Goal: Task Accomplishment & Management: Use online tool/utility

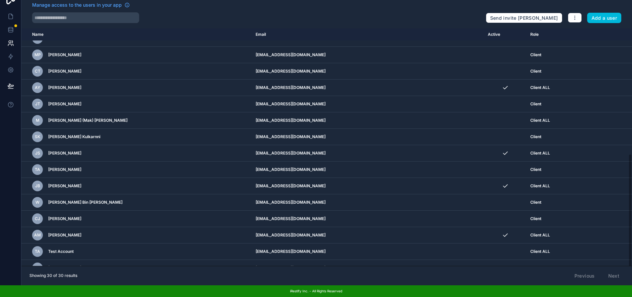
scroll to position [261, 0]
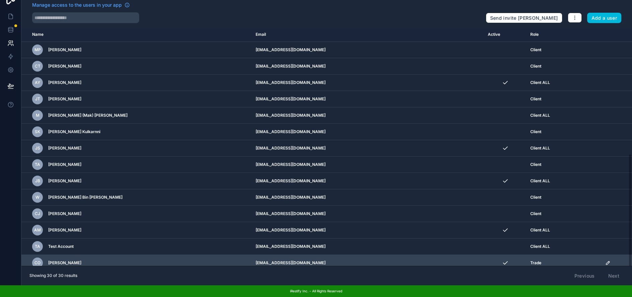
click at [606, 261] on icon "scrollable content" at bounding box center [607, 262] width 3 height 3
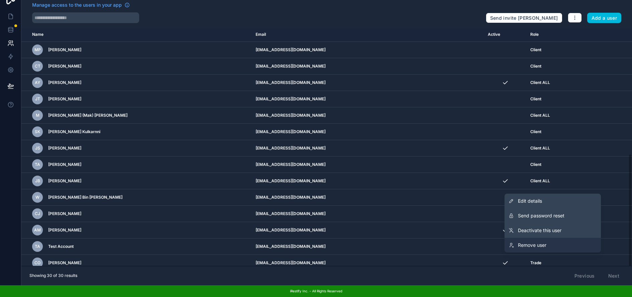
click at [546, 244] on span "Remove user" at bounding box center [532, 245] width 28 height 7
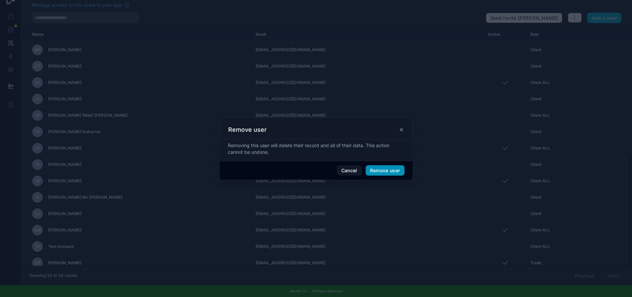
click at [388, 171] on button "Remove user" at bounding box center [385, 170] width 39 height 11
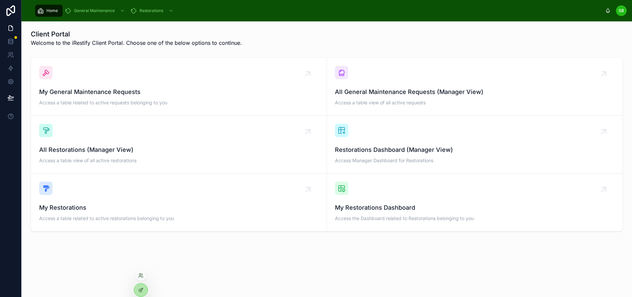
click at [140, 279] on div at bounding box center [140, 275] width 11 height 11
click at [142, 276] on icon at bounding box center [142, 276] width 1 height 1
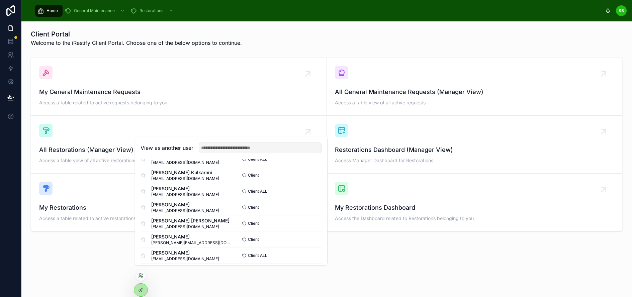
scroll to position [100, 0]
click at [304, 195] on button "Select" at bounding box center [312, 190] width 17 height 10
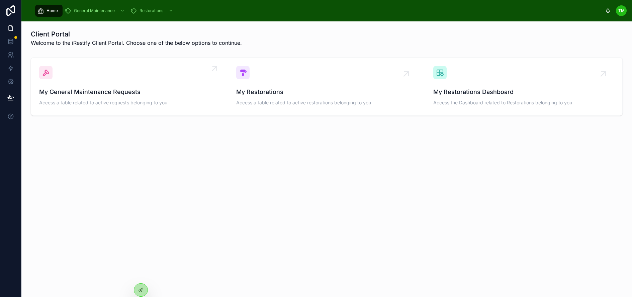
click at [162, 73] on div "My General Maintenance Requests Access a table related to active requests belon…" at bounding box center [129, 86] width 181 height 41
click at [298, 86] on div "My Restorations Access a table related to active restorations belonging to you" at bounding box center [326, 86] width 181 height 41
click at [135, 73] on div "My General Maintenance Requests Access a table related to active requests belon…" at bounding box center [129, 86] width 181 height 41
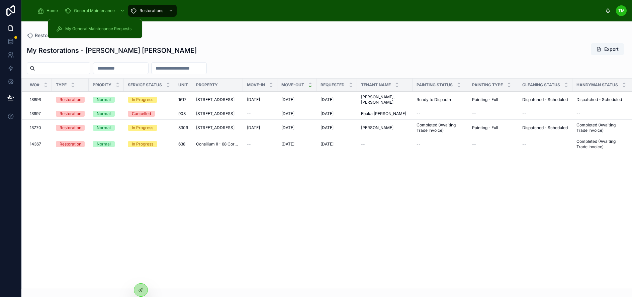
click at [85, 10] on span "General Maintenance" at bounding box center [94, 10] width 41 height 5
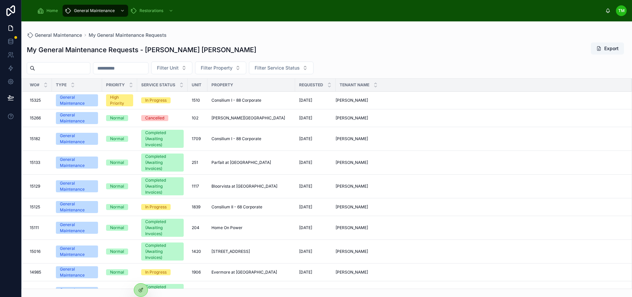
click at [49, 8] on span "Home" at bounding box center [51, 10] width 11 height 5
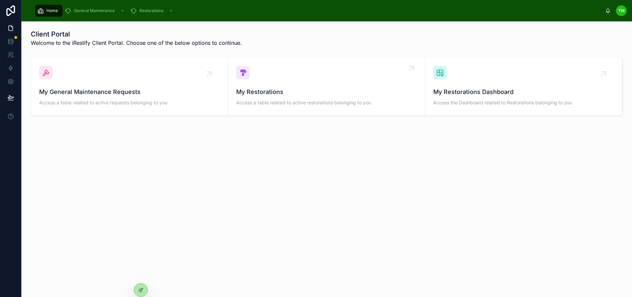
click at [312, 82] on div "My Restorations Access a table related to active restorations belonging to you" at bounding box center [326, 86] width 181 height 41
click at [116, 80] on div "My General Maintenance Requests Access a table related to active requests belon…" at bounding box center [129, 86] width 181 height 41
click at [508, 83] on div "My Restorations Dashboard Access the Dashboard related to Restorations belongin…" at bounding box center [523, 86] width 181 height 41
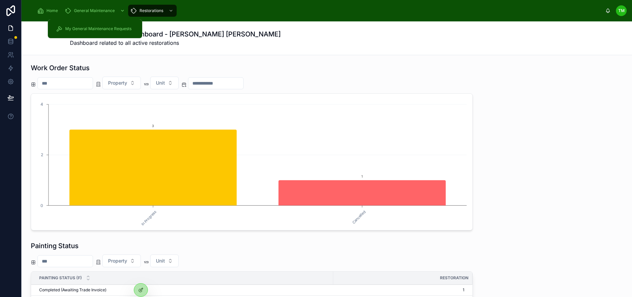
click at [85, 9] on span "General Maintenance" at bounding box center [94, 10] width 41 height 5
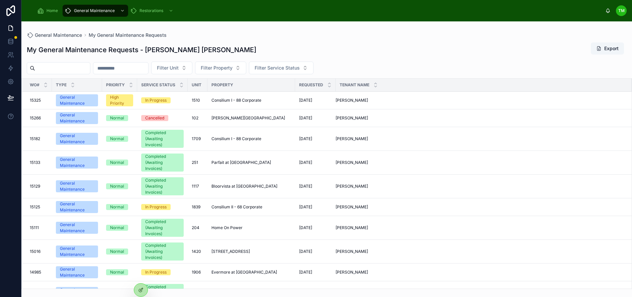
click at [53, 11] on span "Home" at bounding box center [51, 10] width 11 height 5
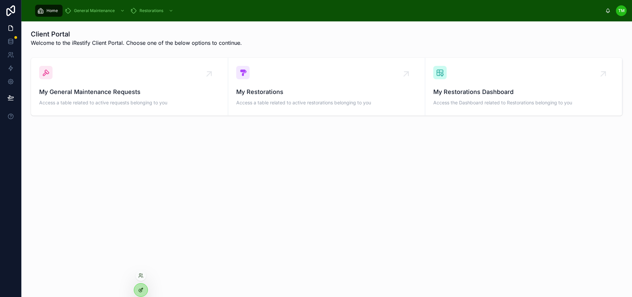
click at [139, 287] on div at bounding box center [140, 290] width 13 height 13
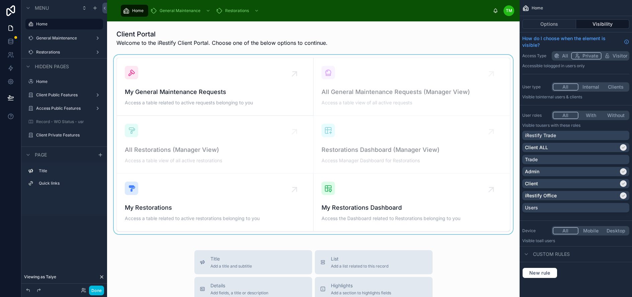
click at [227, 79] on div at bounding box center [313, 144] width 402 height 179
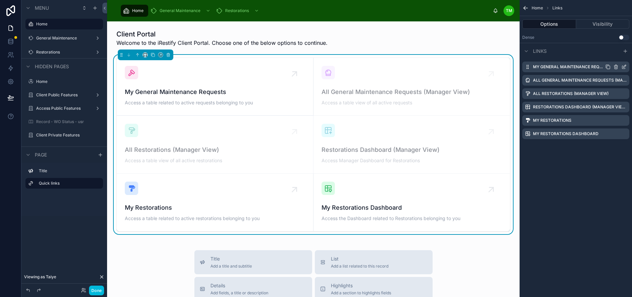
click at [626, 67] on icon "scrollable content" at bounding box center [623, 66] width 5 height 5
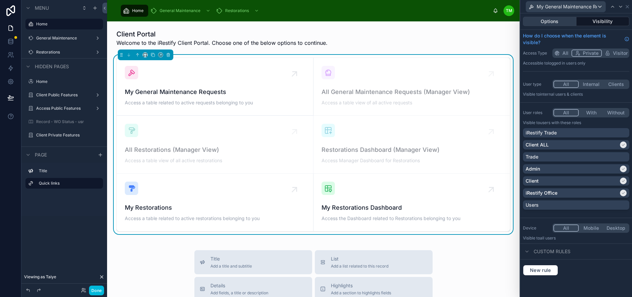
click at [567, 21] on button "Options" at bounding box center [550, 21] width 54 height 9
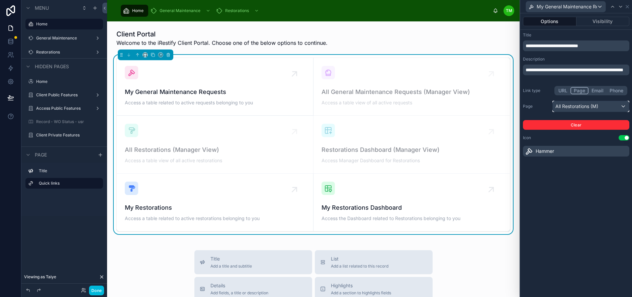
click at [602, 106] on div "All Restorations (M)" at bounding box center [590, 106] width 76 height 11
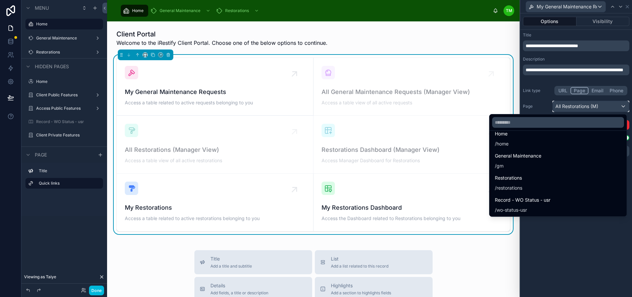
scroll to position [401, 0]
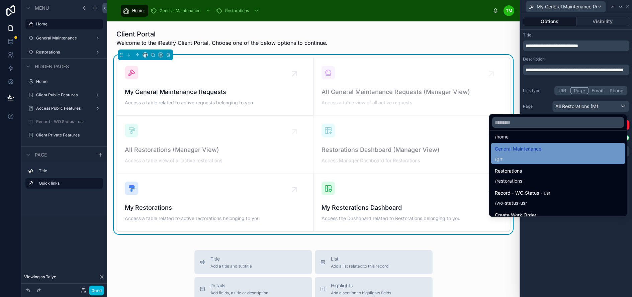
click at [565, 154] on div "General Maintenance / gm" at bounding box center [558, 153] width 126 height 17
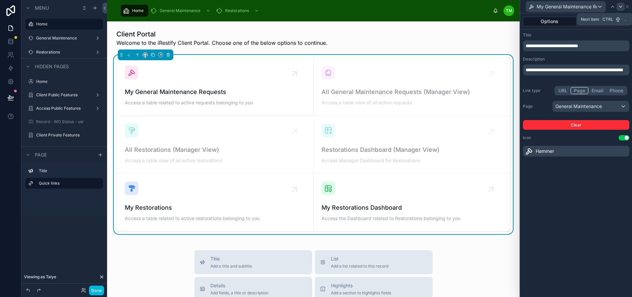
click at [623, 7] on icon at bounding box center [620, 6] width 5 height 5
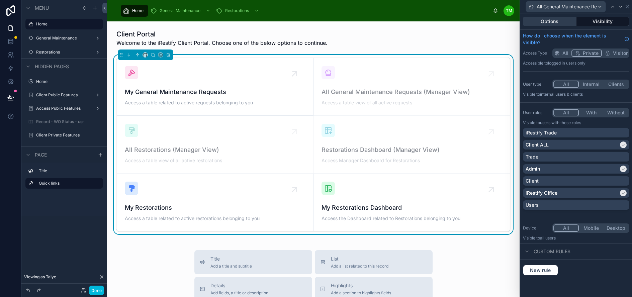
click at [559, 21] on button "Options" at bounding box center [550, 21] width 54 height 9
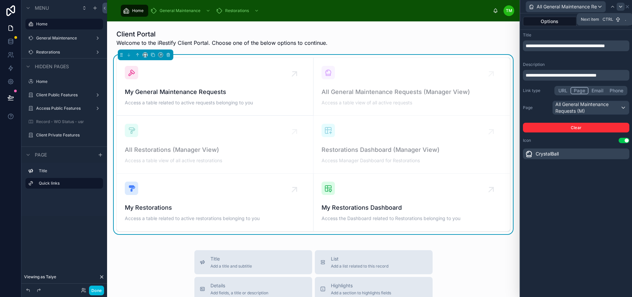
click at [622, 7] on icon at bounding box center [620, 6] width 3 height 1
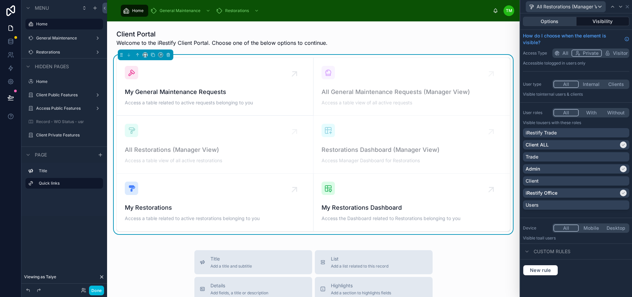
click at [564, 19] on button "Options" at bounding box center [550, 21] width 54 height 9
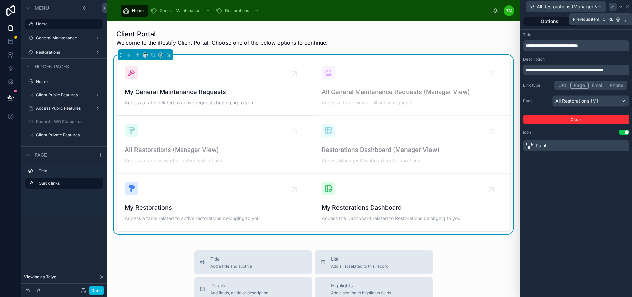
click at [615, 6] on icon at bounding box center [612, 6] width 5 height 5
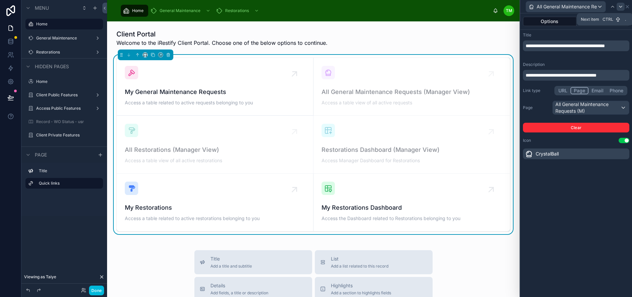
click at [622, 7] on icon at bounding box center [620, 6] width 3 height 1
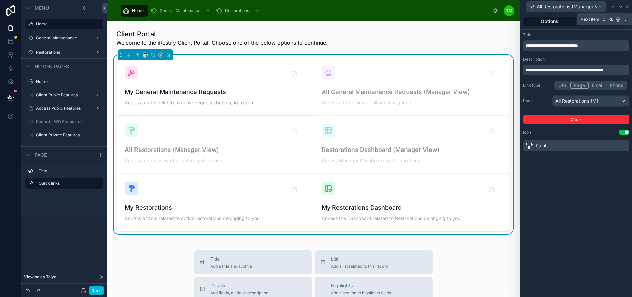
click at [622, 7] on icon at bounding box center [620, 6] width 3 height 1
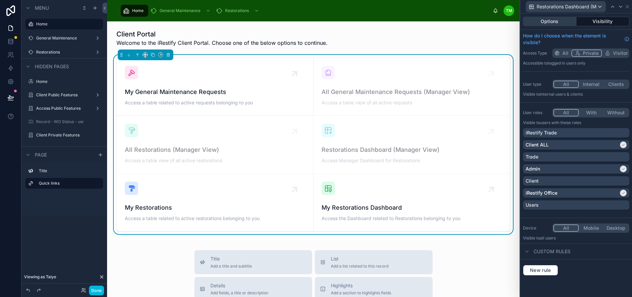
click at [568, 20] on button "Options" at bounding box center [550, 21] width 54 height 9
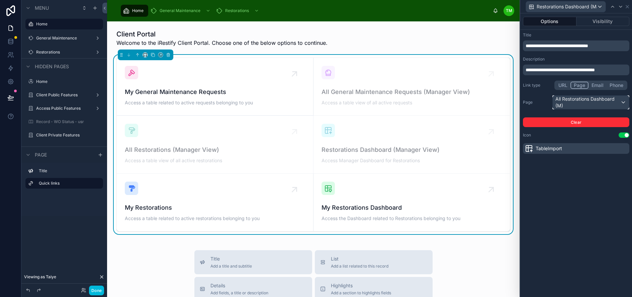
click at [614, 104] on div "All Restorations Dashboard (M)" at bounding box center [590, 102] width 76 height 13
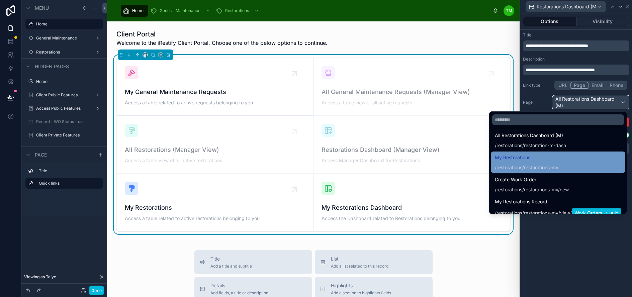
scroll to position [569, 0]
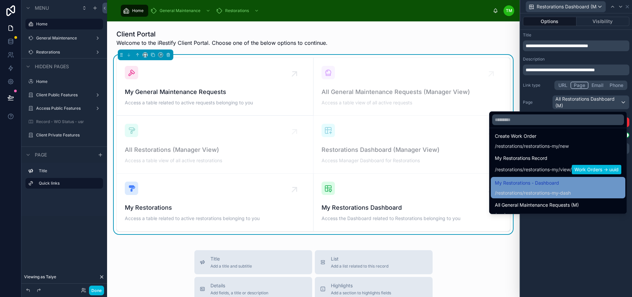
click at [558, 185] on span "My Restorations - Dashboard" at bounding box center [533, 183] width 76 height 8
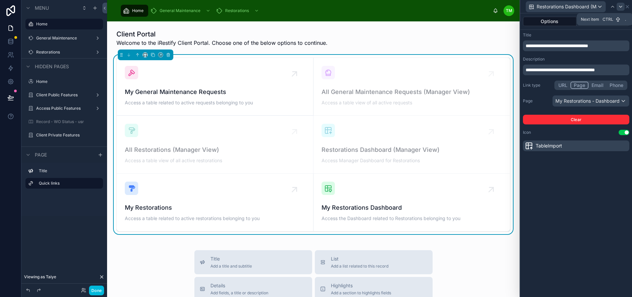
click at [623, 6] on icon at bounding box center [620, 6] width 5 height 5
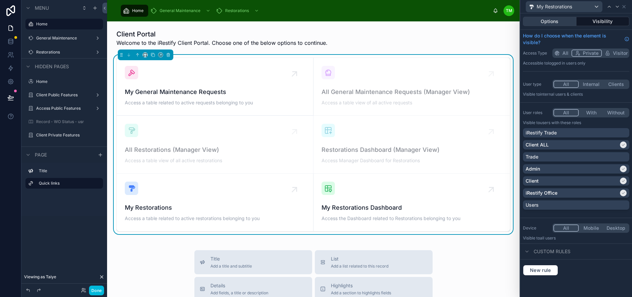
click at [569, 21] on button "Options" at bounding box center [550, 21] width 54 height 9
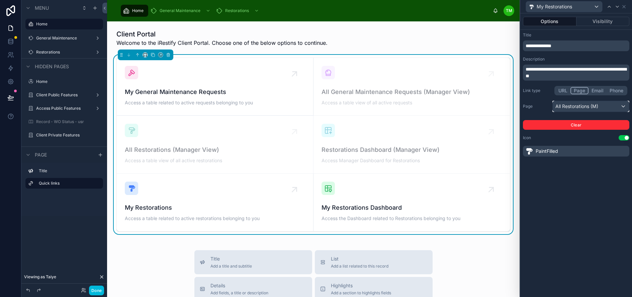
click at [607, 105] on div "All Restorations (M)" at bounding box center [590, 106] width 76 height 11
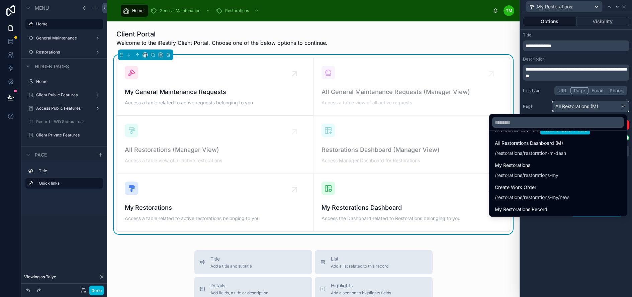
scroll to position [535, 0]
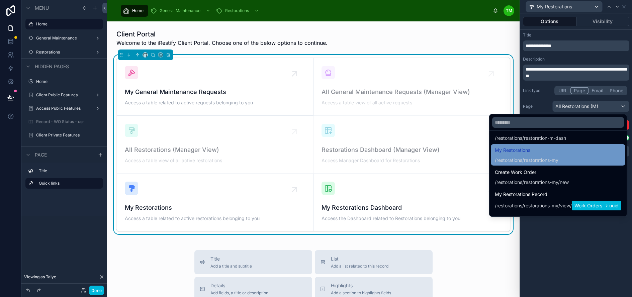
click at [564, 151] on div "My Restorations /restorations/restorations-my" at bounding box center [558, 154] width 126 height 17
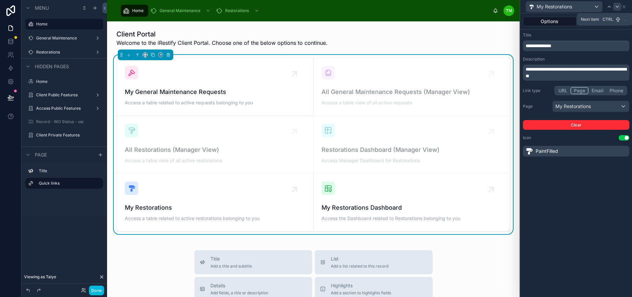
click at [620, 7] on icon at bounding box center [616, 6] width 5 height 5
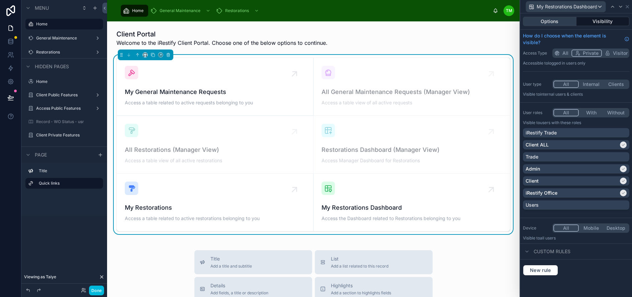
click at [565, 19] on button "Options" at bounding box center [550, 21] width 54 height 9
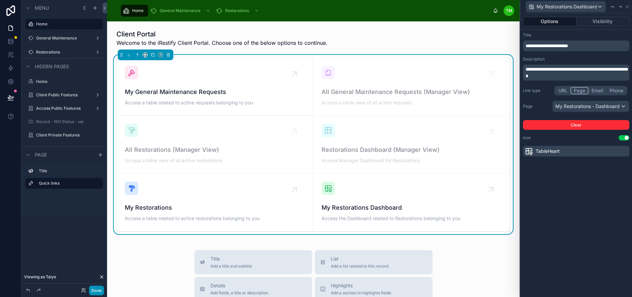
click at [97, 287] on button "Done" at bounding box center [96, 291] width 15 height 10
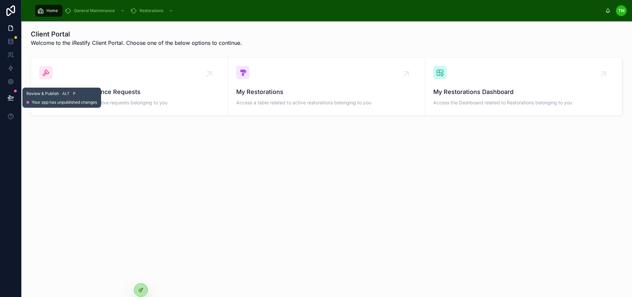
click at [9, 100] on icon at bounding box center [10, 100] width 5 height 0
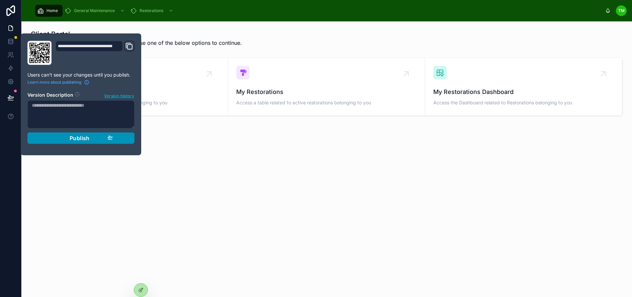
click at [81, 142] on button "Publish" at bounding box center [80, 137] width 107 height 11
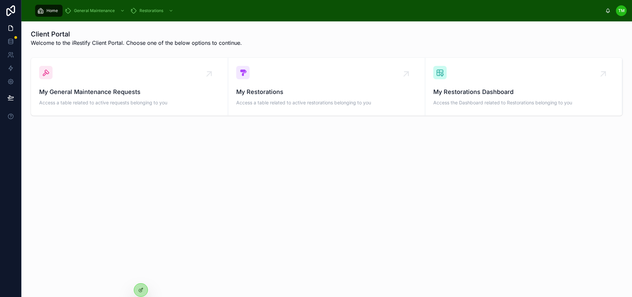
click at [181, 145] on div "Client Portal Welcome to the iRestify Client Portal. Choose one of the below op…" at bounding box center [326, 91] width 610 height 140
click at [143, 80] on div "My General Maintenance Requests Access a table related to active requests belon…" at bounding box center [129, 86] width 181 height 41
click at [279, 84] on div "My Restorations Access a table related to active restorations belonging to you" at bounding box center [326, 86] width 181 height 41
click at [510, 85] on div "My Restorations Dashboard Access the Dashboard related to Restorations belongin…" at bounding box center [523, 86] width 181 height 41
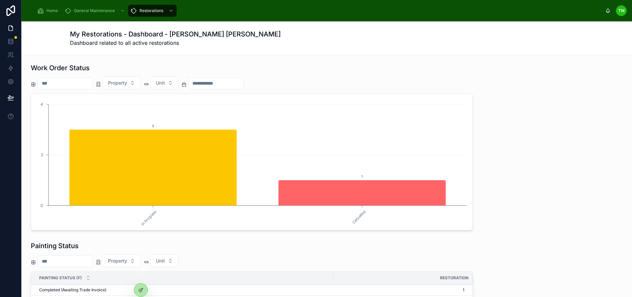
click at [46, 7] on div "Home" at bounding box center [48, 10] width 23 height 11
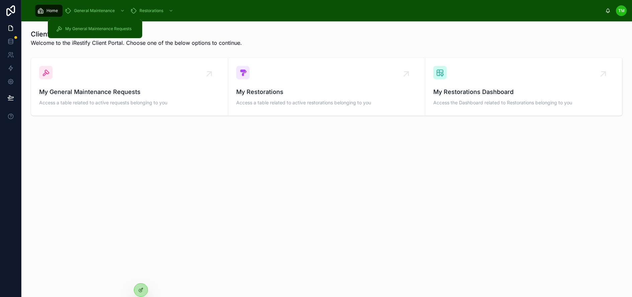
click at [102, 28] on span "My General Maintenance Requests" at bounding box center [98, 28] width 66 height 5
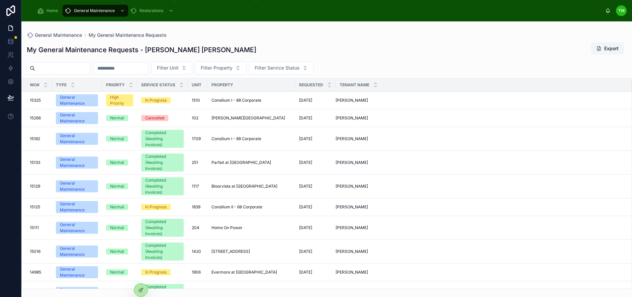
click at [156, 8] on span "Restorations" at bounding box center [151, 10] width 24 height 5
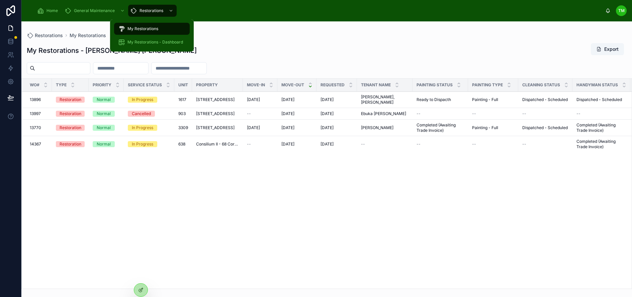
click at [161, 40] on span "My Restorations - Dashboard" at bounding box center [155, 41] width 56 height 5
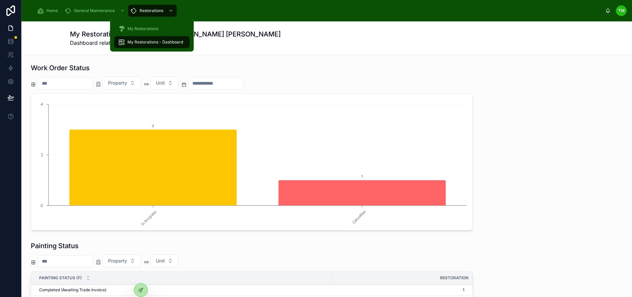
click at [156, 27] on span "My Restorations" at bounding box center [142, 28] width 31 height 5
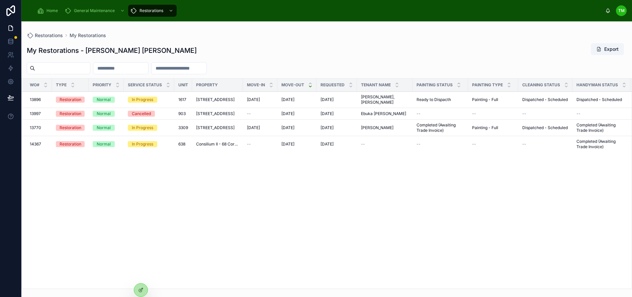
click at [55, 9] on span "Home" at bounding box center [51, 10] width 11 height 5
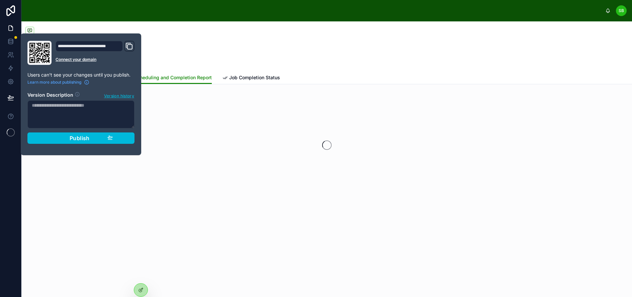
type input "**********"
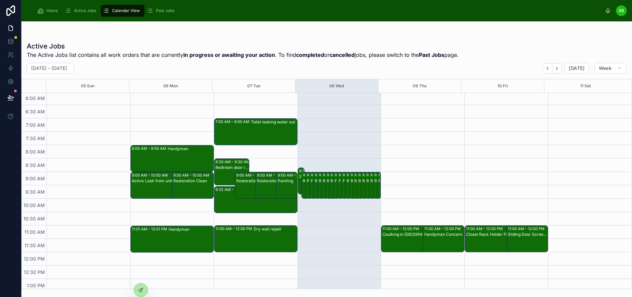
scroll to position [167, 0]
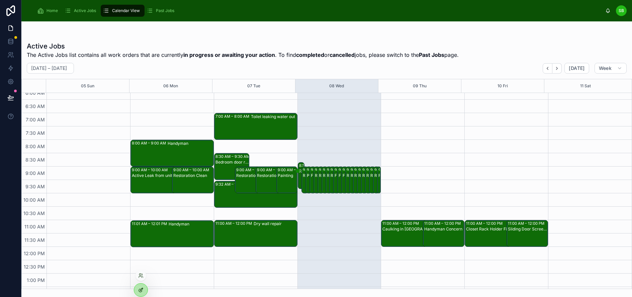
click at [142, 292] on icon at bounding box center [140, 289] width 5 height 5
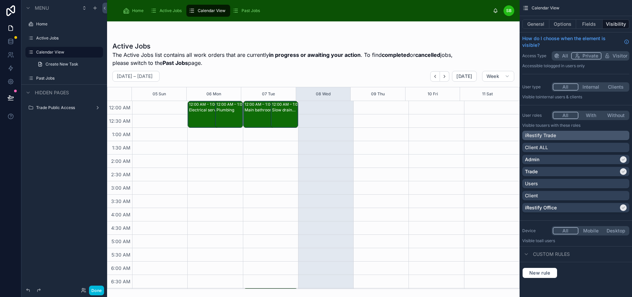
click at [626, 135] on div "iRestify Trade" at bounding box center [576, 135] width 102 height 7
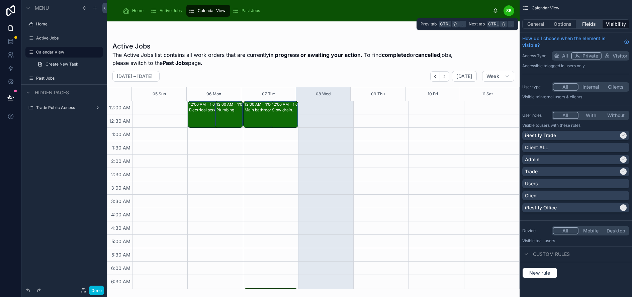
click at [591, 23] on button "Fields" at bounding box center [589, 23] width 27 height 9
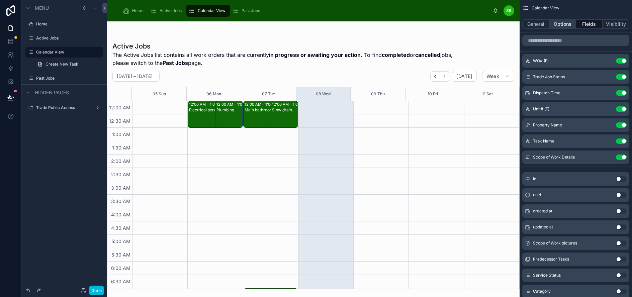
click at [572, 27] on button "Options" at bounding box center [562, 23] width 27 height 9
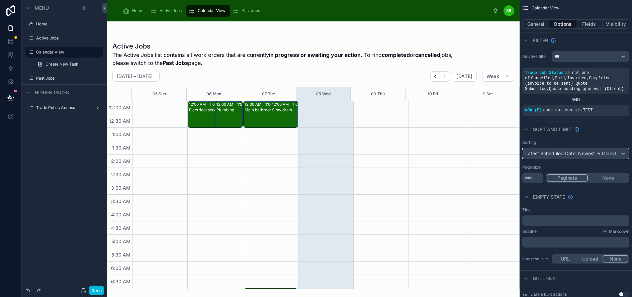
click at [602, 153] on div "Latest Scheduled Date: Newest -> Oldest" at bounding box center [575, 153] width 106 height 11
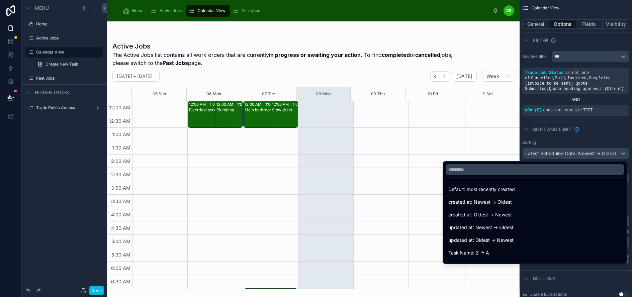
click at [609, 139] on div "scrollable content" at bounding box center [316, 148] width 632 height 297
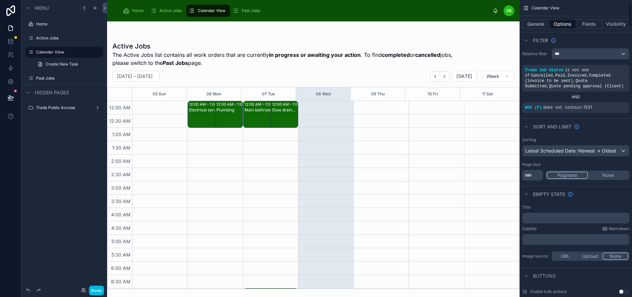
scroll to position [0, 0]
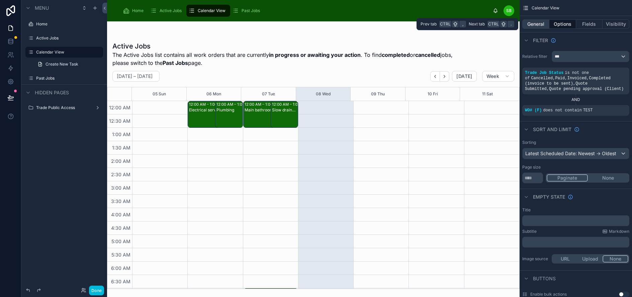
click at [537, 22] on button "General" at bounding box center [535, 23] width 27 height 9
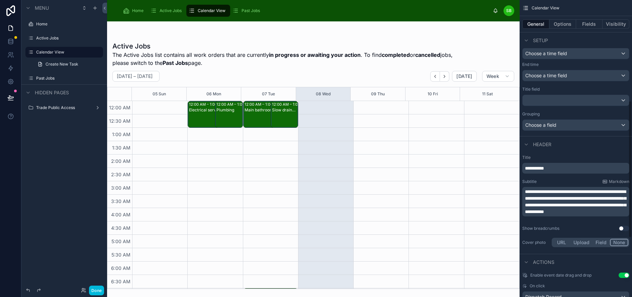
scroll to position [268, 0]
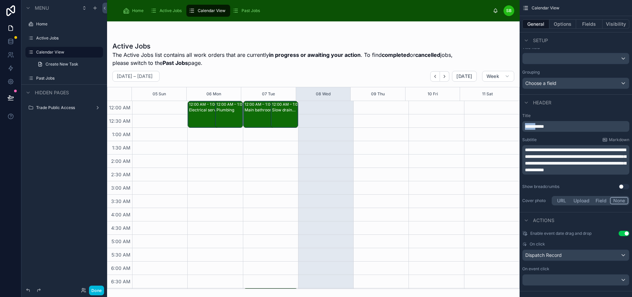
drag, startPoint x: 543, startPoint y: 125, endPoint x: 527, endPoint y: 125, distance: 15.4
click at [527, 125] on div "**********" at bounding box center [575, 126] width 107 height 11
click at [541, 148] on span "**********" at bounding box center [575, 159] width 101 height 25
drag, startPoint x: 530, startPoint y: 148, endPoint x: 565, endPoint y: 148, distance: 35.1
click at [565, 148] on span "**********" at bounding box center [575, 159] width 101 height 25
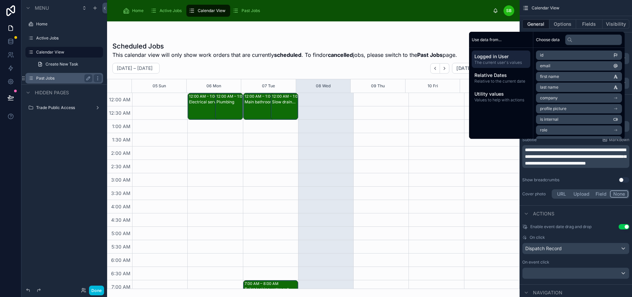
click at [53, 77] on label "Past Jobs" at bounding box center [63, 78] width 54 height 5
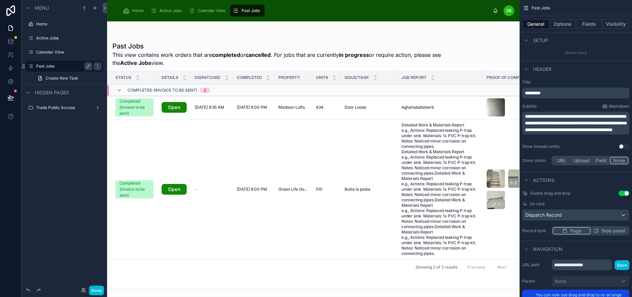
click at [605, 122] on span "**********" at bounding box center [575, 123] width 101 height 18
drag, startPoint x: 604, startPoint y: 121, endPoint x: 620, endPoint y: 136, distance: 21.5
click at [620, 133] on p "**********" at bounding box center [576, 123] width 103 height 20
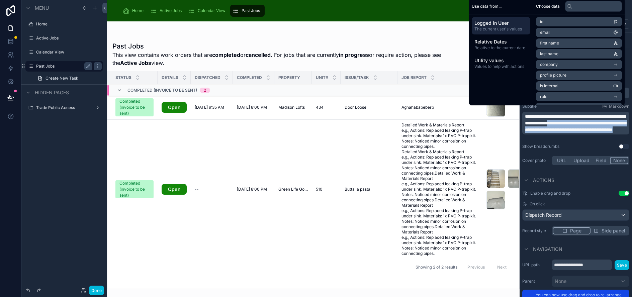
copy span "**********"
click at [68, 53] on label "Calendar View" at bounding box center [63, 51] width 54 height 5
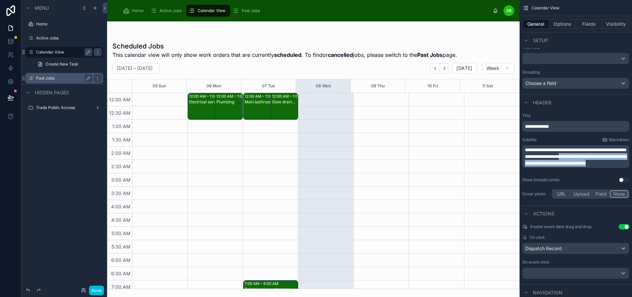
drag, startPoint x: 603, startPoint y: 156, endPoint x: 611, endPoint y: 168, distance: 14.5
click at [611, 167] on p "**********" at bounding box center [576, 156] width 103 height 20
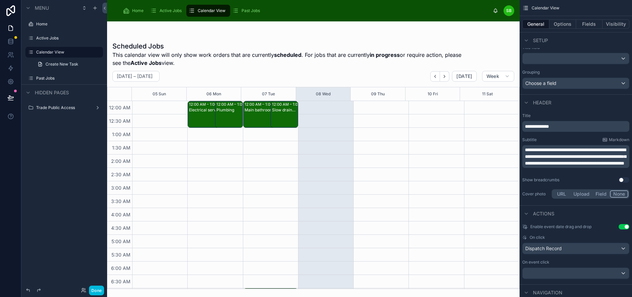
click at [609, 162] on span "**********" at bounding box center [575, 156] width 101 height 18
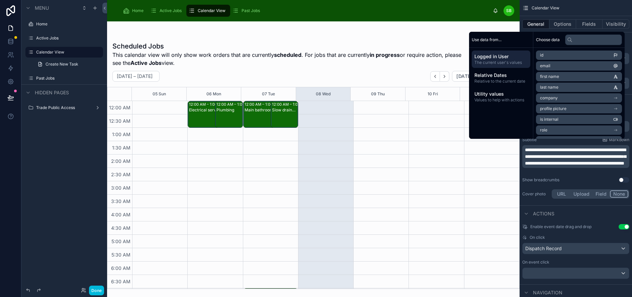
click at [613, 157] on span "**********" at bounding box center [575, 156] width 101 height 18
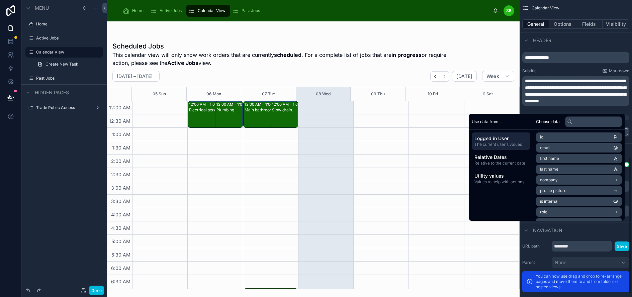
scroll to position [362, 0]
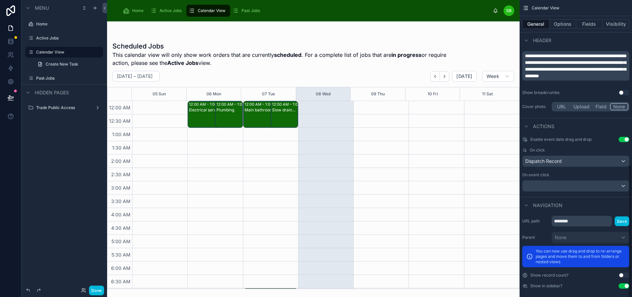
click at [580, 37] on div "Header" at bounding box center [575, 40] width 112 height 16
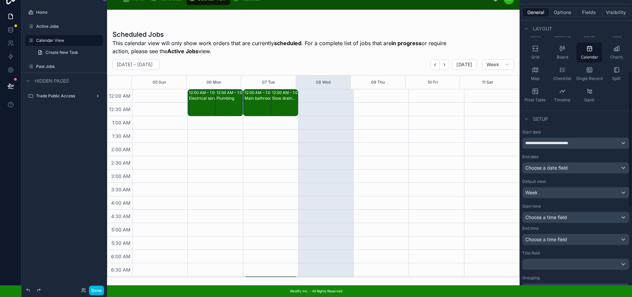
scroll to position [0, 0]
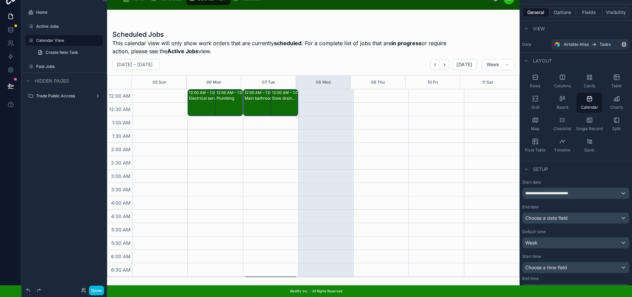
click at [197, 89] on div at bounding box center [313, 148] width 412 height 276
click at [566, 8] on button "Options" at bounding box center [562, 12] width 27 height 9
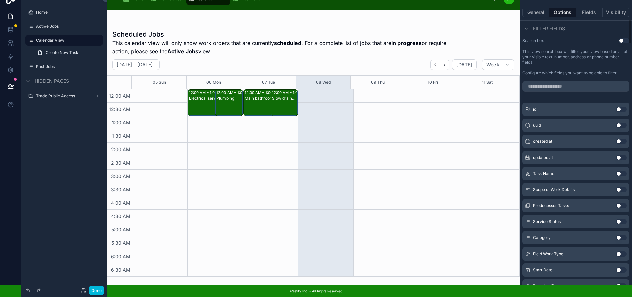
scroll to position [368, 0]
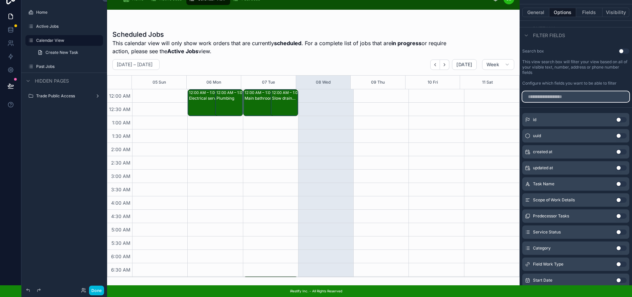
click at [581, 92] on input "scrollable content" at bounding box center [575, 96] width 107 height 11
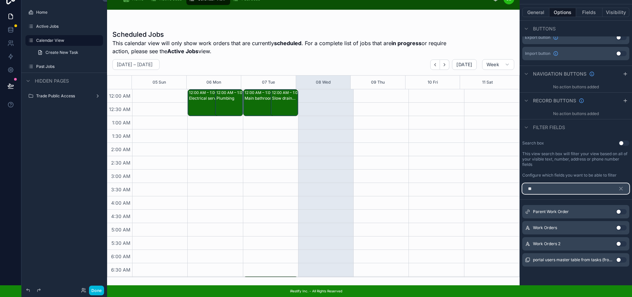
type input "*"
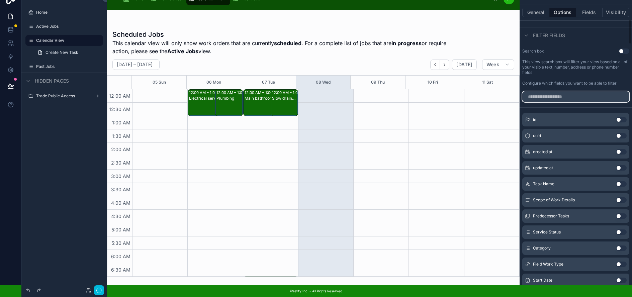
scroll to position [0, 0]
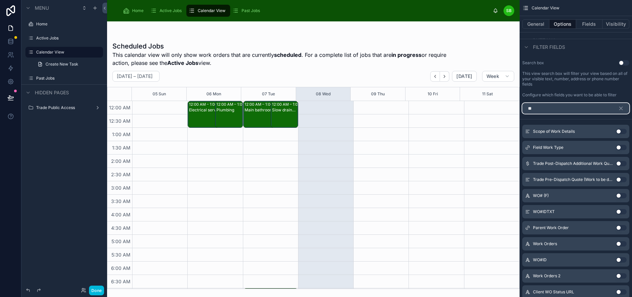
type input "**"
click at [626, 195] on button "Use setting" at bounding box center [621, 195] width 11 height 5
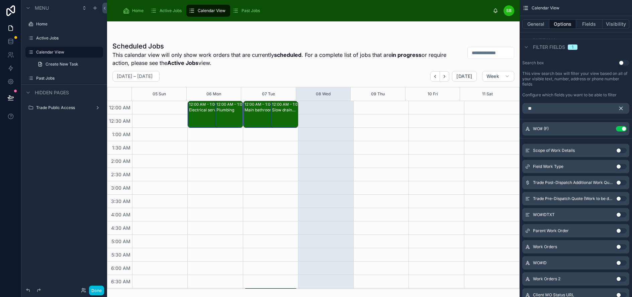
click at [622, 109] on icon "scrollable content" at bounding box center [620, 108] width 3 height 3
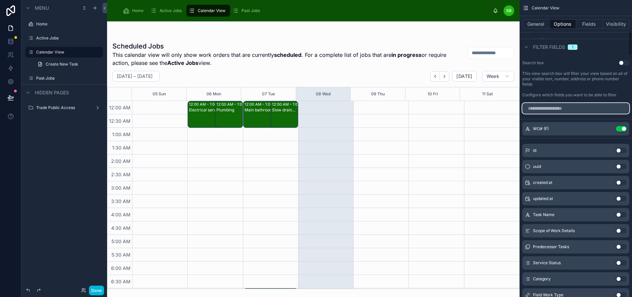
click at [596, 110] on input "scrollable content" at bounding box center [575, 108] width 107 height 11
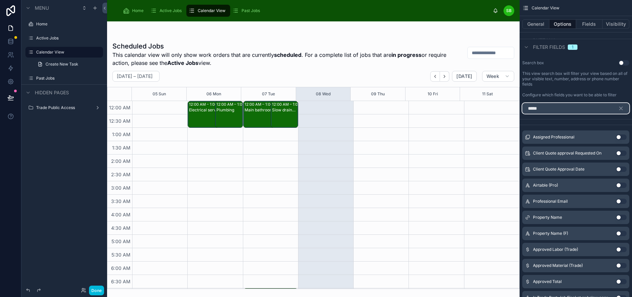
scroll to position [244, 0]
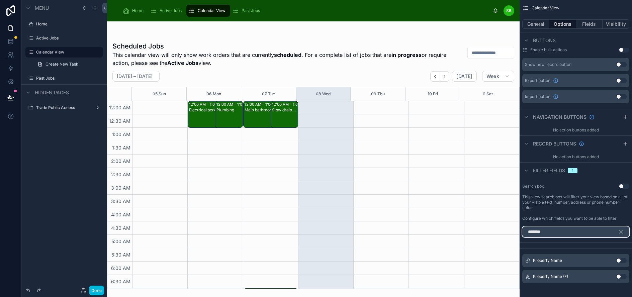
type input "*******"
click at [626, 276] on button "Use setting" at bounding box center [621, 276] width 11 height 5
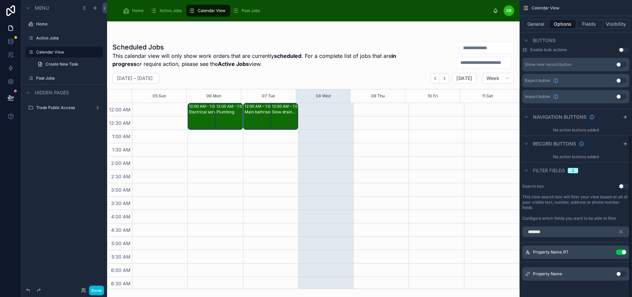
scroll to position [242, 0]
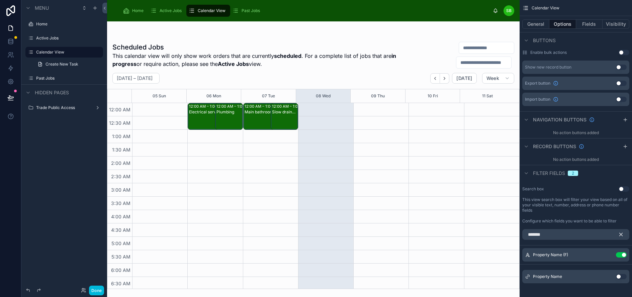
click at [624, 235] on icon "scrollable content" at bounding box center [621, 234] width 6 height 6
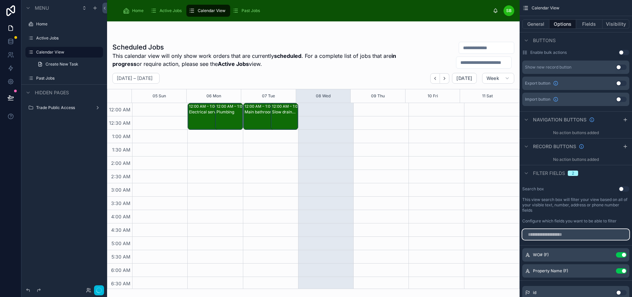
click at [596, 237] on input "scrollable content" at bounding box center [575, 234] width 107 height 11
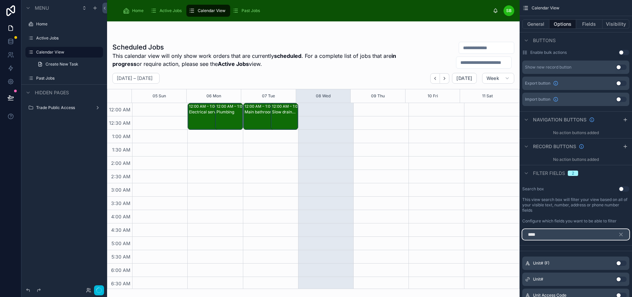
type input "****"
click at [626, 262] on button "Use setting" at bounding box center [621, 263] width 11 height 5
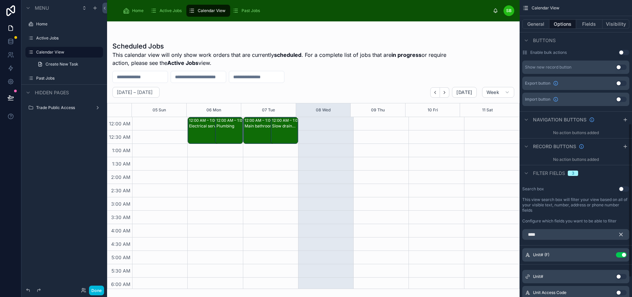
click at [624, 234] on icon "scrollable content" at bounding box center [621, 234] width 6 height 6
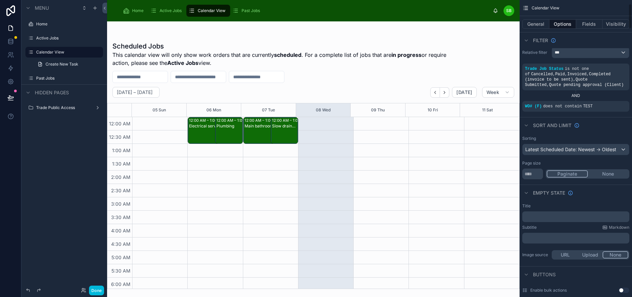
scroll to position [0, 0]
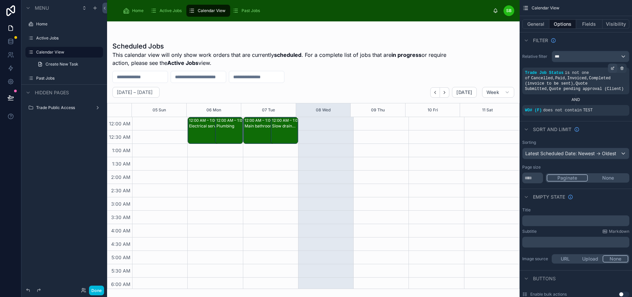
click at [613, 69] on icon "scrollable content" at bounding box center [612, 69] width 2 height 2
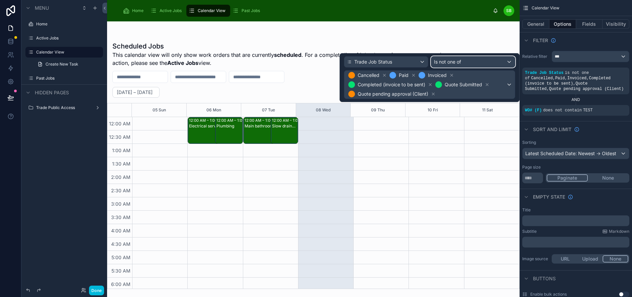
click at [473, 63] on div "Is not one of" at bounding box center [473, 62] width 84 height 11
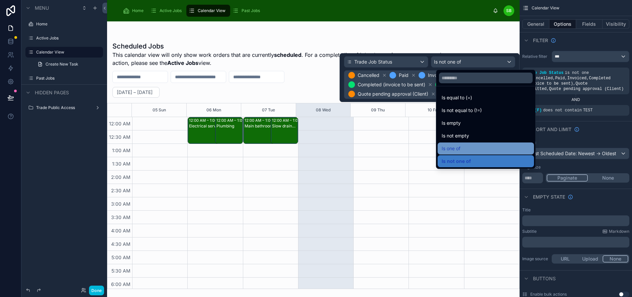
click at [472, 147] on div "Is one of" at bounding box center [485, 148] width 88 height 8
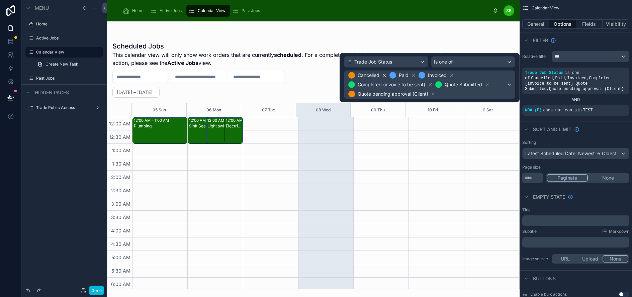
click at [387, 74] on icon at bounding box center [384, 75] width 5 height 5
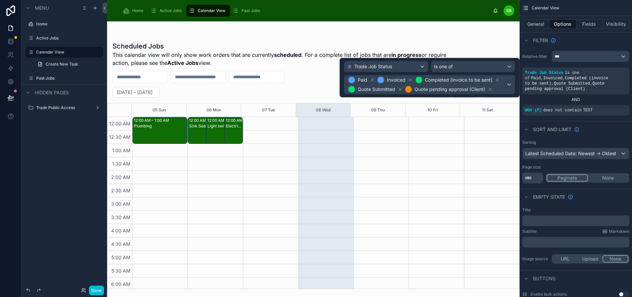
click at [375, 80] on icon at bounding box center [372, 80] width 5 height 5
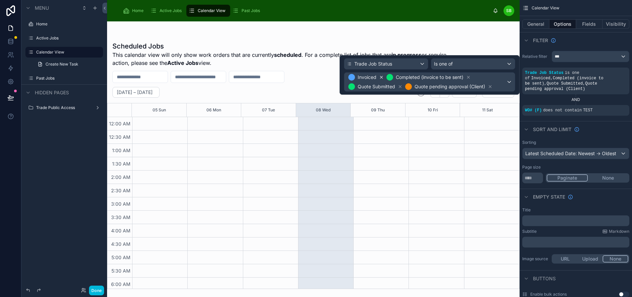
click at [384, 77] on icon at bounding box center [381, 77] width 5 height 5
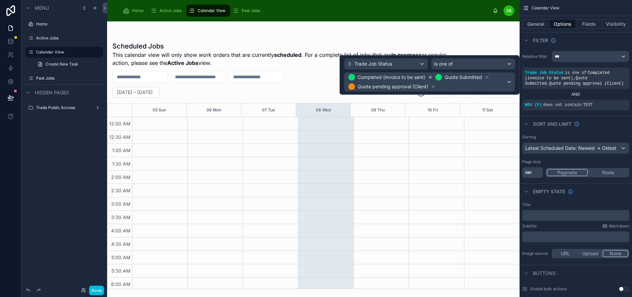
click at [431, 77] on icon at bounding box center [430, 77] width 2 height 2
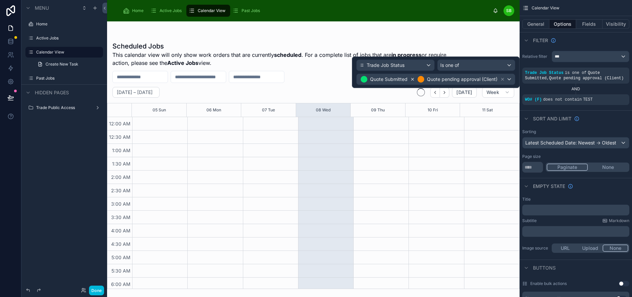
click at [415, 79] on icon at bounding box center [412, 79] width 5 height 5
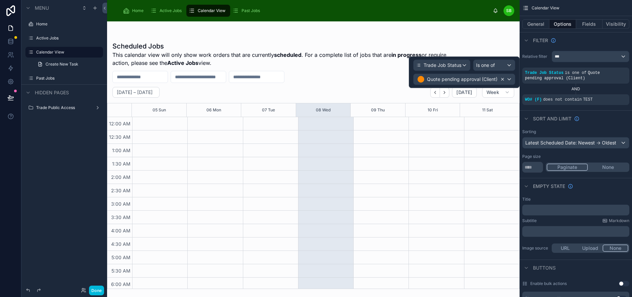
click at [505, 80] on icon at bounding box center [502, 79] width 5 height 5
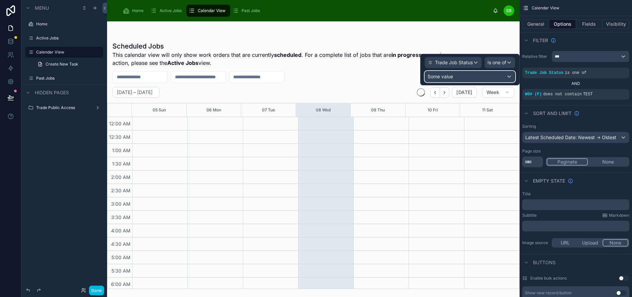
click at [508, 75] on div "Some value" at bounding box center [470, 76] width 90 height 11
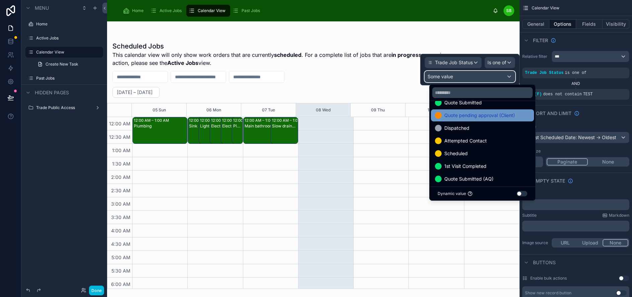
scroll to position [33, 0]
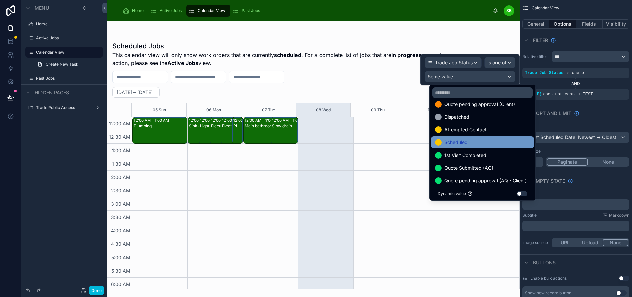
click at [468, 142] on span "Scheduled" at bounding box center [455, 142] width 23 height 8
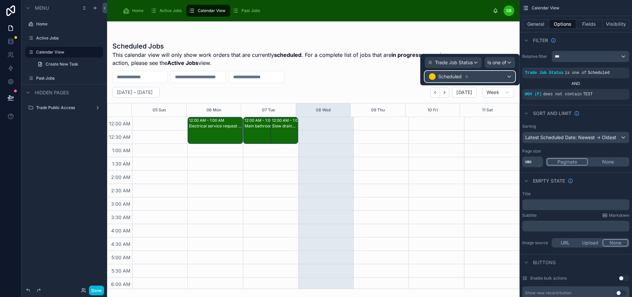
click at [509, 77] on div "Scheduled" at bounding box center [470, 76] width 90 height 11
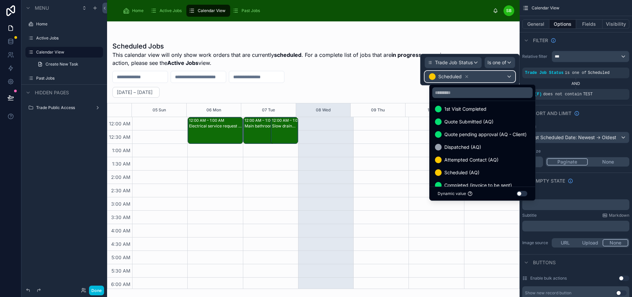
scroll to position [100, 0]
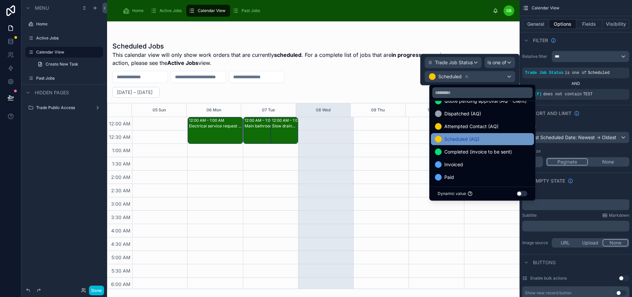
click at [491, 139] on div "Scheduled (AQ)" at bounding box center [482, 139] width 95 height 8
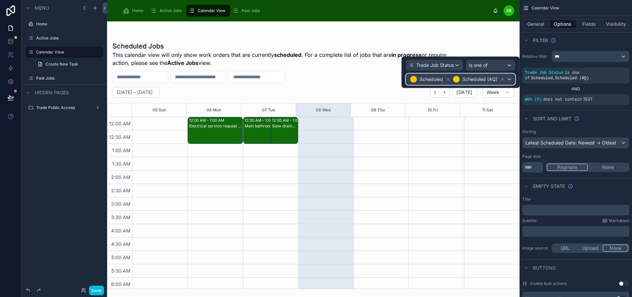
click at [489, 77] on span "Scheduled (AQ)" at bounding box center [479, 79] width 35 height 7
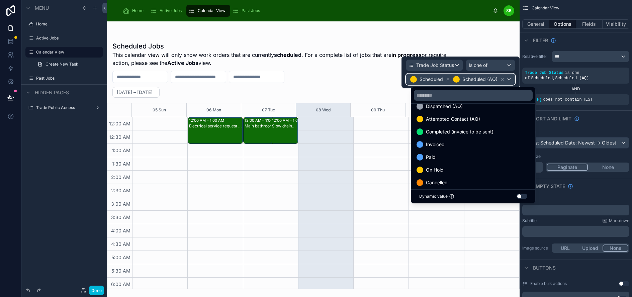
scroll to position [115, 0]
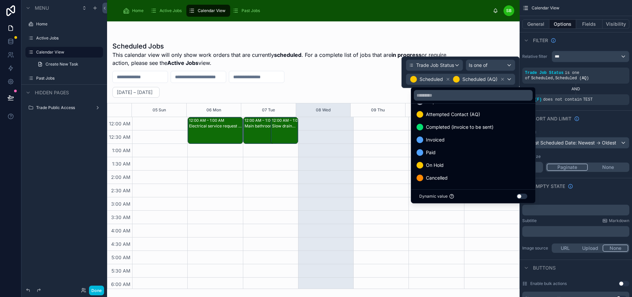
click at [484, 127] on span "Completed (invoice to be sent)" at bounding box center [460, 127] width 68 height 8
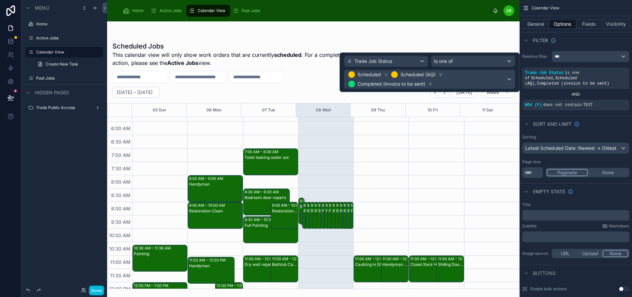
scroll to position [167, 0]
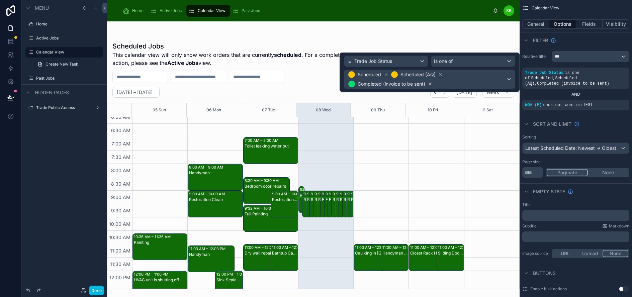
click at [432, 84] on icon at bounding box center [430, 84] width 5 height 5
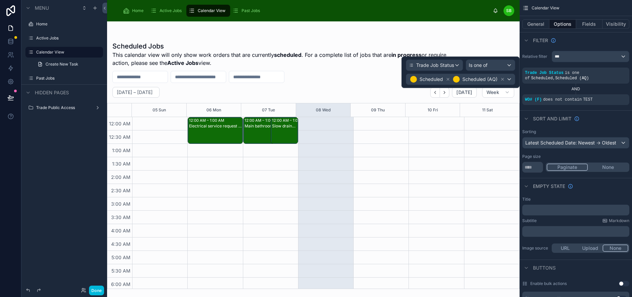
click at [615, 117] on div "Sort And Limit" at bounding box center [575, 118] width 112 height 16
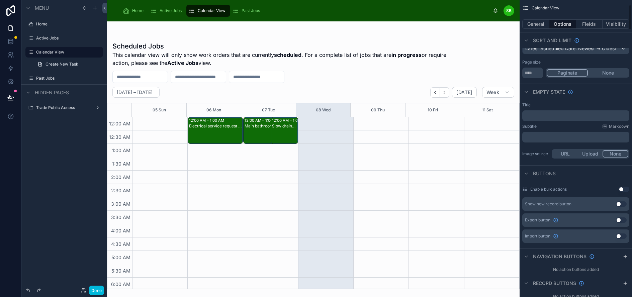
scroll to position [0, 0]
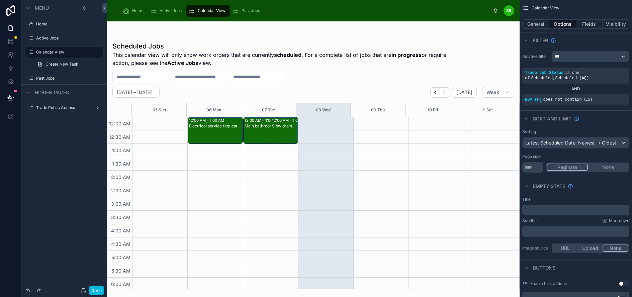
click at [165, 10] on span "Active Jobs" at bounding box center [171, 10] width 22 height 5
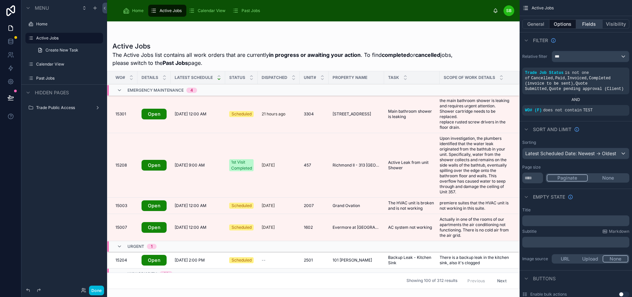
click at [590, 23] on button "Fields" at bounding box center [589, 23] width 27 height 9
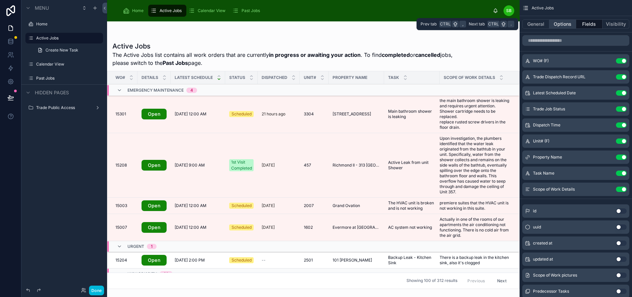
click at [564, 22] on button "Options" at bounding box center [562, 23] width 27 height 9
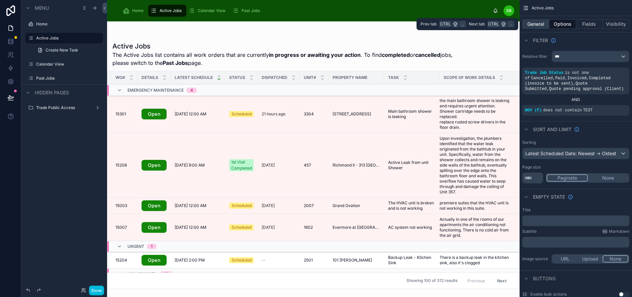
click at [539, 22] on button "General" at bounding box center [535, 23] width 27 height 9
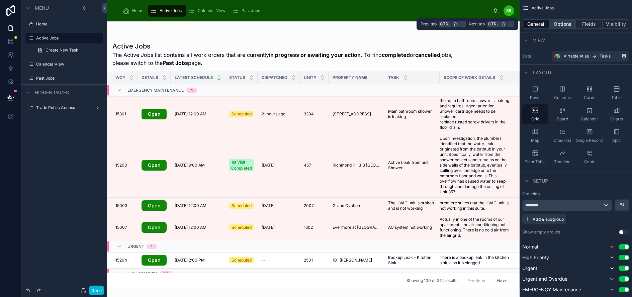
click at [567, 23] on button "Options" at bounding box center [562, 23] width 27 height 9
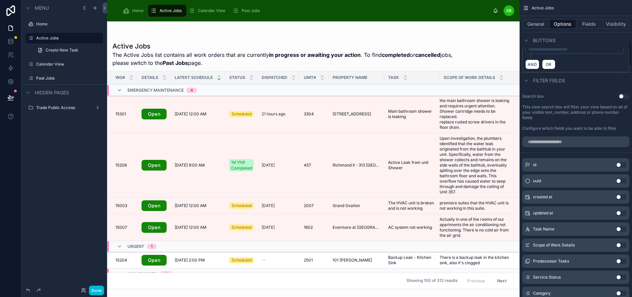
scroll to position [535, 0]
click at [570, 142] on input "scrollable content" at bounding box center [575, 142] width 107 height 11
click at [626, 228] on button "Use setting" at bounding box center [621, 229] width 11 height 5
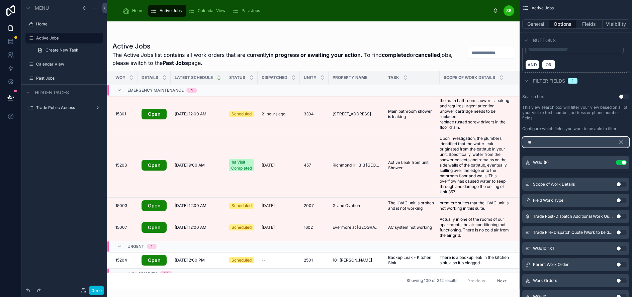
click at [589, 141] on input "**" at bounding box center [575, 142] width 107 height 11
type input "*"
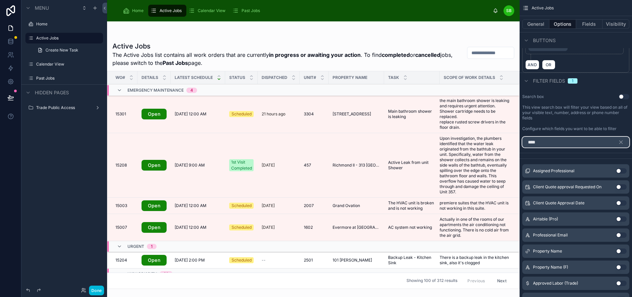
scroll to position [445, 0]
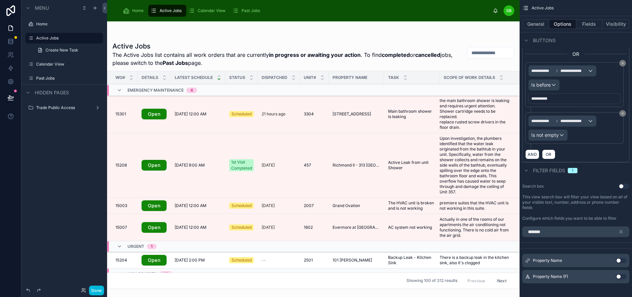
click at [626, 276] on button "Use setting" at bounding box center [621, 276] width 11 height 5
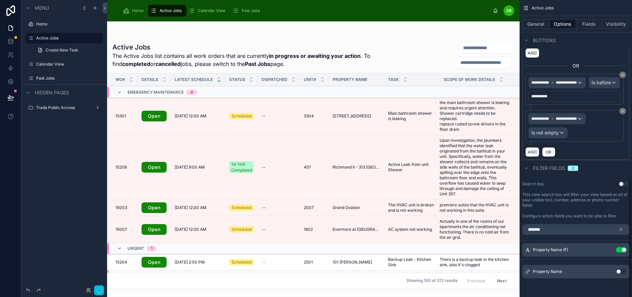
scroll to position [443, 0]
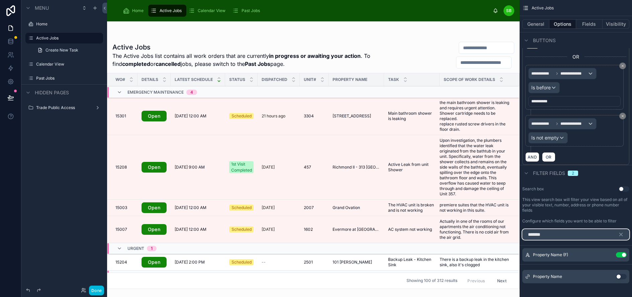
click at [583, 235] on input "*******" at bounding box center [575, 234] width 107 height 11
type input "*"
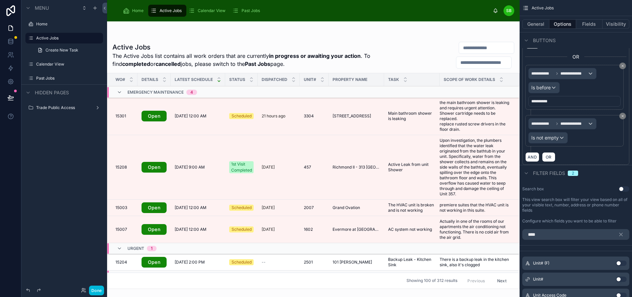
click at [626, 262] on button "Use setting" at bounding box center [621, 263] width 11 height 5
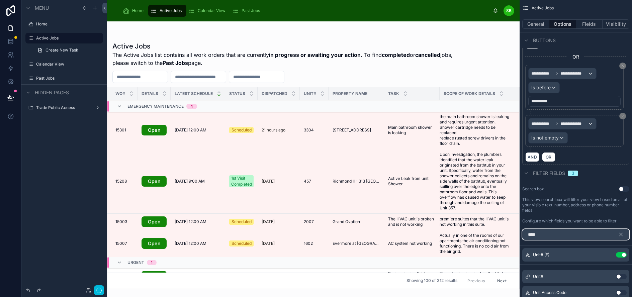
click at [575, 235] on input "****" at bounding box center [575, 234] width 107 height 11
type input "*"
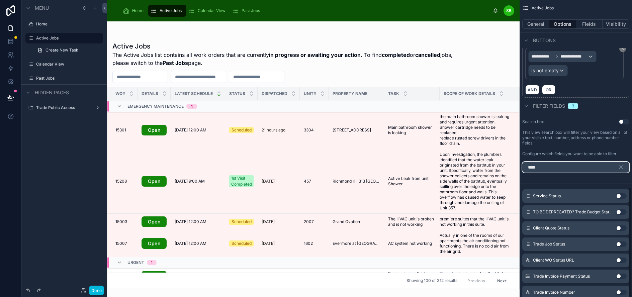
scroll to position [526, 0]
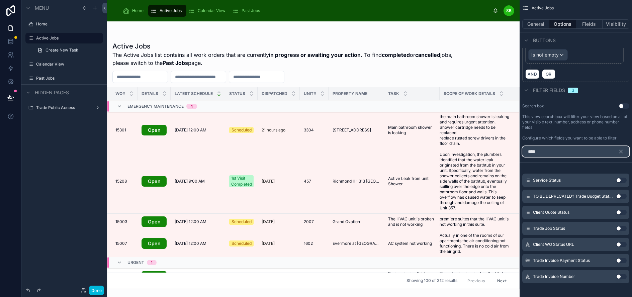
type input "****"
click at [626, 227] on button "Use setting" at bounding box center [621, 228] width 11 height 5
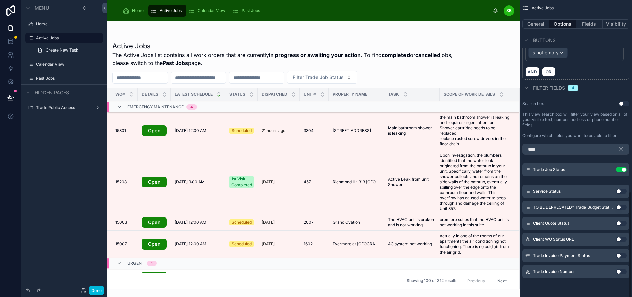
scroll to position [523, 0]
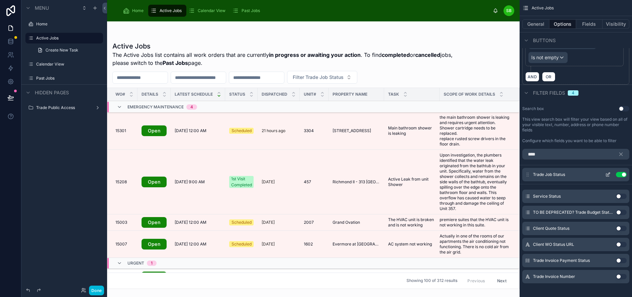
click at [610, 175] on icon "scrollable content" at bounding box center [608, 174] width 3 height 3
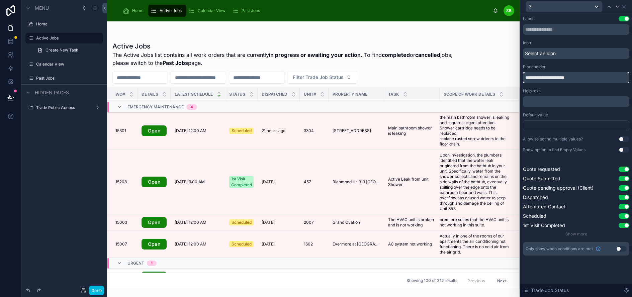
click at [558, 77] on input "**********" at bounding box center [576, 77] width 106 height 11
type input "**********"
click at [570, 90] on div "Help text" at bounding box center [576, 90] width 106 height 5
click at [626, 7] on icon at bounding box center [623, 6] width 5 height 5
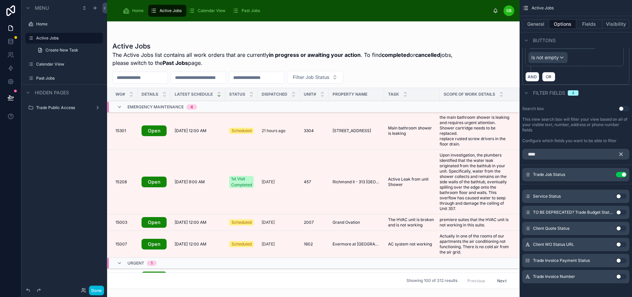
click at [622, 153] on icon "scrollable content" at bounding box center [620, 154] width 3 height 3
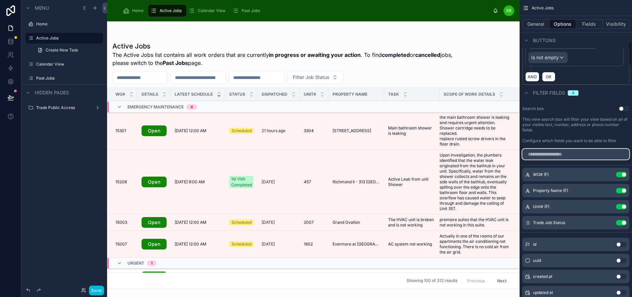
click at [589, 153] on input "scrollable content" at bounding box center [575, 154] width 107 height 11
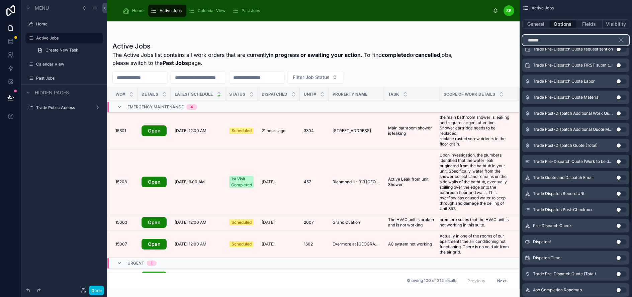
scroll to position [690, 0]
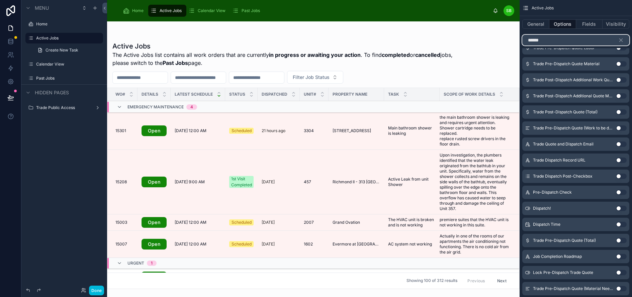
type input "******"
click at [626, 224] on button "Use setting" at bounding box center [621, 224] width 11 height 5
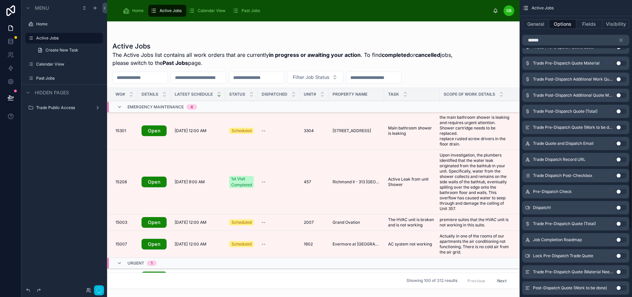
scroll to position [704, 0]
click at [485, 73] on div at bounding box center [313, 159] width 412 height 276
click at [624, 38] on icon "scrollable content" at bounding box center [621, 40] width 6 height 6
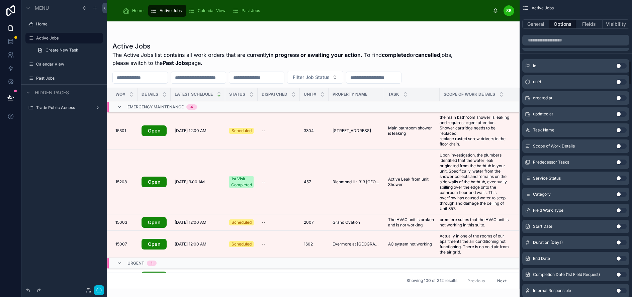
scroll to position [768, 0]
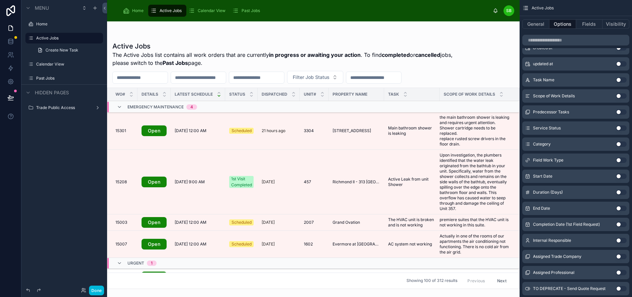
click at [497, 55] on div "Active Jobs The Active Jobs list contains all work orders that are currently in…" at bounding box center [313, 53] width 402 height 25
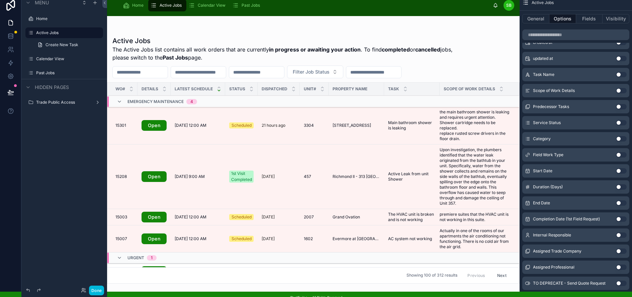
scroll to position [0, 0]
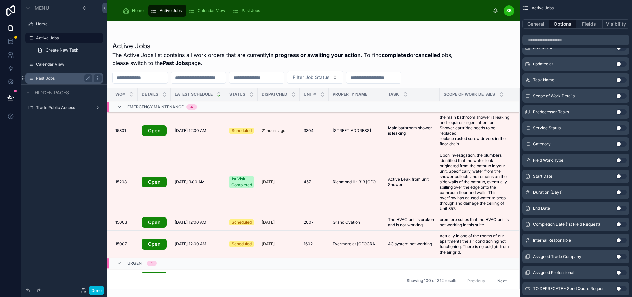
click at [57, 78] on label "Past Jobs" at bounding box center [63, 78] width 54 height 5
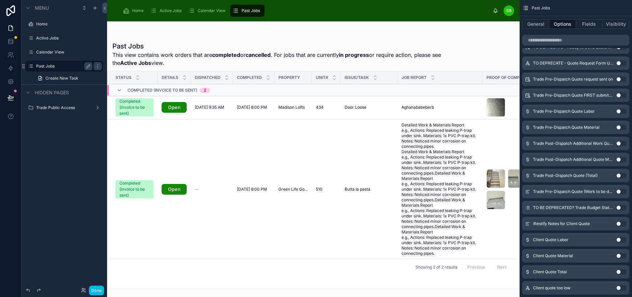
drag, startPoint x: 302, startPoint y: 291, endPoint x: 363, endPoint y: 286, distance: 60.4
click at [363, 286] on div at bounding box center [313, 159] width 412 height 276
click at [98, 66] on icon "scrollable content" at bounding box center [97, 66] width 5 height 5
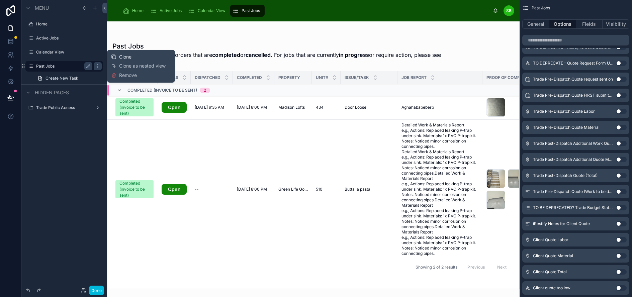
click at [129, 56] on span "Clone" at bounding box center [125, 57] width 12 height 7
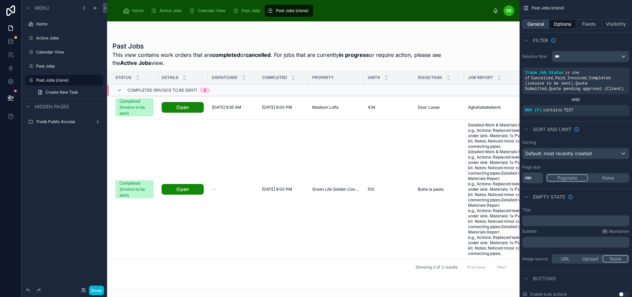
click at [544, 24] on button "General" at bounding box center [535, 23] width 27 height 9
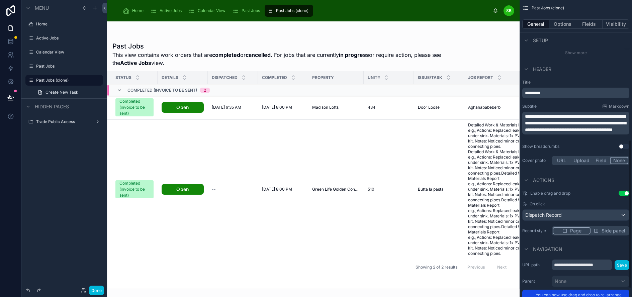
scroll to position [311, 0]
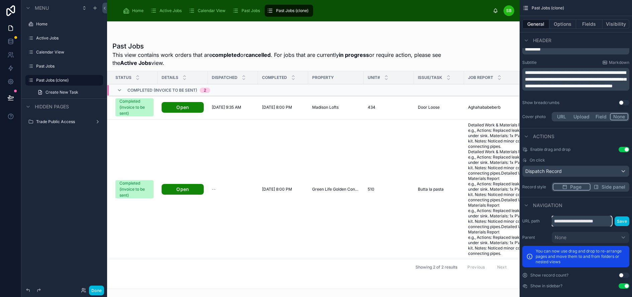
click at [602, 221] on input "**********" at bounding box center [581, 221] width 60 height 11
click at [612, 221] on input "**********" at bounding box center [581, 221] width 60 height 11
type input "********"
click at [626, 220] on button "Save" at bounding box center [621, 221] width 15 height 10
click at [626, 221] on button "Save" at bounding box center [621, 221] width 15 height 10
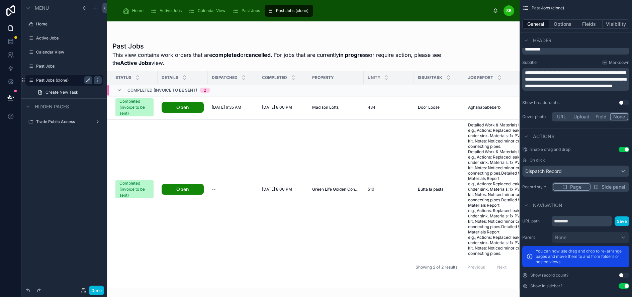
click at [89, 81] on icon "scrollable content" at bounding box center [88, 80] width 5 height 5
click at [78, 79] on input "**********" at bounding box center [58, 80] width 45 height 8
type input "*"
type input "********"
click at [89, 82] on icon "scrollable content" at bounding box center [88, 80] width 5 height 5
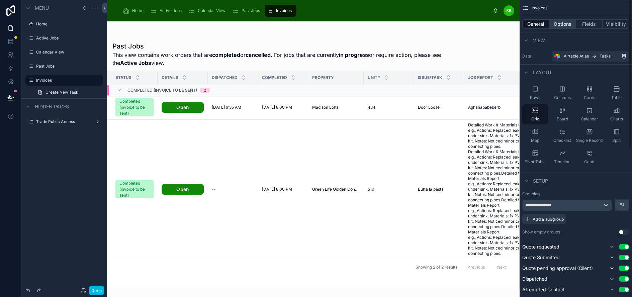
click at [569, 27] on button "Options" at bounding box center [562, 23] width 27 height 9
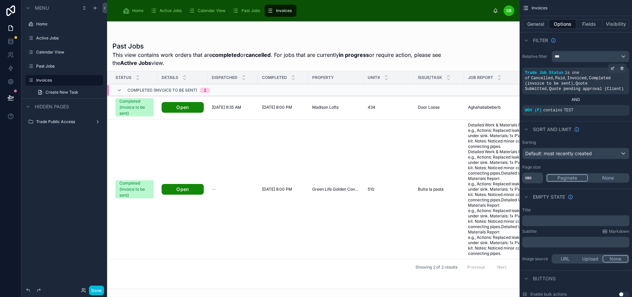
click at [592, 82] on div "Trade Job Status is one of Cancelled , Paid , Invoiced , Completed (invoice to …" at bounding box center [576, 80] width 102 height 21
click at [614, 68] on icon "scrollable content" at bounding box center [613, 68] width 2 height 2
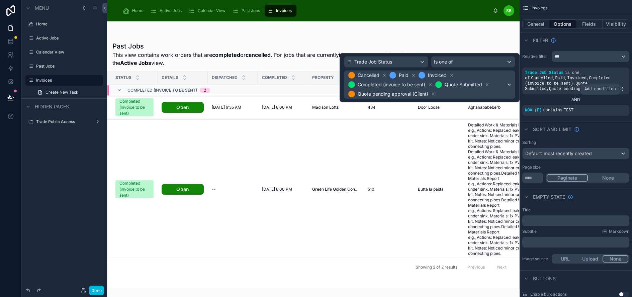
click at [0, 0] on icon "scrollable content" at bounding box center [0, 0] width 0 height 0
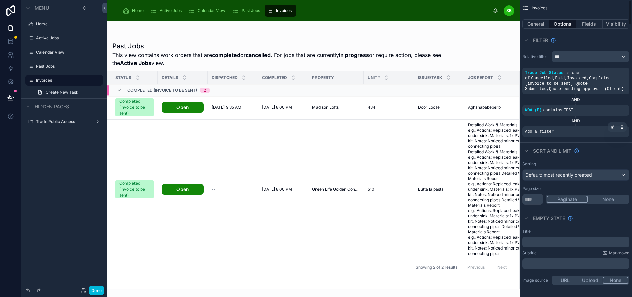
click at [577, 132] on div "Add a filter" at bounding box center [575, 131] width 107 height 11
click at [614, 126] on icon "scrollable content" at bounding box center [612, 127] width 4 height 4
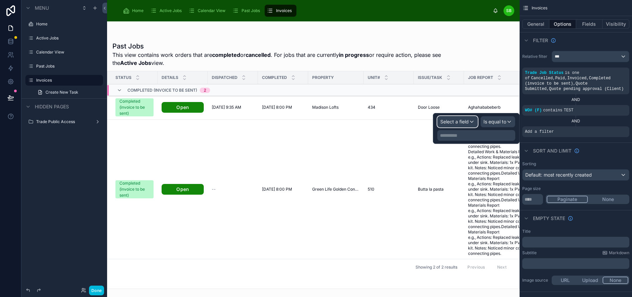
click at [466, 119] on span "Select a field" at bounding box center [454, 122] width 28 height 6
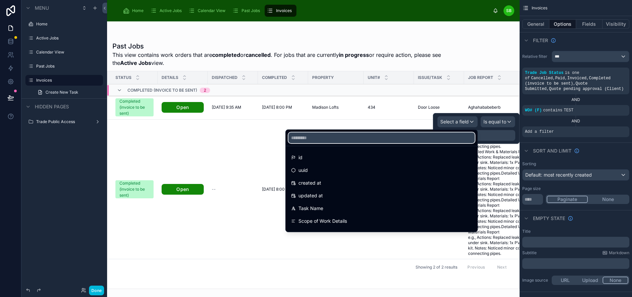
click at [411, 141] on input "text" at bounding box center [381, 137] width 186 height 11
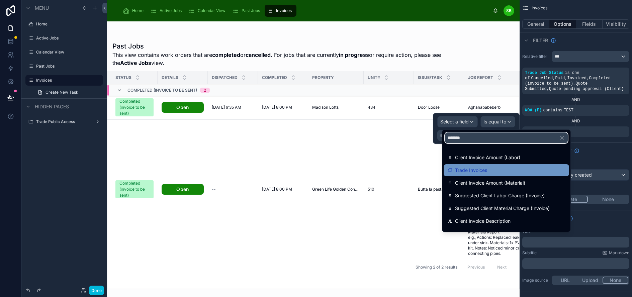
type input "*******"
click at [483, 170] on span "Trade Invoices" at bounding box center [471, 170] width 32 height 8
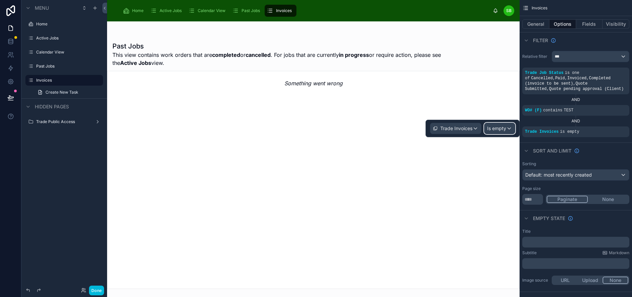
click at [506, 128] on span "Is empty" at bounding box center [496, 128] width 19 height 7
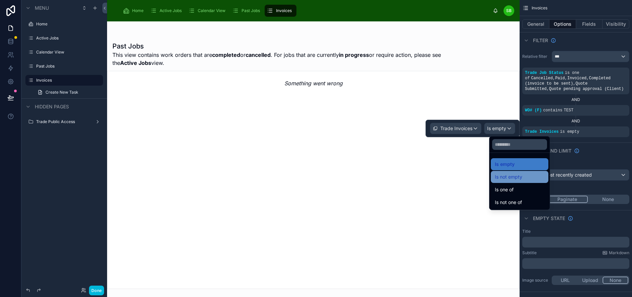
click at [517, 178] on span "Is not empty" at bounding box center [508, 177] width 27 height 8
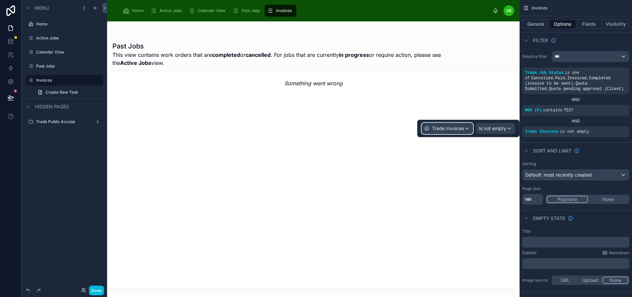
click at [448, 127] on span "Trade Invoices" at bounding box center [448, 128] width 32 height 7
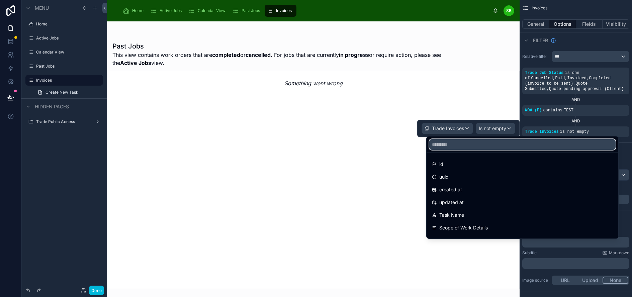
click at [460, 143] on input "text" at bounding box center [522, 144] width 186 height 11
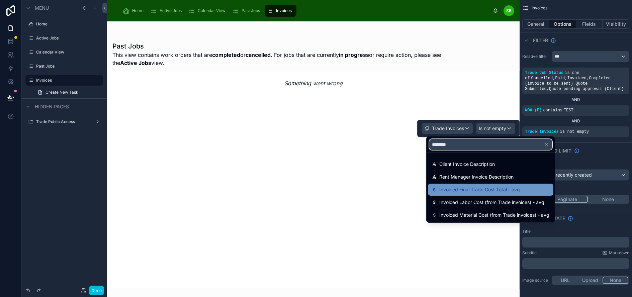
type input "********"
click at [505, 190] on span "Invoiced Final Trade Cost Total - avg" at bounding box center [479, 190] width 81 height 8
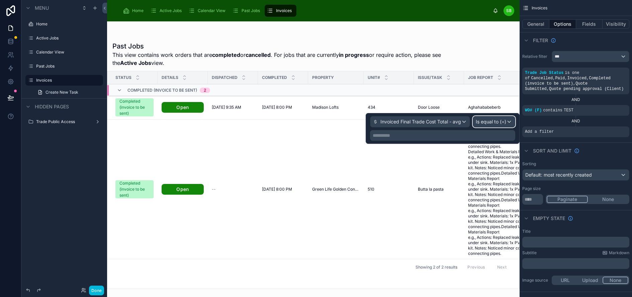
click at [496, 125] on div "Is equal to (=)" at bounding box center [494, 121] width 42 height 11
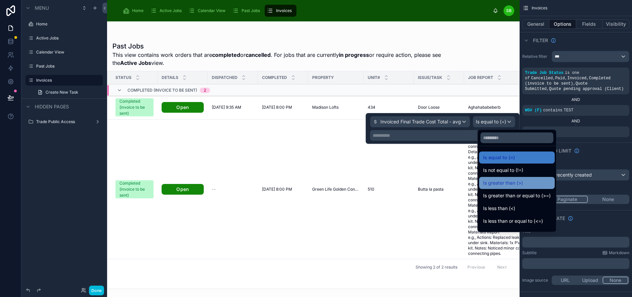
click at [504, 181] on span "Is greater than (>)" at bounding box center [503, 183] width 40 height 8
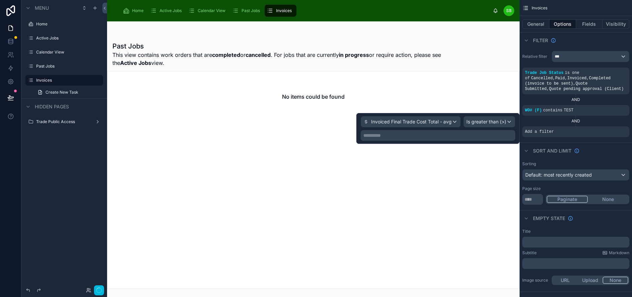
click at [486, 134] on p "**********" at bounding box center [438, 135] width 150 height 7
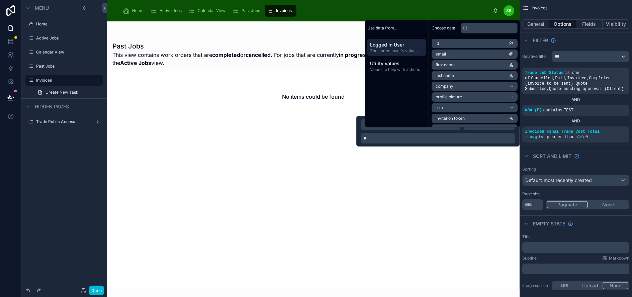
click at [347, 61] on div at bounding box center [313, 159] width 412 height 276
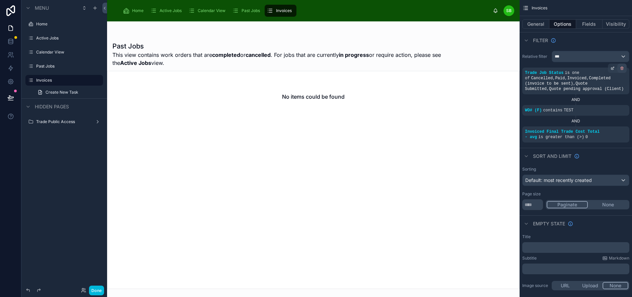
click at [624, 68] on icon "scrollable content" at bounding box center [622, 68] width 4 height 4
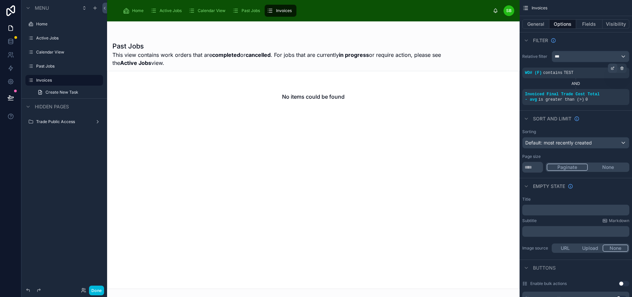
click at [614, 68] on icon "scrollable content" at bounding box center [612, 68] width 4 height 4
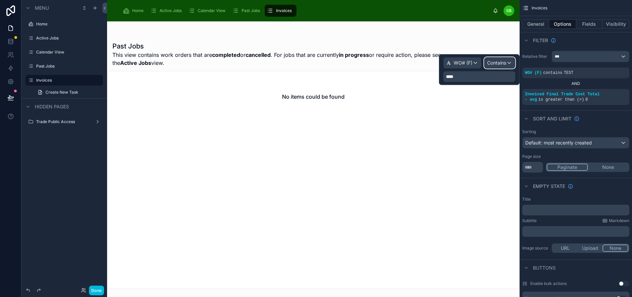
click at [506, 60] on span "Contains" at bounding box center [496, 63] width 19 height 7
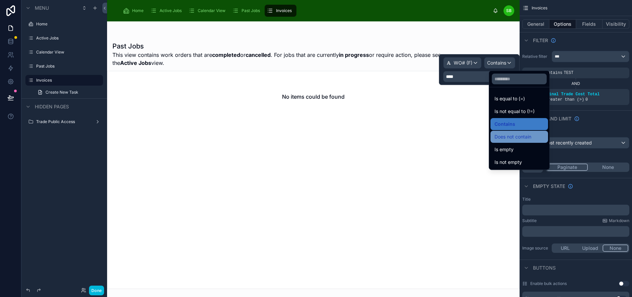
click at [516, 136] on span "Does not contain" at bounding box center [512, 137] width 37 height 8
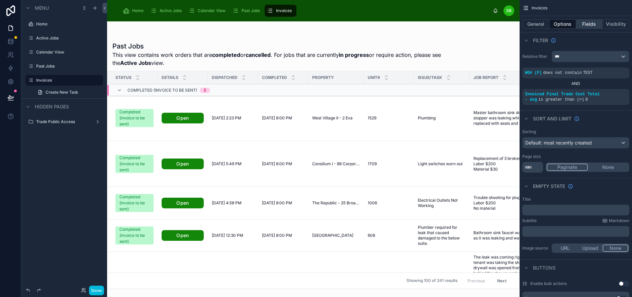
click at [592, 23] on button "Fields" at bounding box center [589, 23] width 27 height 9
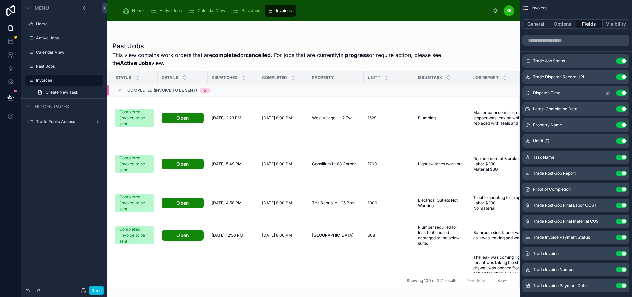
click at [626, 92] on button "Use setting" at bounding box center [621, 92] width 11 height 5
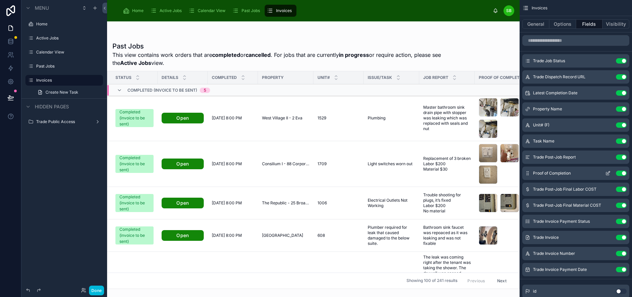
click at [626, 172] on button "Use setting" at bounding box center [621, 173] width 11 height 5
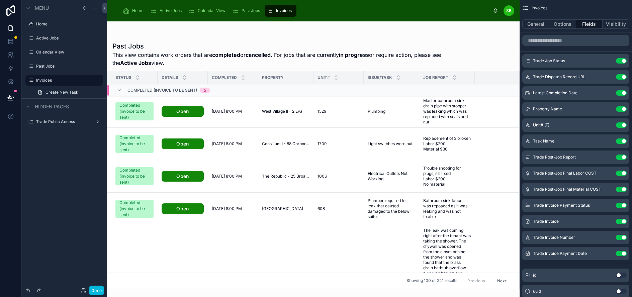
click at [626, 172] on button "Use setting" at bounding box center [621, 173] width 11 height 5
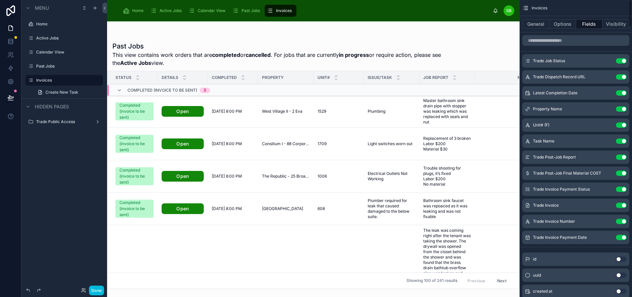
click at [626, 172] on button "Use setting" at bounding box center [621, 173] width 11 height 5
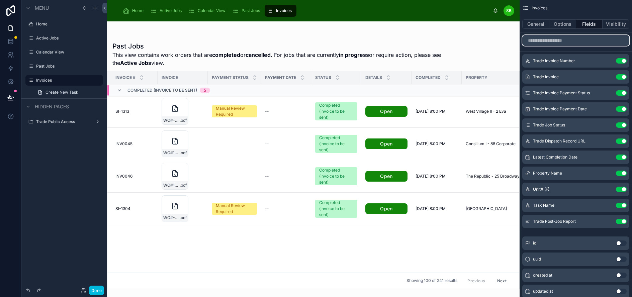
click at [586, 40] on input "scrollable content" at bounding box center [575, 40] width 107 height 11
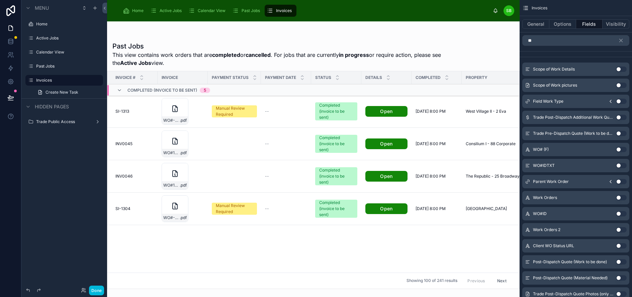
click at [626, 150] on button "Use setting" at bounding box center [621, 149] width 11 height 5
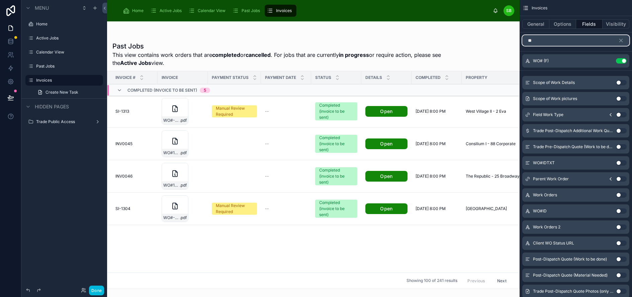
click at [592, 42] on input "**" at bounding box center [575, 40] width 107 height 11
type input "*"
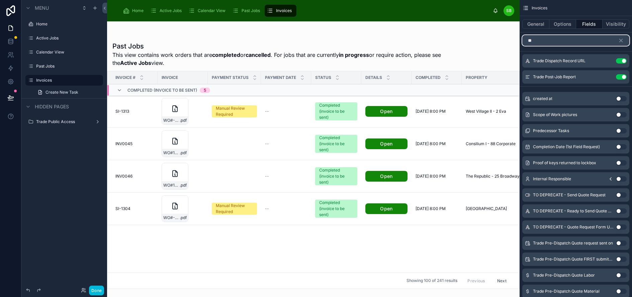
type input "*"
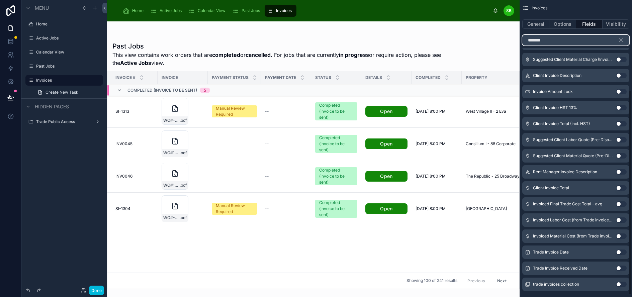
scroll to position [143, 0]
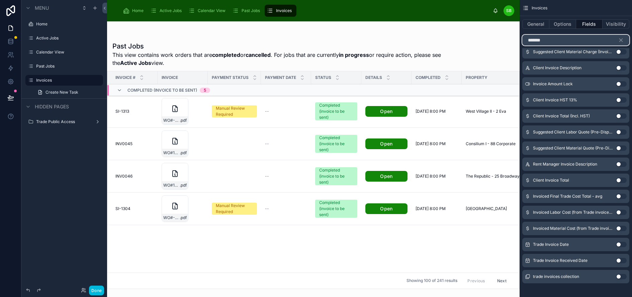
type input "*******"
click at [625, 243] on button "Use setting" at bounding box center [621, 244] width 11 height 5
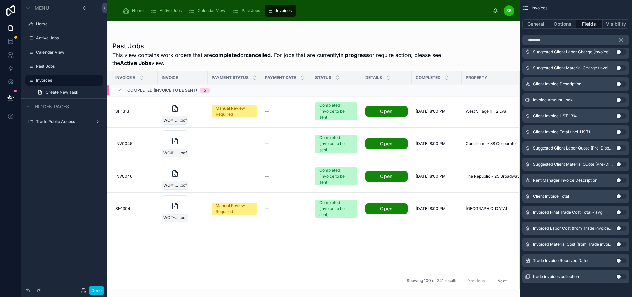
click at [625, 260] on button "Use setting" at bounding box center [621, 260] width 11 height 5
click at [622, 40] on icon "scrollable content" at bounding box center [620, 40] width 3 height 3
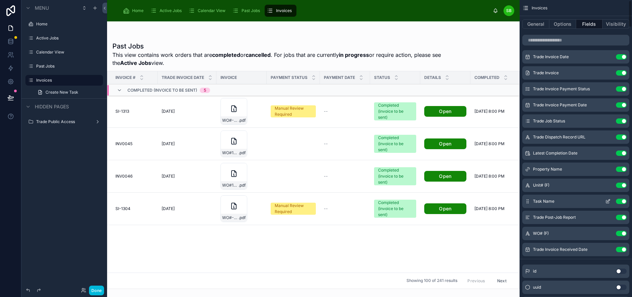
scroll to position [4, 0]
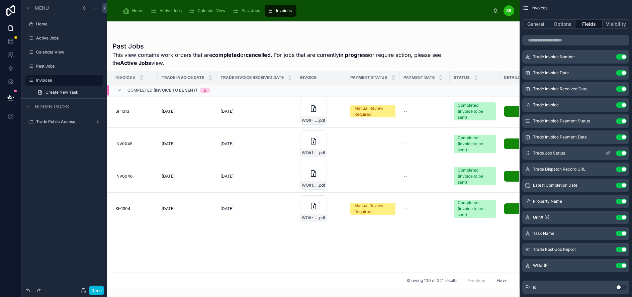
click at [626, 153] on button "Use setting" at bounding box center [621, 152] width 11 height 5
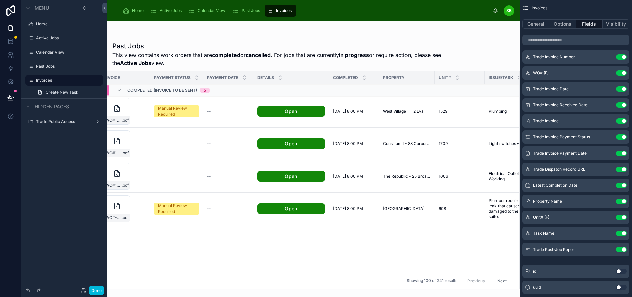
scroll to position [0, 323]
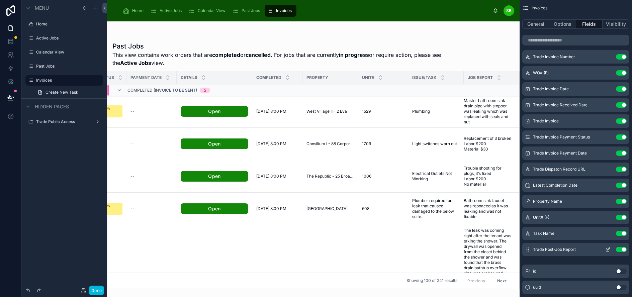
click at [626, 249] on button "Use setting" at bounding box center [621, 249] width 11 height 5
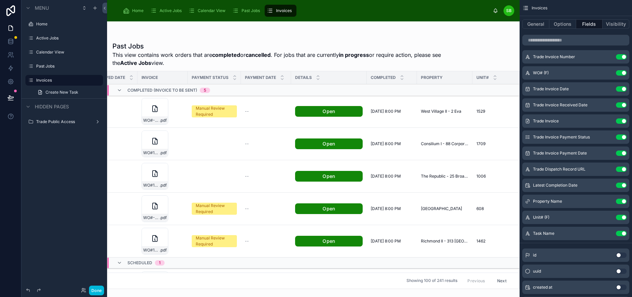
scroll to position [0, 268]
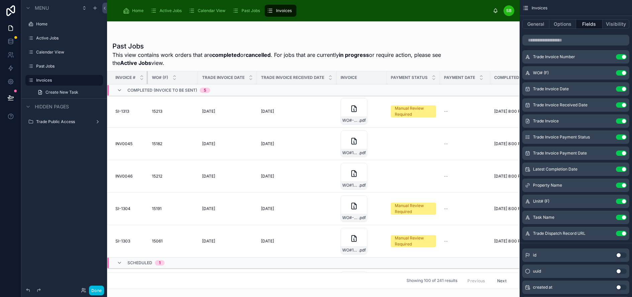
drag, startPoint x: 157, startPoint y: 76, endPoint x: 138, endPoint y: 76, distance: 18.4
click at [138, 76] on th "Invoice #" at bounding box center [127, 77] width 40 height 13
click at [196, 76] on div "WO# (F)" at bounding box center [173, 77] width 50 height 13
click at [610, 72] on icon "scrollable content" at bounding box center [607, 72] width 5 height 5
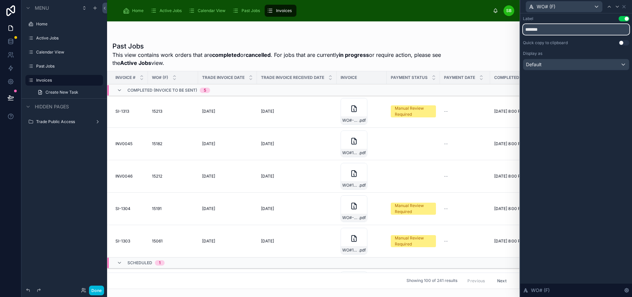
click at [568, 29] on input "*******" at bounding box center [576, 29] width 106 height 11
type input "***"
click at [618, 6] on icon at bounding box center [617, 6] width 3 height 1
drag, startPoint x: 543, startPoint y: 29, endPoint x: 530, endPoint y: 28, distance: 13.7
click at [530, 28] on input "**********" at bounding box center [576, 29] width 106 height 11
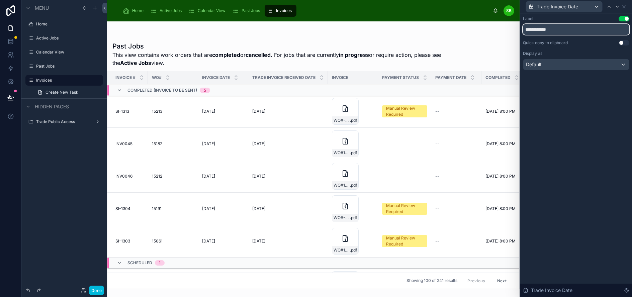
click at [536, 28] on input "**********" at bounding box center [576, 29] width 106 height 11
type input "*********"
click at [620, 8] on icon at bounding box center [616, 6] width 5 height 5
drag, startPoint x: 561, startPoint y: 30, endPoint x: 530, endPoint y: 30, distance: 30.4
click at [530, 30] on input "**********" at bounding box center [576, 29] width 106 height 11
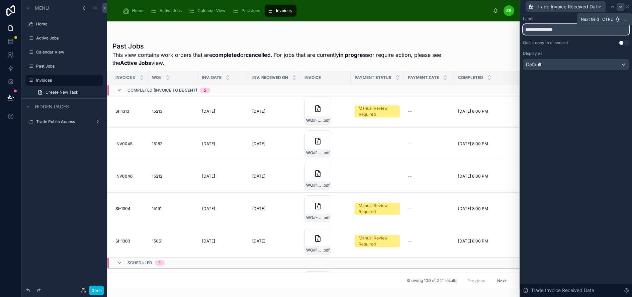
type input "**********"
click at [623, 8] on icon at bounding box center [620, 6] width 5 height 5
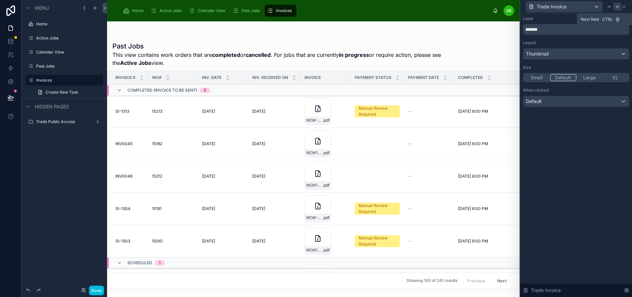
click at [620, 6] on icon at bounding box center [616, 6] width 5 height 5
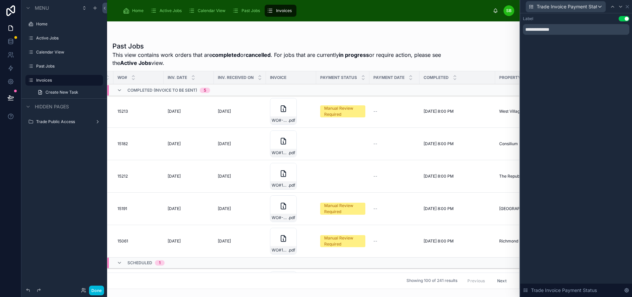
scroll to position [0, 32]
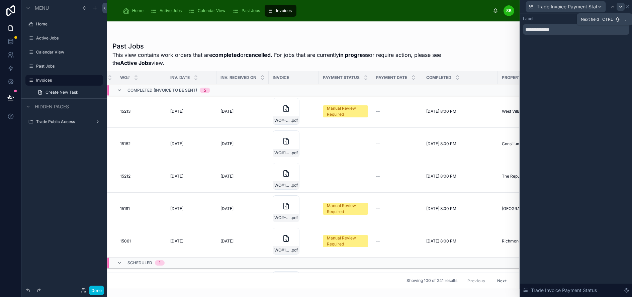
click at [623, 6] on icon at bounding box center [620, 6] width 5 height 5
click at [622, 6] on icon at bounding box center [620, 6] width 3 height 1
click at [620, 7] on icon at bounding box center [616, 6] width 5 height 5
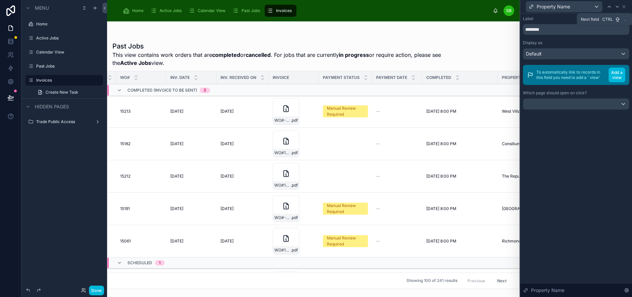
click at [620, 7] on icon at bounding box center [616, 6] width 5 height 5
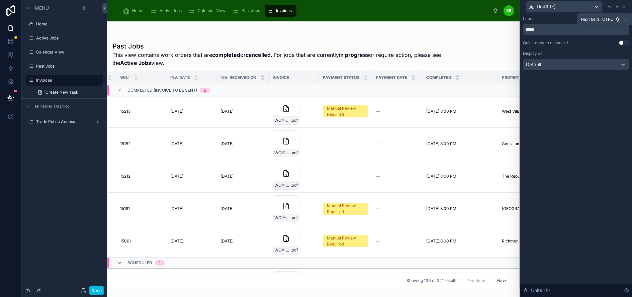
click at [620, 7] on icon at bounding box center [616, 6] width 5 height 5
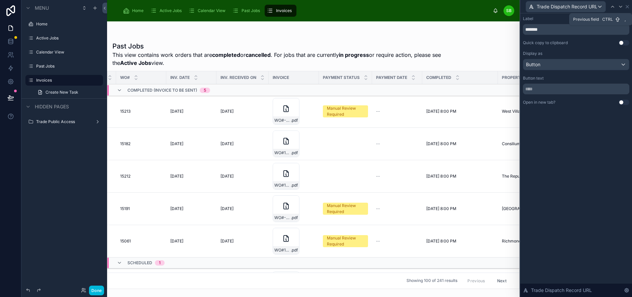
click at [616, 7] on div at bounding box center [612, 7] width 8 height 8
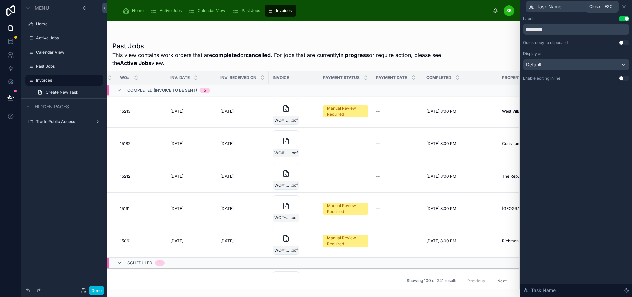
click at [626, 5] on icon at bounding box center [623, 6] width 5 height 5
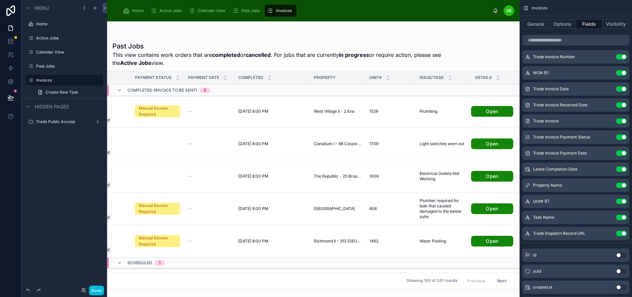
scroll to position [0, 222]
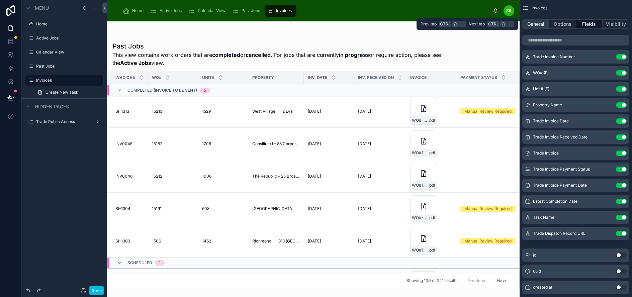
click at [545, 25] on button "General" at bounding box center [535, 23] width 27 height 9
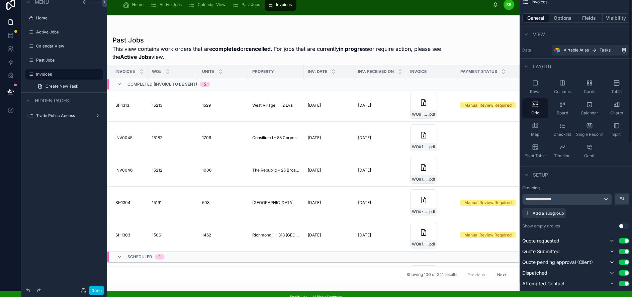
scroll to position [0, 0]
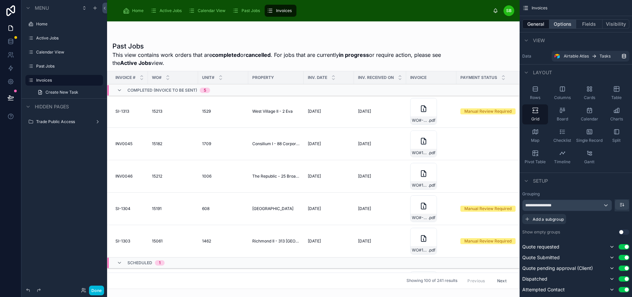
click at [570, 23] on button "Options" at bounding box center [562, 23] width 27 height 9
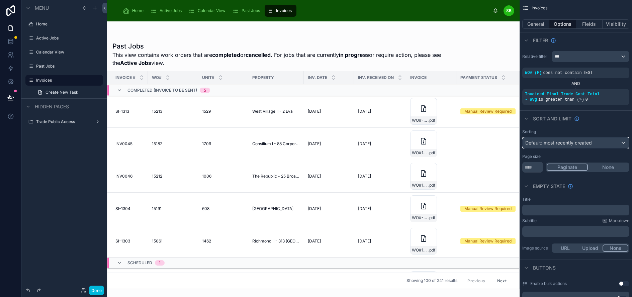
click at [579, 142] on span "Default: most recently created" at bounding box center [558, 143] width 67 height 6
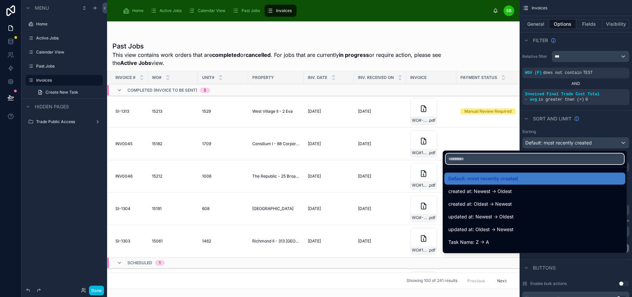
click at [536, 157] on input "text" at bounding box center [534, 158] width 178 height 11
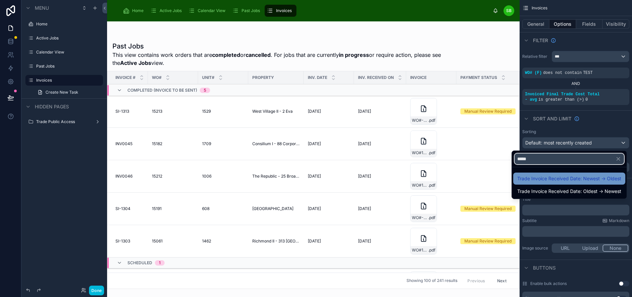
type input "*****"
click at [581, 178] on span "Trade Invoice Received Date: Newest -> Oldest" at bounding box center [569, 179] width 104 height 8
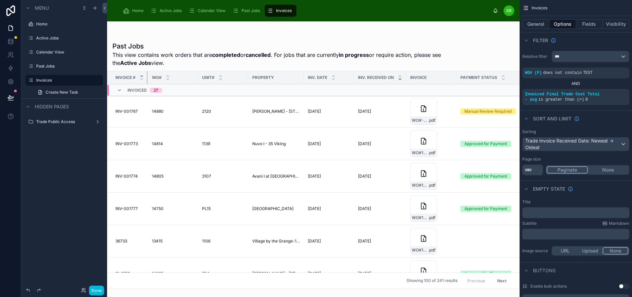
drag, startPoint x: 147, startPoint y: 75, endPoint x: 140, endPoint y: 75, distance: 7.4
click at [140, 75] on th "Invoice #" at bounding box center [127, 77] width 40 height 13
click at [119, 91] on icon at bounding box center [119, 90] width 5 height 5
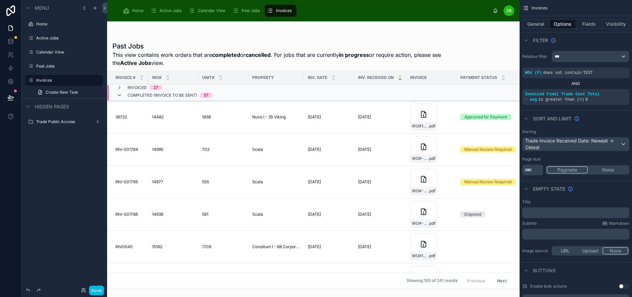
click at [119, 97] on icon at bounding box center [119, 95] width 5 height 5
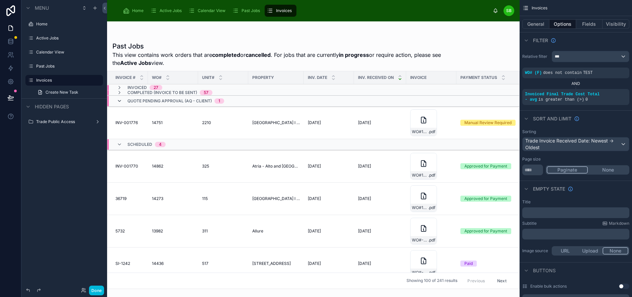
click at [119, 101] on icon at bounding box center [119, 100] width 5 height 5
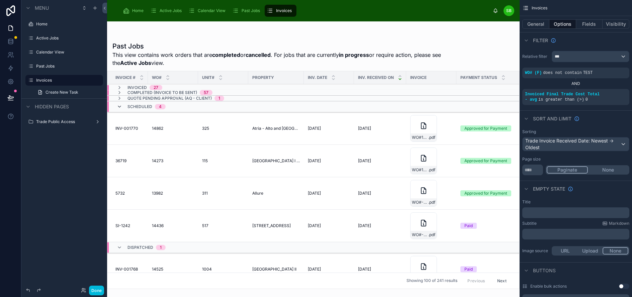
click at [119, 107] on icon at bounding box center [119, 106] width 5 height 5
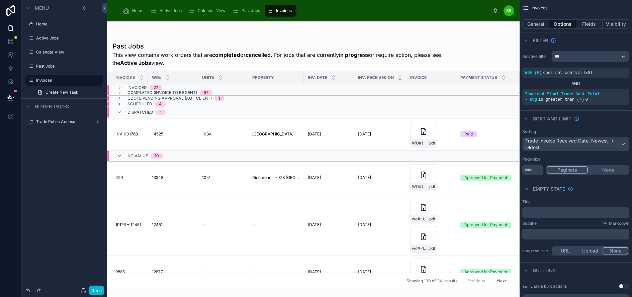
click at [118, 114] on icon at bounding box center [119, 112] width 5 height 5
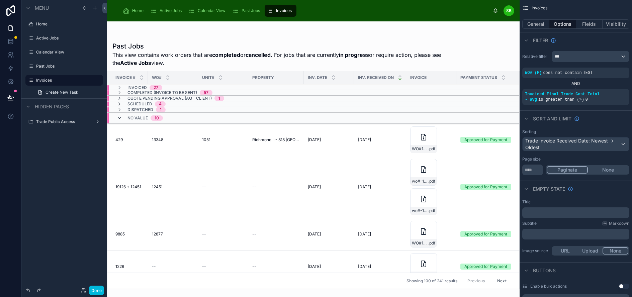
click at [118, 118] on icon at bounding box center [119, 117] width 5 height 5
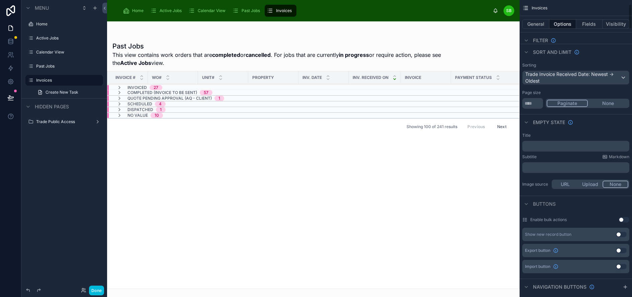
scroll to position [67, 0]
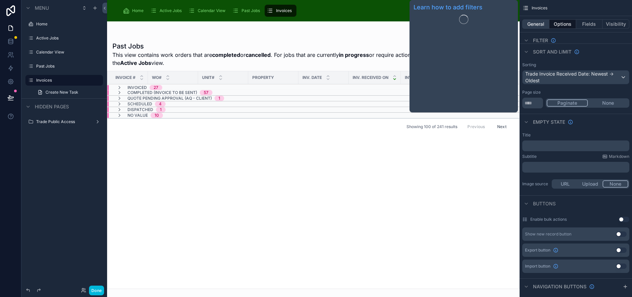
click at [543, 25] on button "General" at bounding box center [535, 23] width 27 height 9
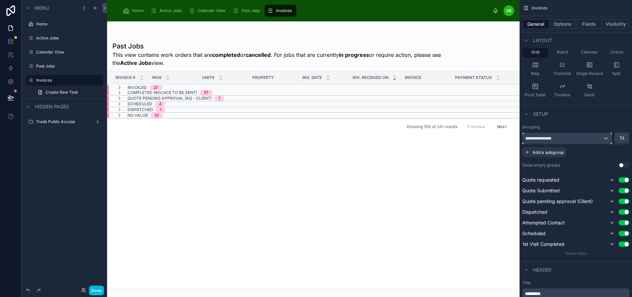
click at [591, 137] on div "**********" at bounding box center [566, 138] width 89 height 11
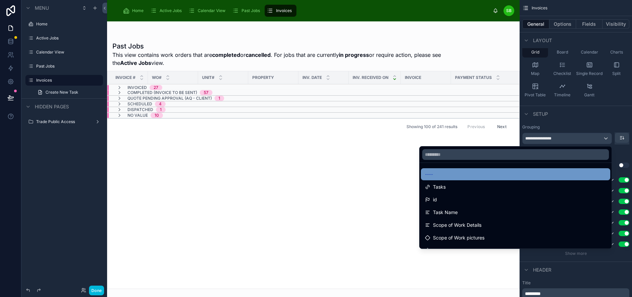
click at [503, 171] on div "----" at bounding box center [515, 174] width 181 height 8
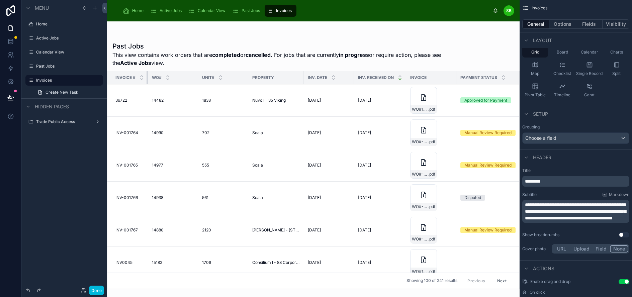
drag, startPoint x: 147, startPoint y: 77, endPoint x: 137, endPoint y: 77, distance: 10.4
click at [137, 77] on th "Invoice #" at bounding box center [127, 77] width 40 height 13
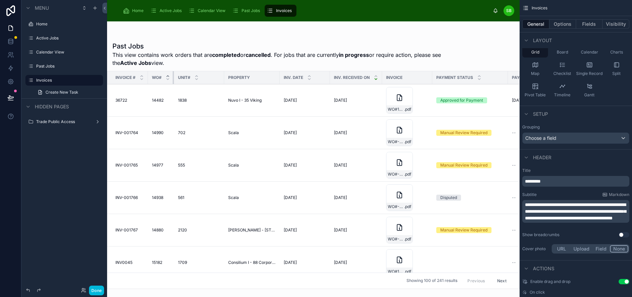
drag, startPoint x: 197, startPoint y: 77, endPoint x: 168, endPoint y: 75, distance: 29.1
click at [168, 75] on th "WO#" at bounding box center [161, 77] width 26 height 13
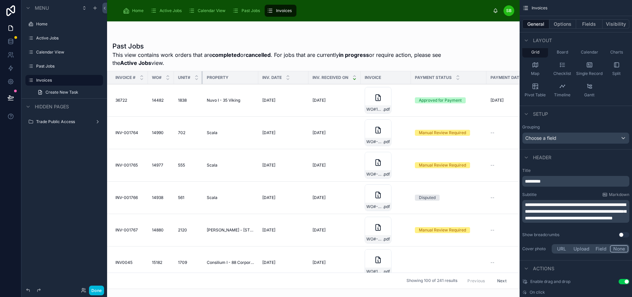
drag, startPoint x: 223, startPoint y: 77, endPoint x: 193, endPoint y: 75, distance: 30.5
click at [193, 75] on th "Unit#" at bounding box center [188, 77] width 29 height 13
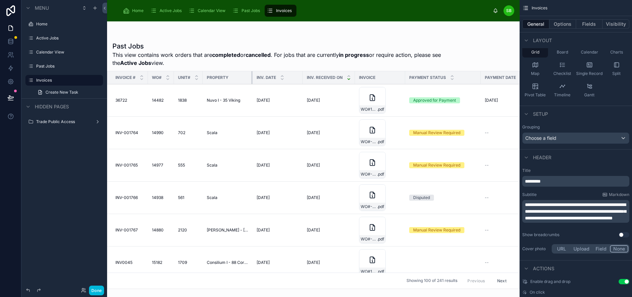
drag, startPoint x: 257, startPoint y: 78, endPoint x: 251, endPoint y: 78, distance: 5.7
click at [251, 78] on div at bounding box center [252, 77] width 3 height 13
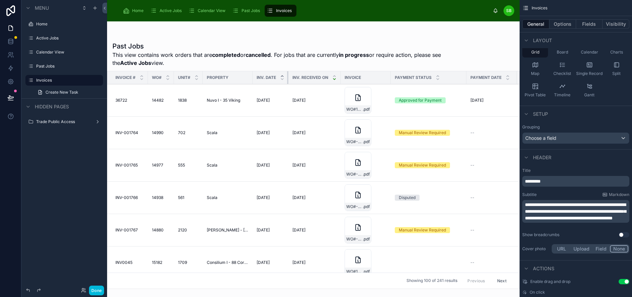
drag, startPoint x: 302, startPoint y: 75, endPoint x: 281, endPoint y: 75, distance: 20.7
click at [281, 75] on th "Inv. Date" at bounding box center [270, 77] width 36 height 13
click at [340, 77] on div at bounding box center [340, 77] width 3 height 13
drag, startPoint x: 340, startPoint y: 77, endPoint x: 335, endPoint y: 77, distance: 4.7
click at [335, 77] on th "Inv. Received on" at bounding box center [314, 77] width 52 height 13
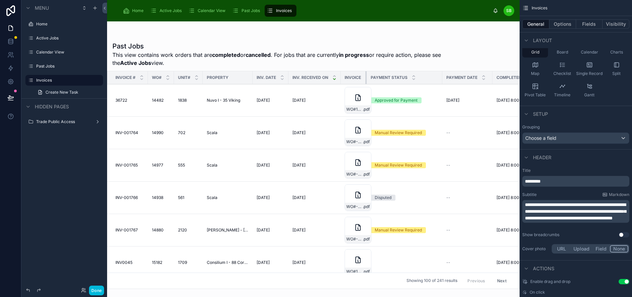
drag, startPoint x: 390, startPoint y: 75, endPoint x: 360, endPoint y: 75, distance: 29.4
click at [360, 75] on th "Invoice" at bounding box center [353, 77] width 26 height 13
click at [355, 75] on span "Invoice" at bounding box center [352, 77] width 16 height 5
click at [598, 21] on button "Fields" at bounding box center [589, 23] width 27 height 9
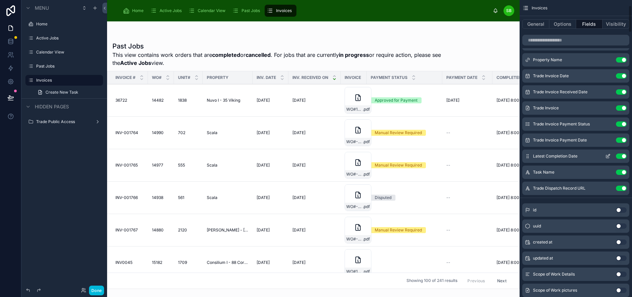
scroll to position [33, 0]
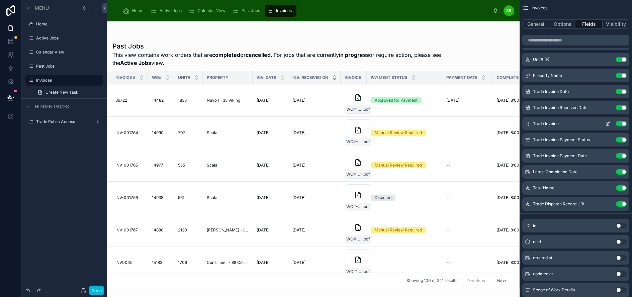
click at [609, 124] on icon "scrollable content" at bounding box center [607, 124] width 3 height 3
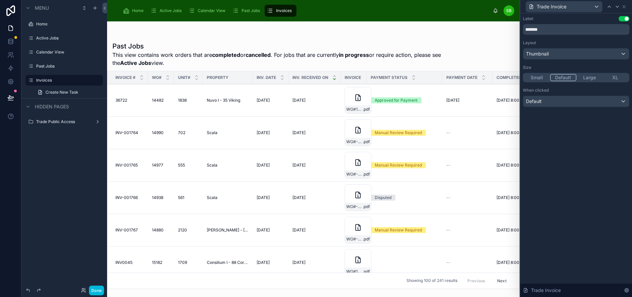
click at [538, 78] on button "Small" at bounding box center [537, 77] width 26 height 7
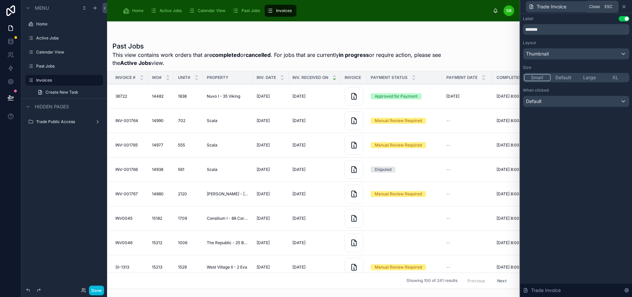
click at [625, 7] on icon at bounding box center [623, 6] width 3 height 3
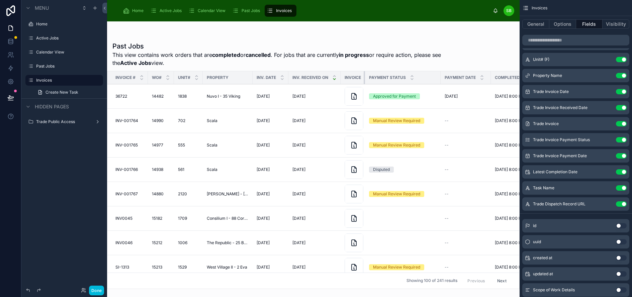
drag, startPoint x: 366, startPoint y: 76, endPoint x: 358, endPoint y: 76, distance: 7.7
click at [358, 76] on th "Invoice" at bounding box center [352, 77] width 24 height 13
drag, startPoint x: 440, startPoint y: 76, endPoint x: 428, endPoint y: 76, distance: 12.0
click at [428, 76] on div at bounding box center [428, 77] width 3 height 13
drag, startPoint x: 479, startPoint y: 77, endPoint x: 469, endPoint y: 76, distance: 9.7
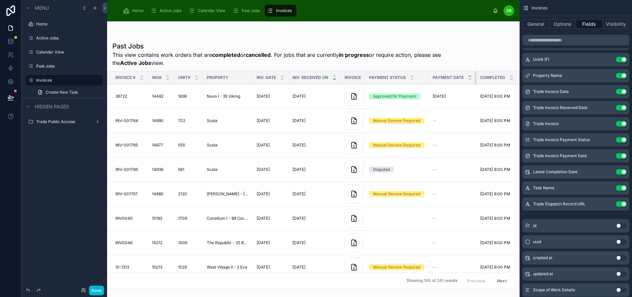
click at [469, 76] on th "Payment Date" at bounding box center [451, 77] width 47 height 13
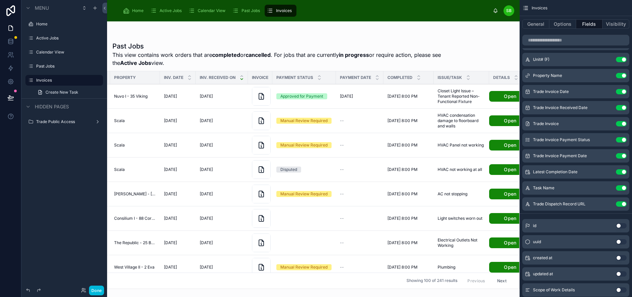
scroll to position [0, 114]
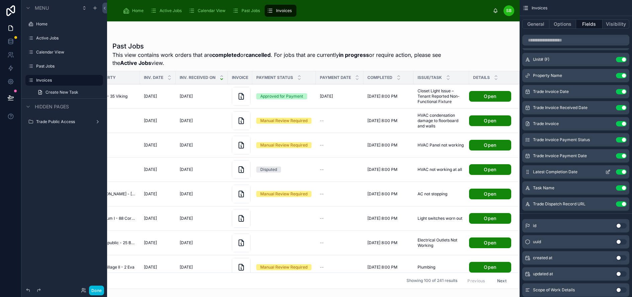
click at [610, 171] on icon "scrollable content" at bounding box center [607, 171] width 5 height 5
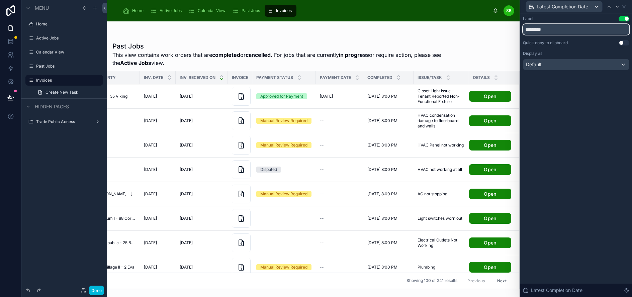
click at [569, 29] on input "*********" at bounding box center [576, 29] width 106 height 11
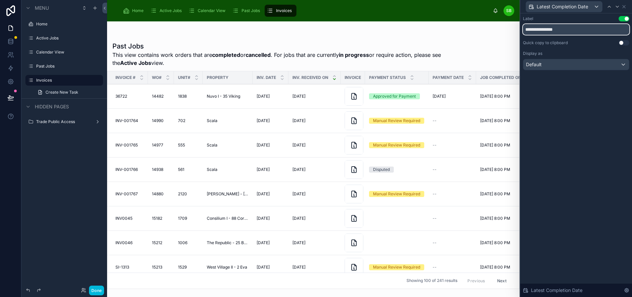
type input "**********"
click at [576, 84] on div "**********" at bounding box center [576, 49] width 112 height 73
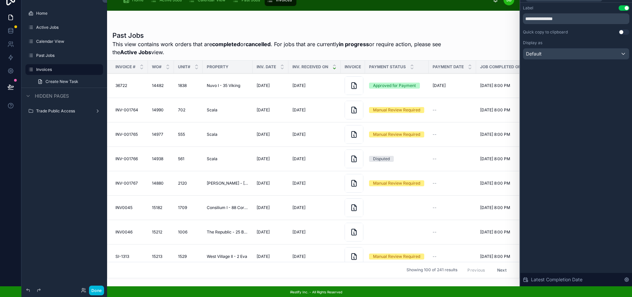
scroll to position [0, 0]
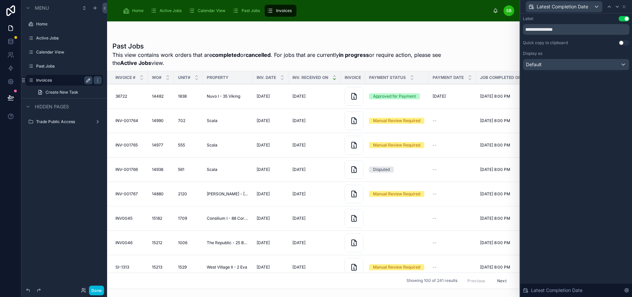
click at [89, 80] on icon "scrollable content" at bounding box center [88, 80] width 5 height 5
click at [66, 81] on input "********" at bounding box center [58, 80] width 45 height 8
type input "**********"
click at [89, 79] on icon "scrollable content" at bounding box center [88, 80] width 5 height 5
click at [626, 5] on icon at bounding box center [623, 6] width 5 height 5
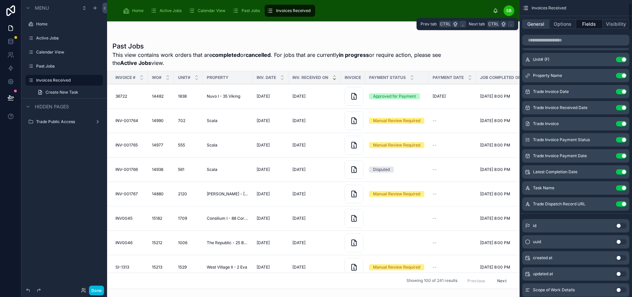
click at [546, 22] on button "General" at bounding box center [535, 23] width 27 height 9
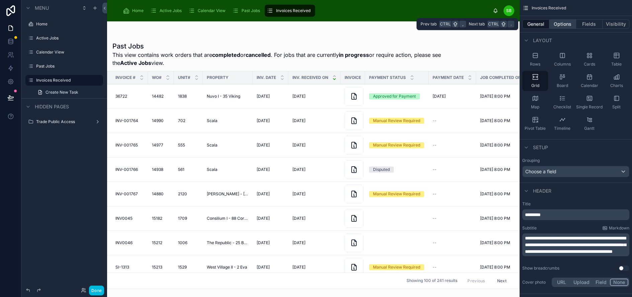
click at [561, 25] on button "Options" at bounding box center [562, 23] width 27 height 9
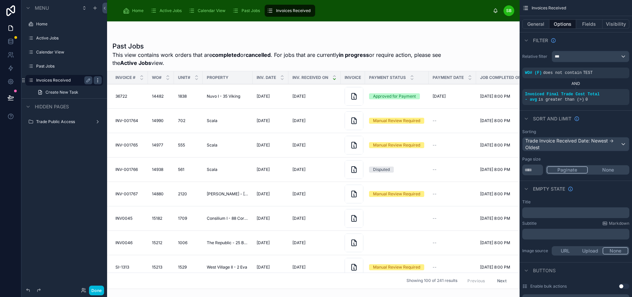
click at [96, 79] on icon "scrollable content" at bounding box center [97, 80] width 5 height 5
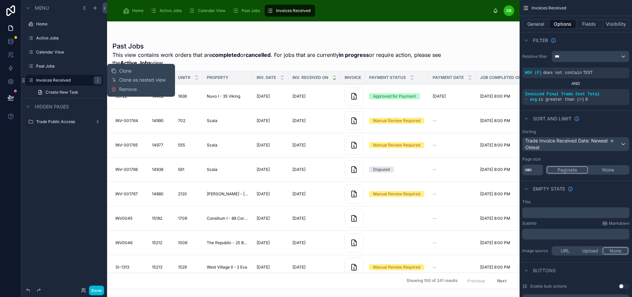
click at [294, 47] on h1 "Past Jobs" at bounding box center [287, 45] width 351 height 9
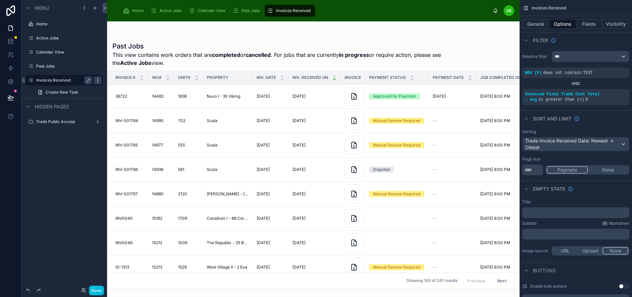
click at [97, 80] on icon "scrollable content" at bounding box center [97, 80] width 5 height 5
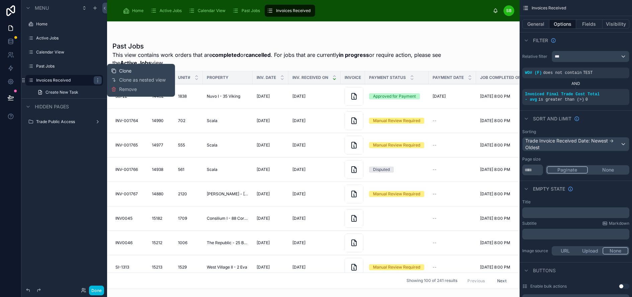
click at [127, 70] on span "Clone" at bounding box center [125, 71] width 12 height 7
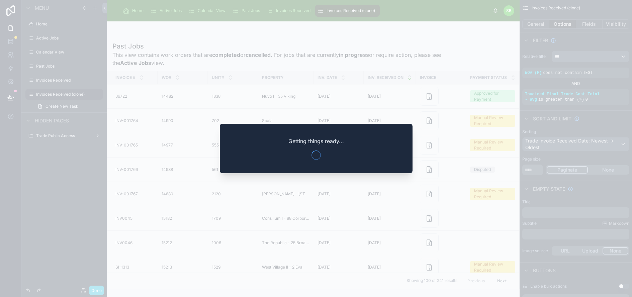
click at [65, 95] on div at bounding box center [316, 148] width 632 height 297
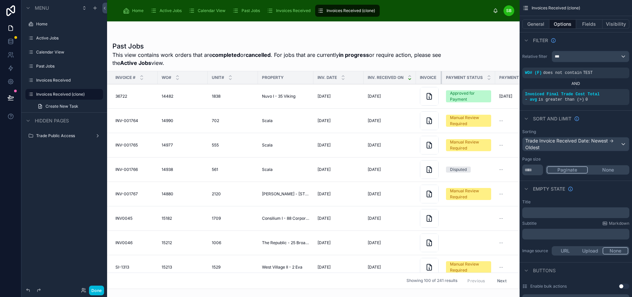
drag, startPoint x: 465, startPoint y: 76, endPoint x: 436, endPoint y: 74, distance: 29.5
click at [436, 74] on th "Invoice" at bounding box center [429, 77] width 26 height 13
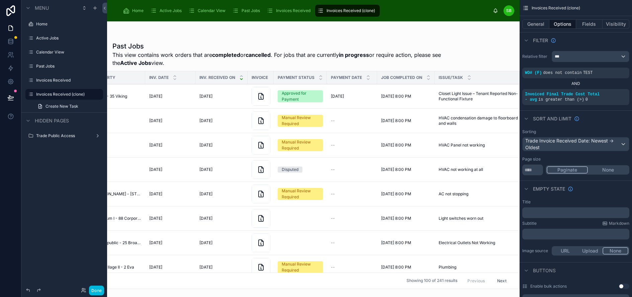
scroll to position [0, 169]
drag, startPoint x: 375, startPoint y: 77, endPoint x: 367, endPoint y: 76, distance: 8.4
click at [367, 76] on th "Payment Date" at bounding box center [349, 77] width 47 height 13
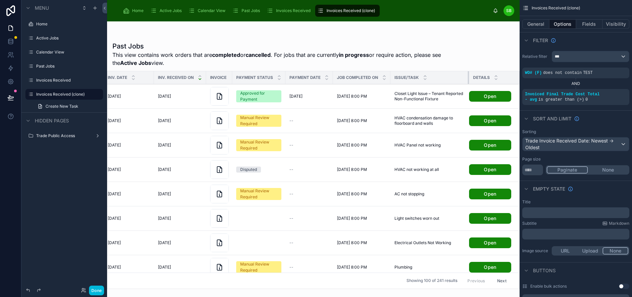
scroll to position [0, 208]
drag, startPoint x: 467, startPoint y: 76, endPoint x: 454, endPoint y: 75, distance: 13.4
click at [454, 75] on th "Issue/Task" at bounding box center [430, 77] width 77 height 13
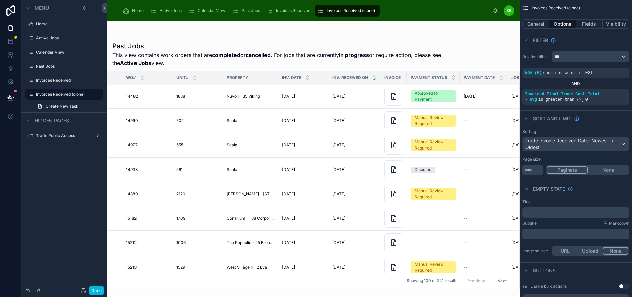
scroll to position [0, 0]
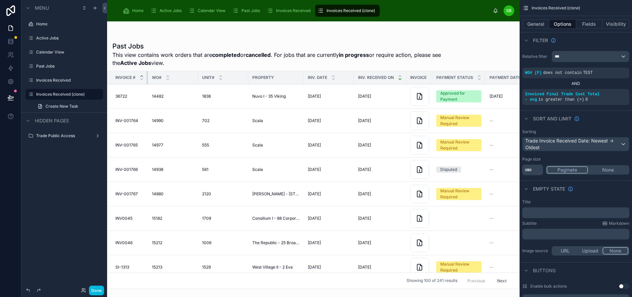
drag, startPoint x: 157, startPoint y: 77, endPoint x: 139, endPoint y: 76, distance: 17.1
click at [139, 76] on th "Invoice #" at bounding box center [127, 77] width 40 height 13
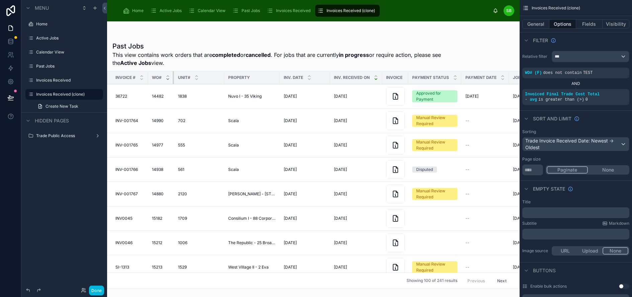
drag, startPoint x: 197, startPoint y: 77, endPoint x: 167, endPoint y: 77, distance: 30.4
click at [167, 77] on th "WO#" at bounding box center [161, 77] width 26 height 13
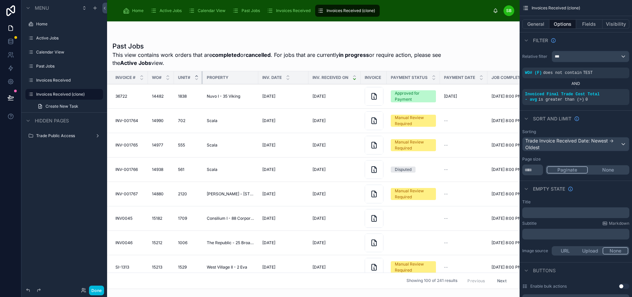
drag, startPoint x: 223, startPoint y: 78, endPoint x: 196, endPoint y: 77, distance: 27.1
click at [196, 77] on th "Unit#" at bounding box center [188, 77] width 29 height 13
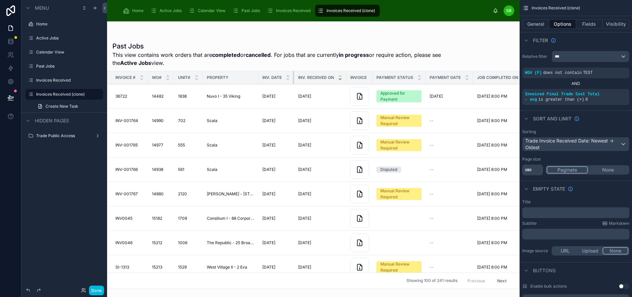
drag, startPoint x: 307, startPoint y: 76, endPoint x: 277, endPoint y: 75, distance: 30.1
click at [277, 75] on th "Inv. Date" at bounding box center [276, 77] width 36 height 13
drag, startPoint x: 345, startPoint y: 75, endPoint x: 329, endPoint y: 74, distance: 16.4
click at [329, 74] on th "Inv. Received on" at bounding box center [320, 77] width 52 height 13
click at [596, 90] on icon "scrollable content" at bounding box center [594, 90] width 4 height 4
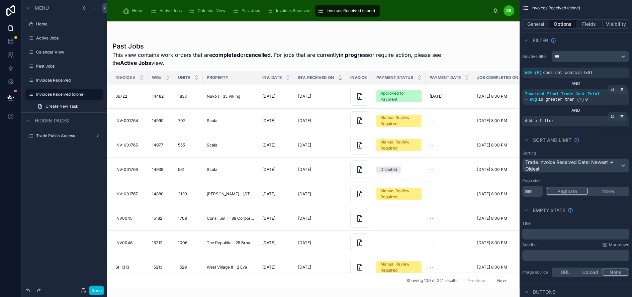
click at [587, 121] on div "Add a filter" at bounding box center [575, 121] width 107 height 11
click at [614, 115] on icon "scrollable content" at bounding box center [612, 116] width 4 height 4
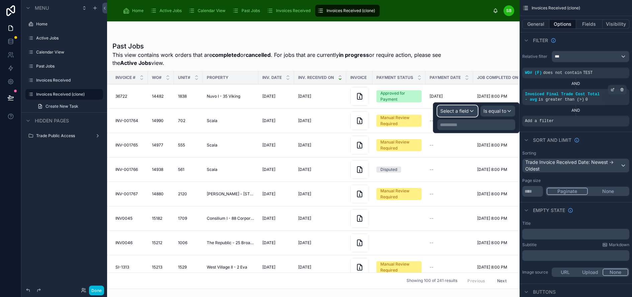
click at [457, 111] on span "Select a field" at bounding box center [454, 111] width 28 height 6
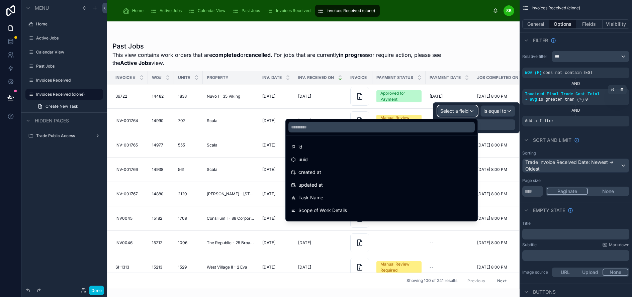
click at [437, 105] on button "Select a field" at bounding box center [457, 110] width 40 height 11
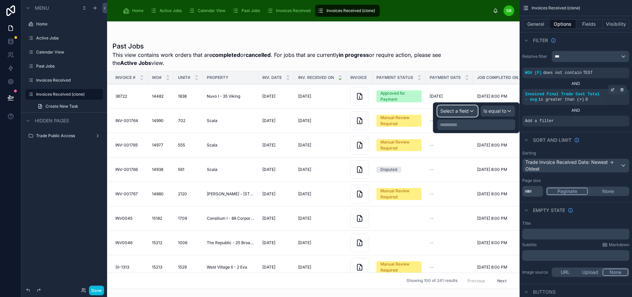
click at [454, 109] on span "Select a field" at bounding box center [454, 111] width 28 height 6
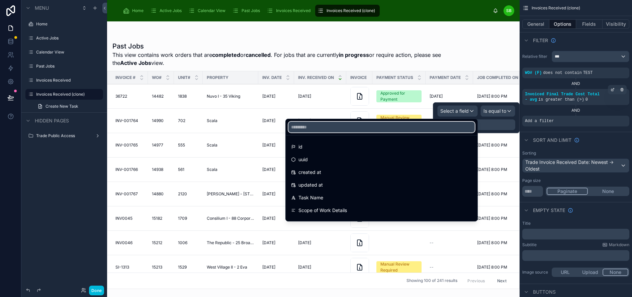
click at [392, 128] on input "text" at bounding box center [381, 127] width 186 height 11
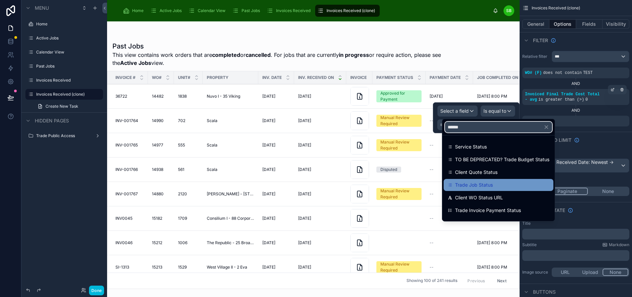
type input "******"
click at [489, 182] on span "Trade Job Status" at bounding box center [474, 185] width 38 height 8
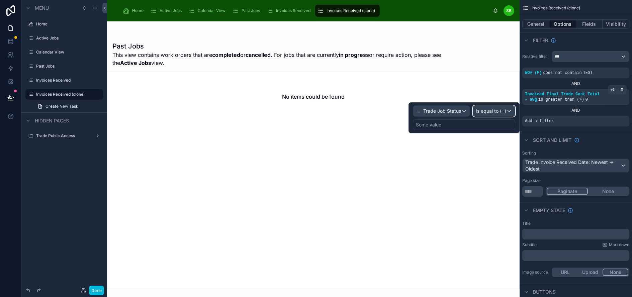
click at [500, 109] on div "Is equal to (=)" at bounding box center [494, 111] width 42 height 11
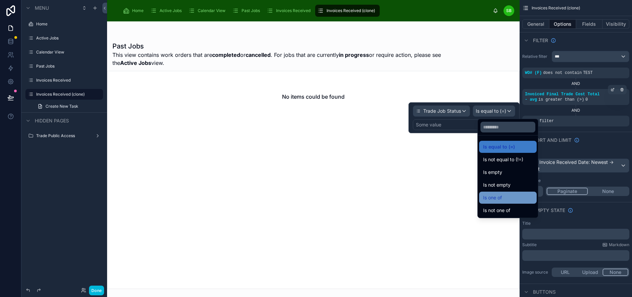
click at [511, 196] on div "Is one of" at bounding box center [507, 198] width 49 height 8
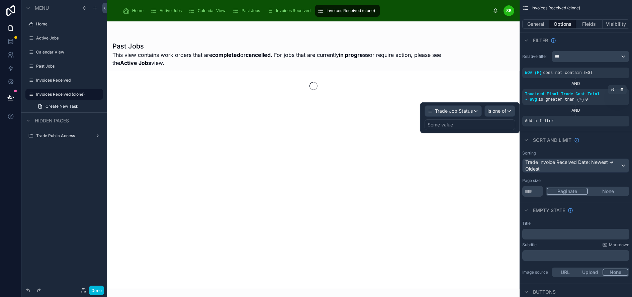
click at [479, 123] on div "Some value" at bounding box center [469, 124] width 91 height 11
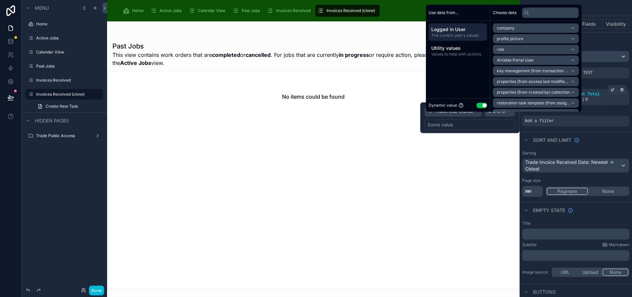
click at [477, 125] on div "Some value" at bounding box center [469, 124] width 91 height 11
click at [481, 108] on button "Use setting" at bounding box center [481, 105] width 11 height 5
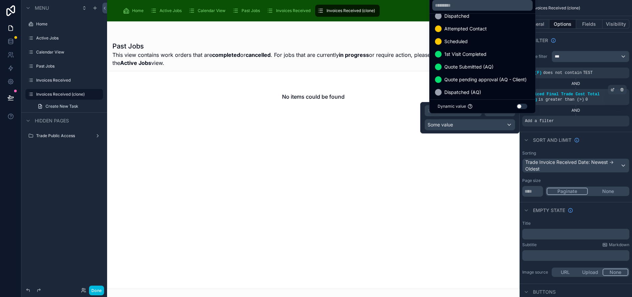
scroll to position [51, 0]
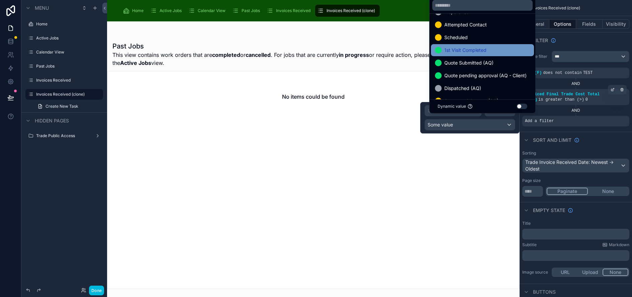
click at [495, 54] on div "1st Visit Completed" at bounding box center [482, 50] width 95 height 8
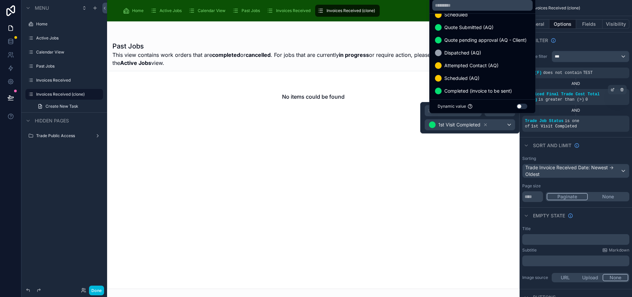
scroll to position [85, 0]
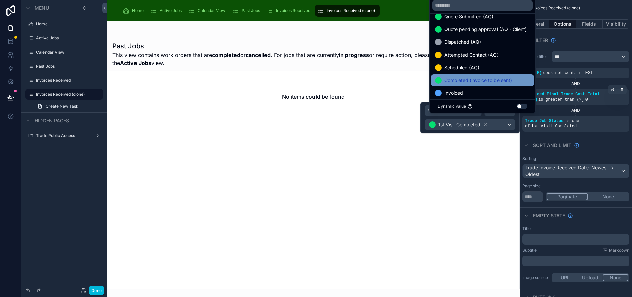
click at [496, 81] on div "Completed (invoice to be sent)" at bounding box center [482, 80] width 103 height 12
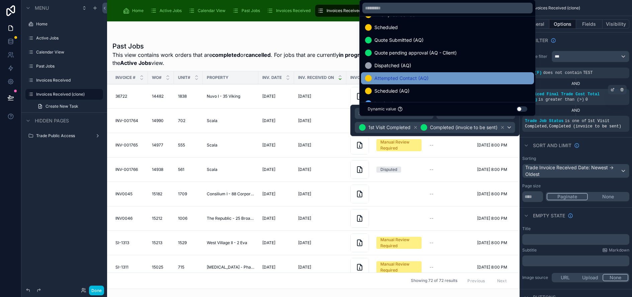
scroll to position [48, 0]
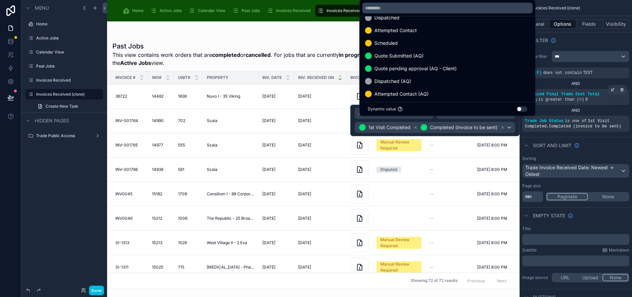
click at [333, 39] on div "Past Jobs This view contains work orders that are completed or cancelled . For …" at bounding box center [313, 162] width 412 height 251
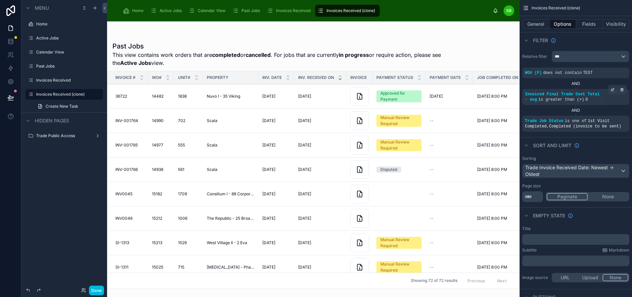
click at [565, 96] on span "Invoiced Final Trade Cost Total - avg" at bounding box center [562, 97] width 75 height 10
click at [0, 0] on icon "scrollable content" at bounding box center [0, 0] width 0 height 0
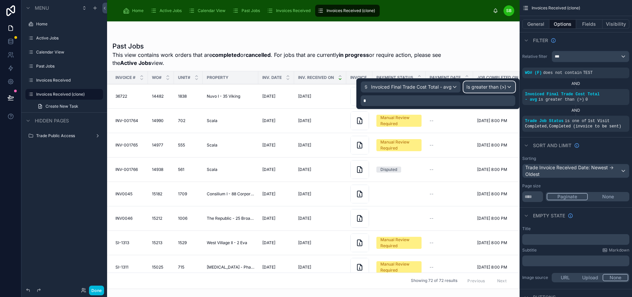
click at [486, 86] on span "Is greater than (>)" at bounding box center [486, 87] width 40 height 7
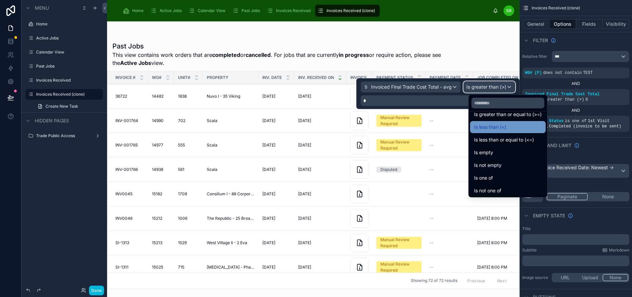
scroll to position [47, 0]
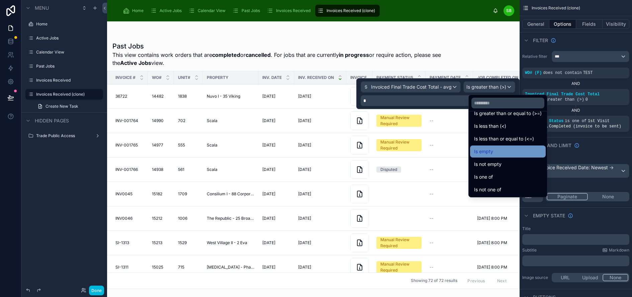
click at [507, 152] on div "Is empty" at bounding box center [508, 151] width 68 height 8
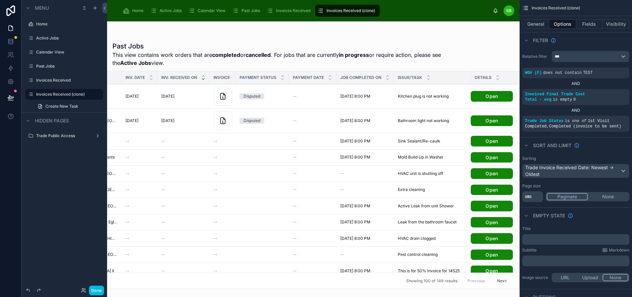
scroll to position [0, 139]
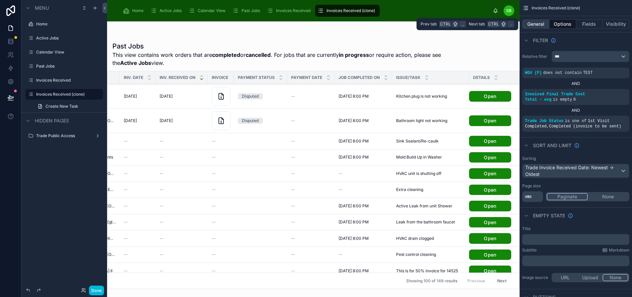
click at [548, 24] on button "General" at bounding box center [535, 23] width 27 height 9
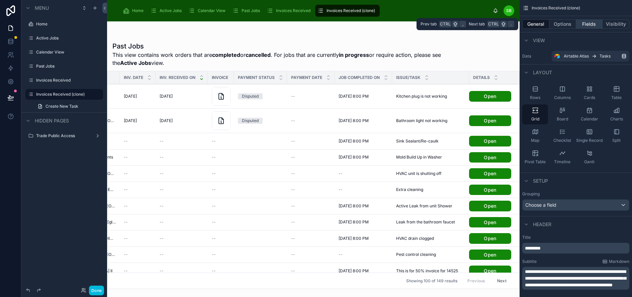
click at [594, 23] on button "Fields" at bounding box center [589, 23] width 27 height 9
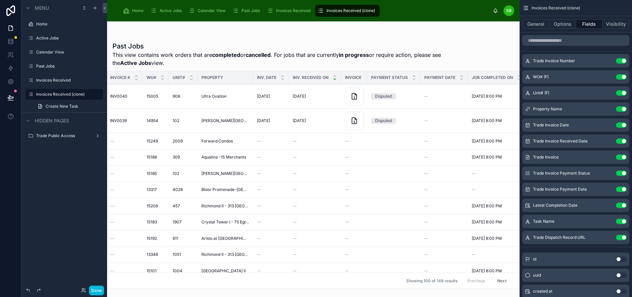
scroll to position [0, 0]
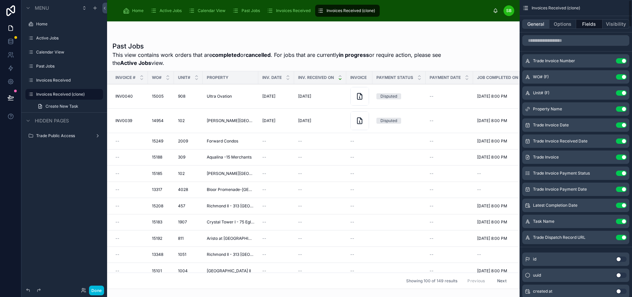
click at [547, 21] on button "General" at bounding box center [535, 23] width 27 height 9
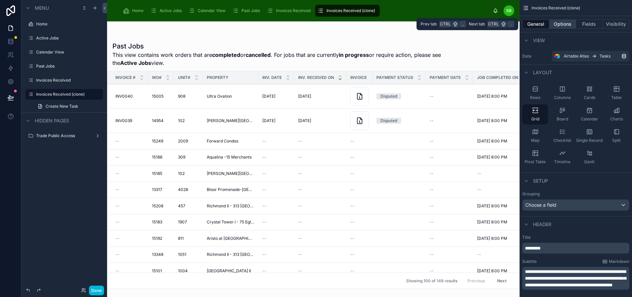
click at [576, 24] on button "Options" at bounding box center [562, 23] width 27 height 9
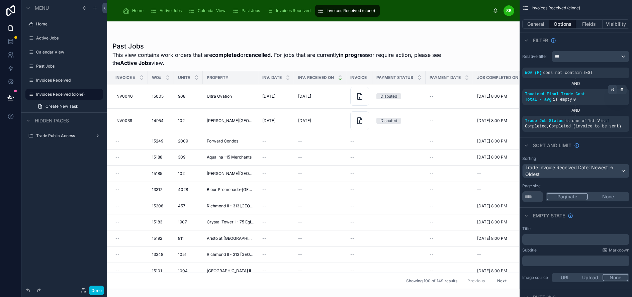
click at [613, 89] on icon "scrollable content" at bounding box center [612, 90] width 2 height 2
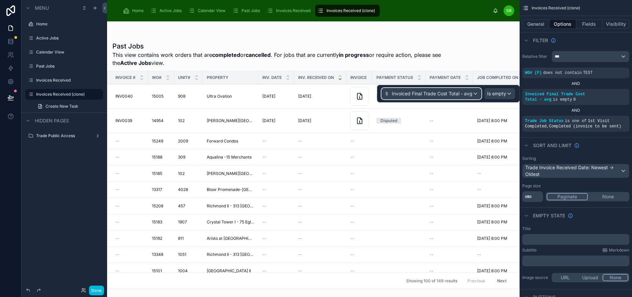
click at [446, 91] on span "Invoiced Final Trade Cost Total - avg" at bounding box center [432, 93] width 81 height 7
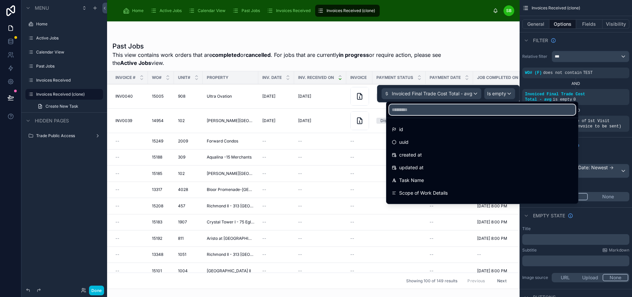
click at [435, 109] on input "text" at bounding box center [482, 109] width 186 height 11
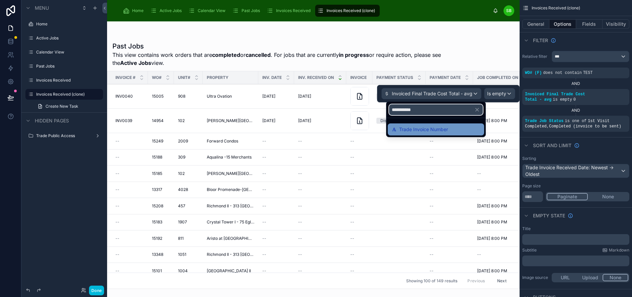
type input "**********"
click at [437, 128] on span "Trade Invoice Number" at bounding box center [423, 129] width 49 height 8
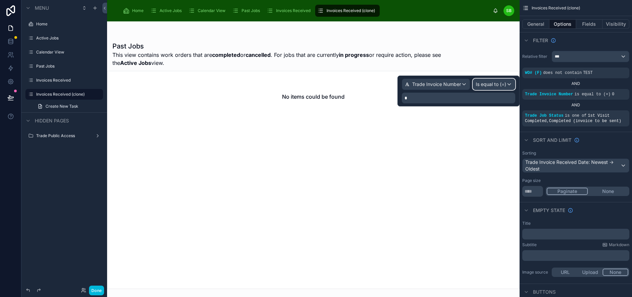
click at [504, 86] on span "Is equal to (=)" at bounding box center [491, 84] width 30 height 7
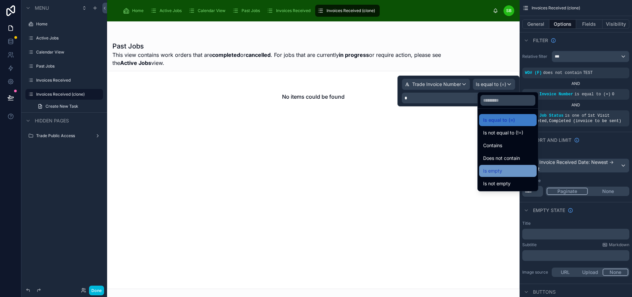
click at [505, 168] on div "Is empty" at bounding box center [507, 171] width 49 height 8
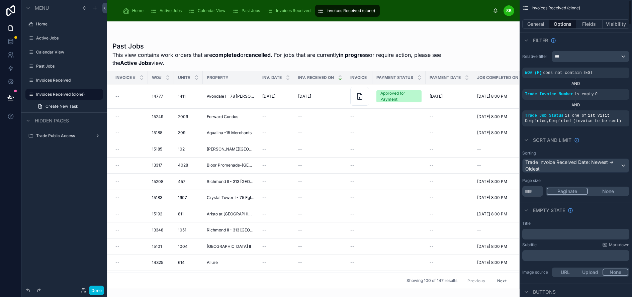
click at [589, 42] on div "Filter" at bounding box center [575, 40] width 112 height 16
click at [361, 97] on icon at bounding box center [359, 96] width 8 height 8
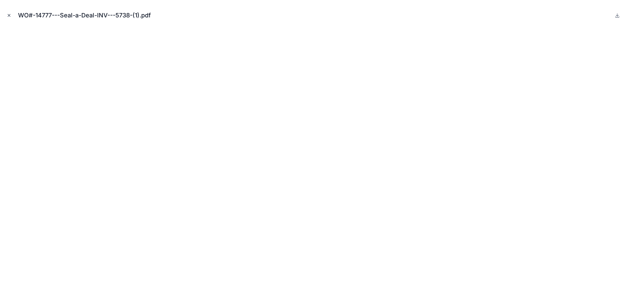
click at [8, 15] on icon "Close modal" at bounding box center [9, 15] width 5 height 5
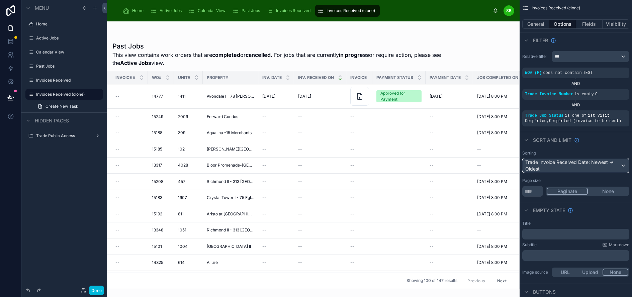
click at [615, 165] on div "Trade Invoice Received Date: Newest -> Oldest" at bounding box center [575, 165] width 106 height 13
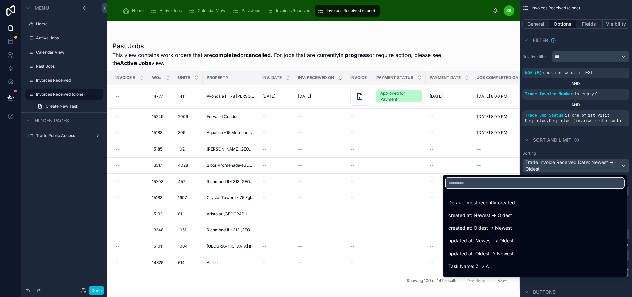
click at [519, 183] on input "text" at bounding box center [534, 183] width 178 height 11
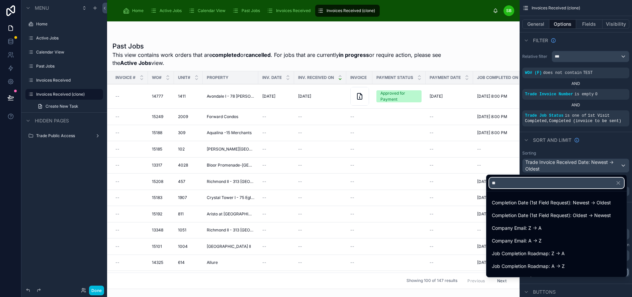
type input "*"
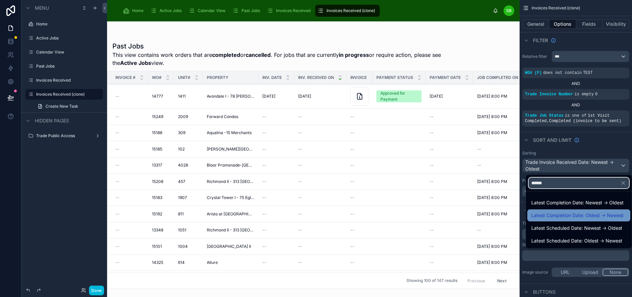
type input "******"
click at [571, 215] on span "Latest Completion Date: Oldest -> Newest" at bounding box center [577, 215] width 92 height 8
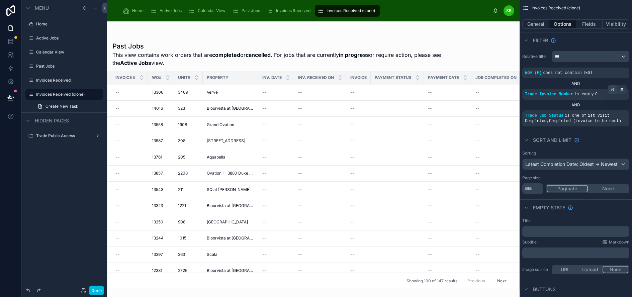
click at [613, 89] on icon "scrollable content" at bounding box center [612, 90] width 2 height 2
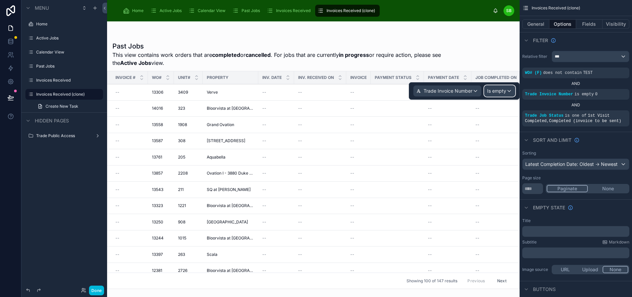
click at [506, 91] on span "Is empty" at bounding box center [496, 91] width 19 height 7
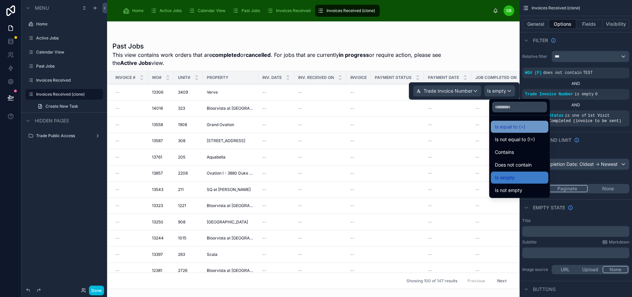
click at [517, 125] on span "Is equal to (=)" at bounding box center [510, 127] width 30 height 8
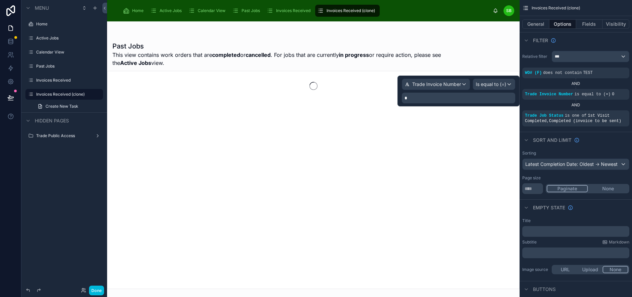
click at [459, 98] on p "*" at bounding box center [458, 98] width 109 height 7
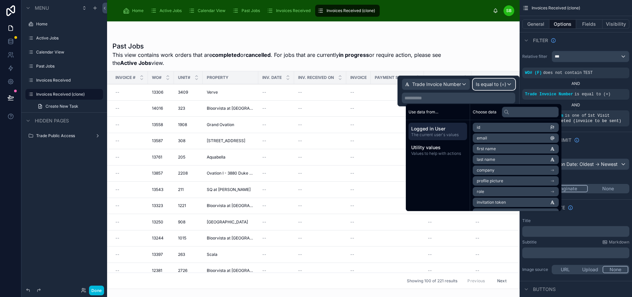
click at [498, 85] on span "Is equal to (=)" at bounding box center [491, 84] width 30 height 7
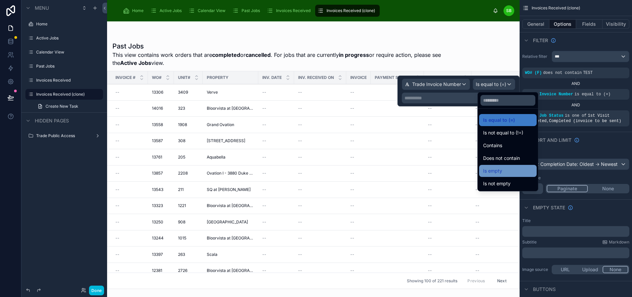
click at [509, 169] on div "Is empty" at bounding box center [507, 171] width 49 height 8
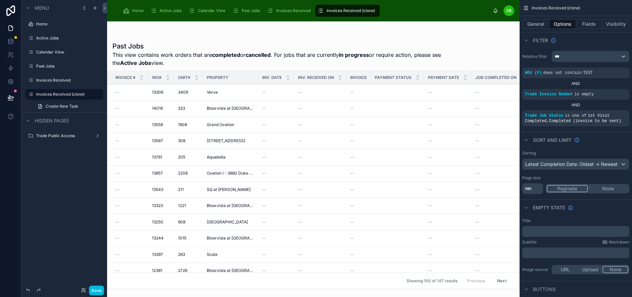
click at [598, 41] on div "Filter" at bounding box center [575, 40] width 112 height 16
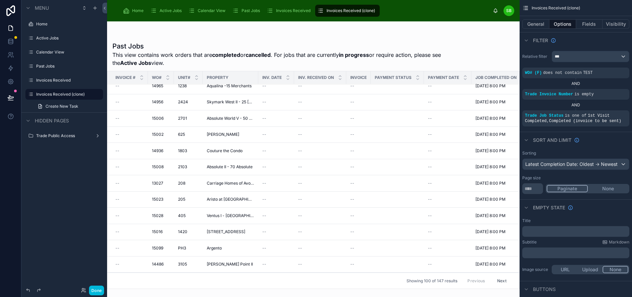
scroll to position [1528, 0]
click at [597, 19] on div "General Options Fields Visibility" at bounding box center [575, 24] width 112 height 16
click at [597, 24] on button "Fields" at bounding box center [589, 23] width 27 height 9
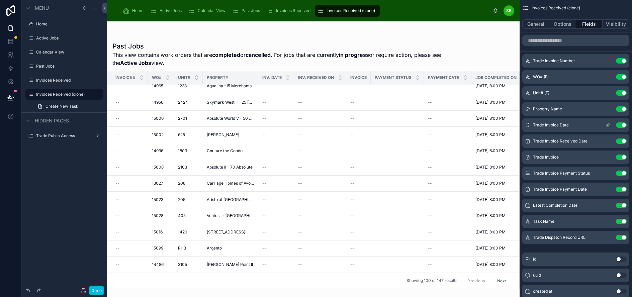
click at [626, 125] on button "Use setting" at bounding box center [621, 124] width 11 height 5
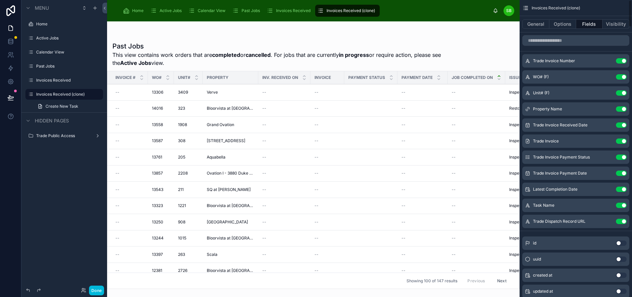
click at [626, 125] on button "Use setting" at bounding box center [621, 124] width 11 height 5
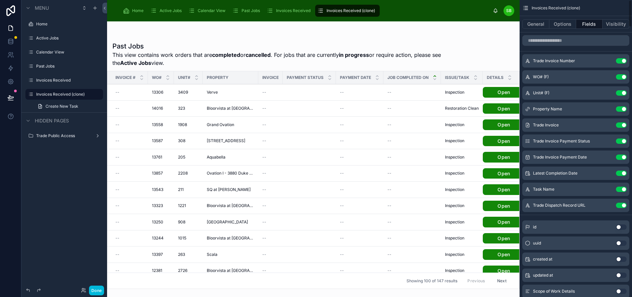
click at [626, 125] on button "Use setting" at bounding box center [621, 124] width 11 height 5
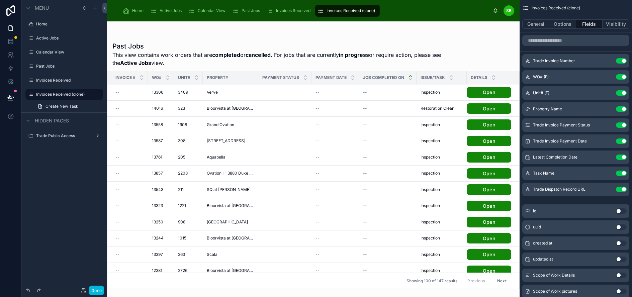
click at [626, 125] on button "Use setting" at bounding box center [621, 124] width 11 height 5
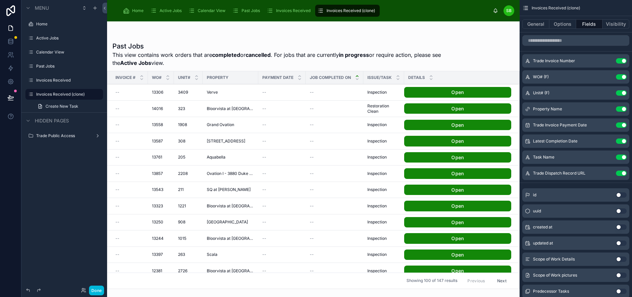
click at [626, 125] on button "Use setting" at bounding box center [621, 124] width 11 height 5
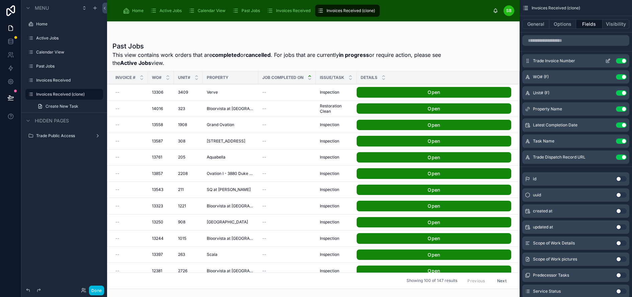
click at [626, 60] on button "Use setting" at bounding box center [621, 60] width 11 height 5
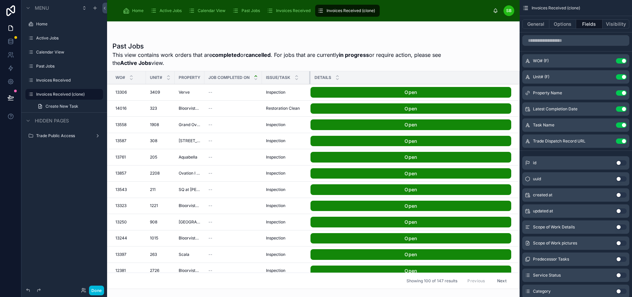
drag, startPoint x: 302, startPoint y: 76, endPoint x: 330, endPoint y: 75, distance: 28.5
click at [330, 75] on tr "WO# Unit# Property Job completed on Issue/Task Details" at bounding box center [313, 77] width 412 height 13
click at [580, 39] on input "scrollable content" at bounding box center [575, 40] width 107 height 11
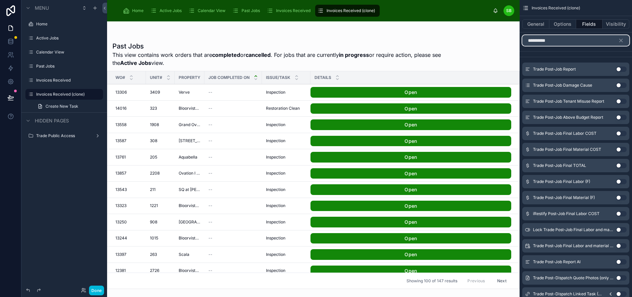
type input "**********"
click at [626, 69] on button "Use setting" at bounding box center [621, 69] width 11 height 5
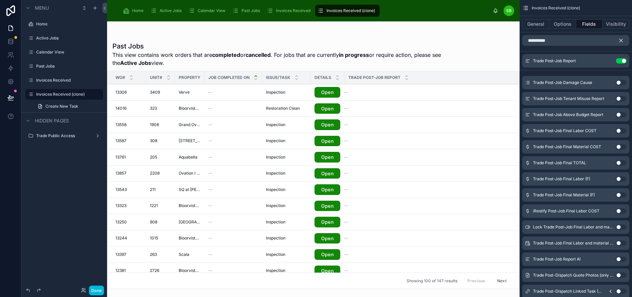
click at [624, 40] on icon "scrollable content" at bounding box center [621, 40] width 6 height 6
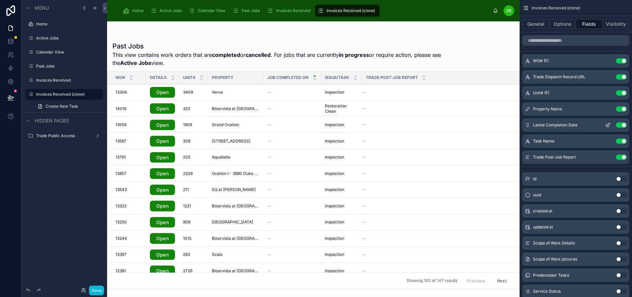
click at [610, 123] on icon "scrollable content" at bounding box center [607, 124] width 5 height 5
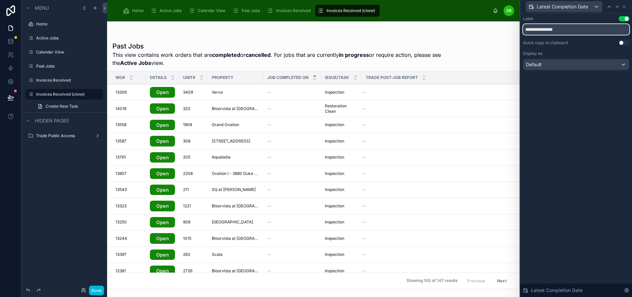
click at [542, 27] on input "**********" at bounding box center [576, 29] width 106 height 11
type input "**********"
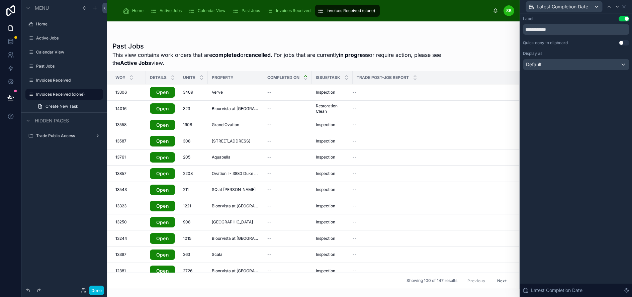
click at [586, 86] on div "**********" at bounding box center [576, 155] width 112 height 284
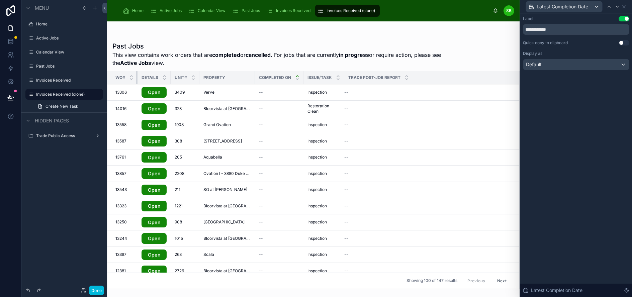
drag, startPoint x: 145, startPoint y: 78, endPoint x: 135, endPoint y: 78, distance: 9.7
click at [135, 78] on th "WO#" at bounding box center [122, 77] width 30 height 13
click at [491, 78] on div "Trade Post-Job Report" at bounding box center [431, 77] width 175 height 13
click at [626, 8] on icon at bounding box center [623, 6] width 5 height 5
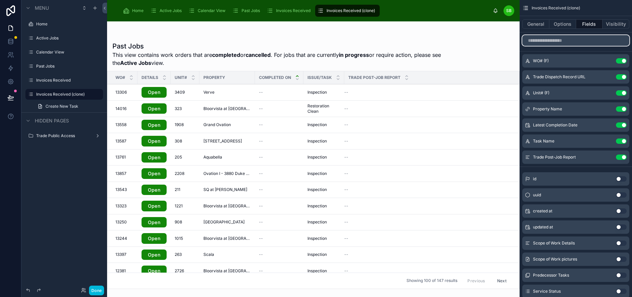
click at [587, 39] on input "scrollable content" at bounding box center [575, 40] width 107 height 11
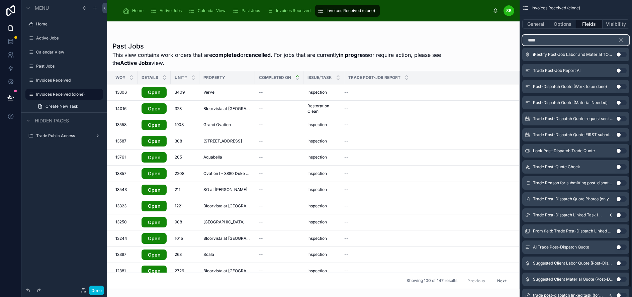
scroll to position [334, 0]
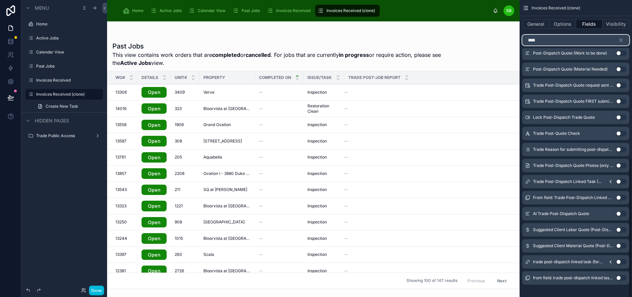
click at [573, 40] on input "****" at bounding box center [575, 40] width 107 height 11
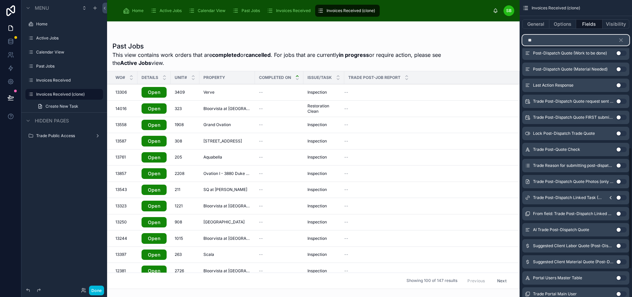
type input "*"
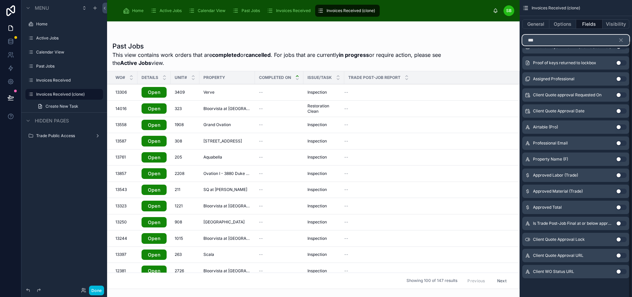
scroll to position [0, 0]
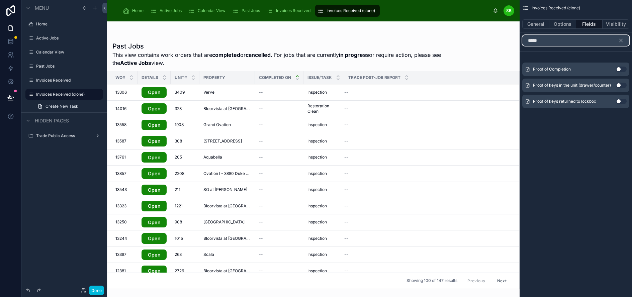
type input "*****"
click at [626, 68] on button "Use setting" at bounding box center [621, 69] width 11 height 5
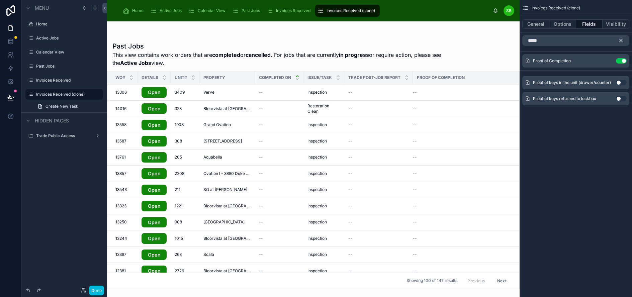
click at [624, 40] on icon "scrollable content" at bounding box center [621, 40] width 6 height 6
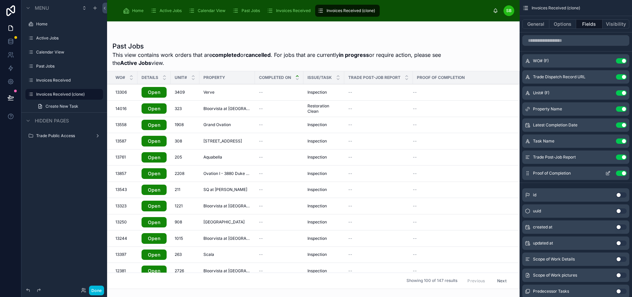
click at [610, 174] on icon "scrollable content" at bounding box center [607, 173] width 5 height 5
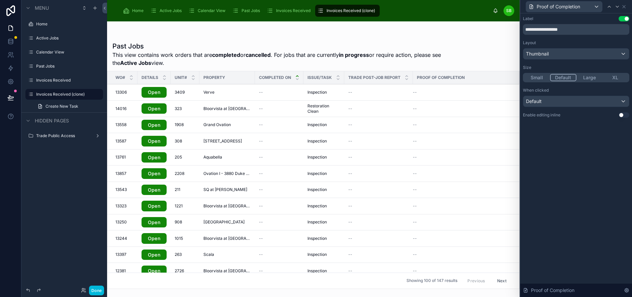
click at [546, 76] on button "Small" at bounding box center [537, 77] width 26 height 7
drag, startPoint x: 412, startPoint y: 77, endPoint x: 431, endPoint y: 77, distance: 19.7
click at [431, 77] on tr "WO# Details Unit# Property Completed on Issue/Task Trade Post-Job Report Proof …" at bounding box center [313, 77] width 412 height 13
drag, startPoint x: 411, startPoint y: 77, endPoint x: 421, endPoint y: 76, distance: 10.1
click at [421, 76] on tr "WO# Details Unit# Property Completed on Issue/Task Trade Post-Job Report Proof …" at bounding box center [313, 77] width 412 height 13
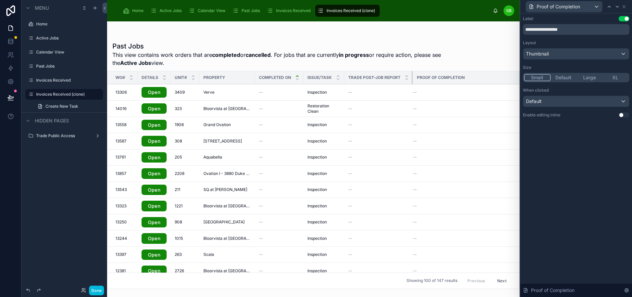
click at [411, 75] on div at bounding box center [412, 77] width 3 height 13
drag, startPoint x: 411, startPoint y: 75, endPoint x: 418, endPoint y: 77, distance: 7.1
click at [418, 77] on tr "WO# Details Unit# Property Completed on Issue/Task Trade Post-Job Report Proof …" at bounding box center [313, 77] width 412 height 13
drag, startPoint x: 412, startPoint y: 76, endPoint x: 418, endPoint y: 77, distance: 6.5
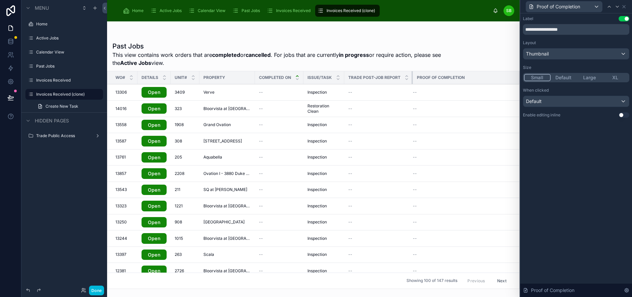
click at [418, 77] on tr "WO# Details Unit# Property Completed on Issue/Task Trade Post-Job Report Proof …" at bounding box center [313, 77] width 412 height 13
click at [626, 7] on icon at bounding box center [623, 6] width 5 height 5
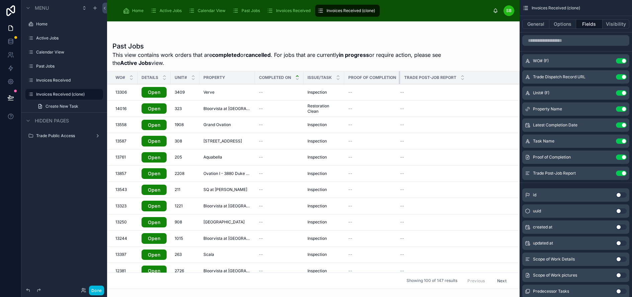
drag, startPoint x: 406, startPoint y: 73, endPoint x: 370, endPoint y: 74, distance: 36.8
click at [370, 74] on th "Proof of Completion" at bounding box center [372, 77] width 56 height 13
click at [610, 157] on icon "scrollable content" at bounding box center [607, 157] width 5 height 5
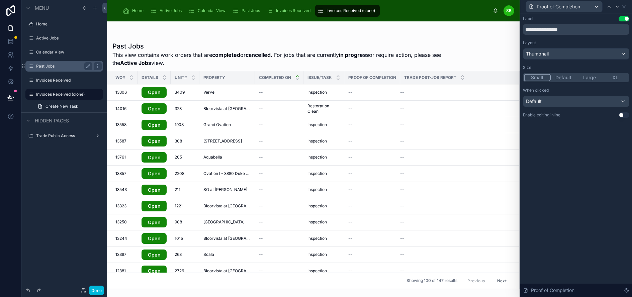
click at [50, 64] on label "Past Jobs" at bounding box center [63, 66] width 54 height 5
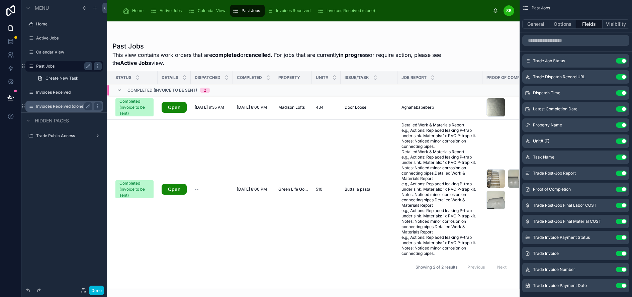
click at [55, 105] on label "Invoices Received (clone)" at bounding box center [63, 106] width 54 height 5
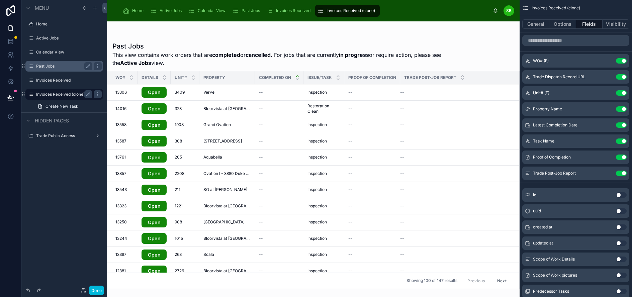
click at [51, 66] on label "Past Jobs" at bounding box center [63, 66] width 54 height 5
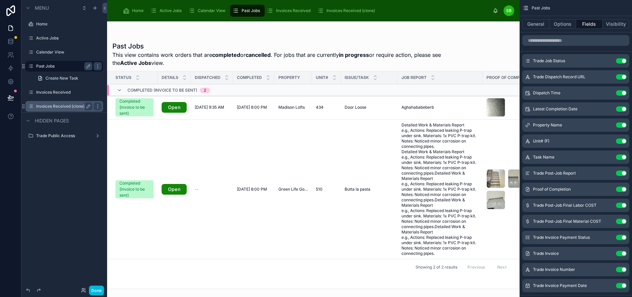
click at [52, 103] on div "Invoices Received (clone)" at bounding box center [64, 106] width 56 height 8
click at [52, 107] on label "Invoices Received (clone)" at bounding box center [63, 106] width 54 height 5
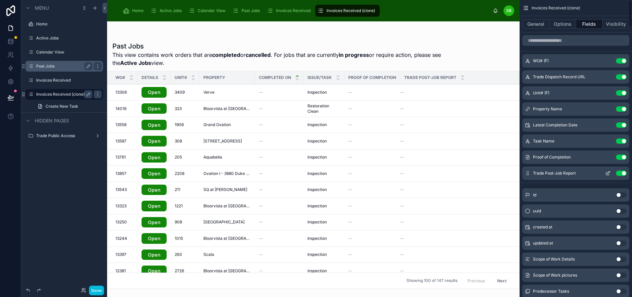
click at [610, 174] on icon "scrollable content" at bounding box center [607, 173] width 5 height 5
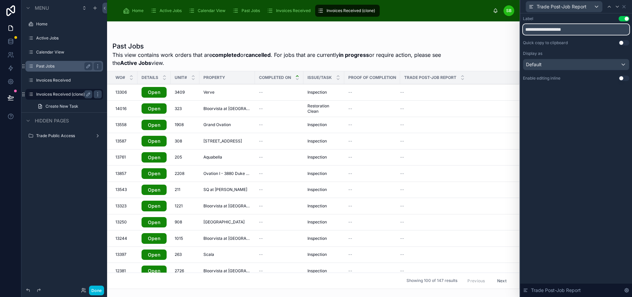
click at [557, 28] on input "**********" at bounding box center [576, 29] width 106 height 11
type input "**********"
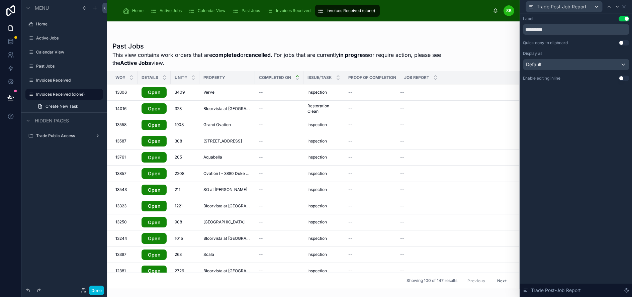
click at [578, 93] on div "**********" at bounding box center [576, 55] width 112 height 84
click at [625, 6] on icon at bounding box center [623, 6] width 3 height 3
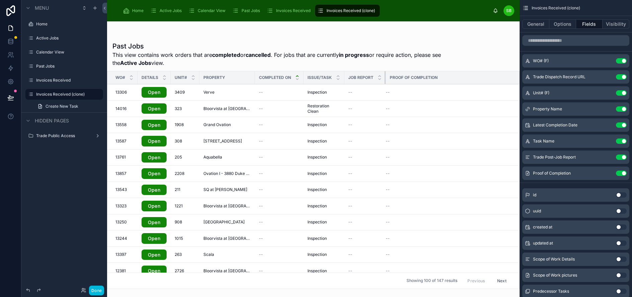
drag, startPoint x: 384, startPoint y: 74, endPoint x: 397, endPoint y: 75, distance: 12.7
click at [397, 75] on tr "WO# Details Unit# Property Completed on Issue/Task Job Report Proof of Completi…" at bounding box center [313, 77] width 412 height 13
drag, startPoint x: 384, startPoint y: 79, endPoint x: 476, endPoint y: 73, distance: 91.5
click at [476, 73] on tr "WO# Details Unit# Property Completed on Issue/Task Job Report Proof of Completi…" at bounding box center [316, 77] width 418 height 13
click at [88, 94] on icon "scrollable content" at bounding box center [88, 94] width 3 height 3
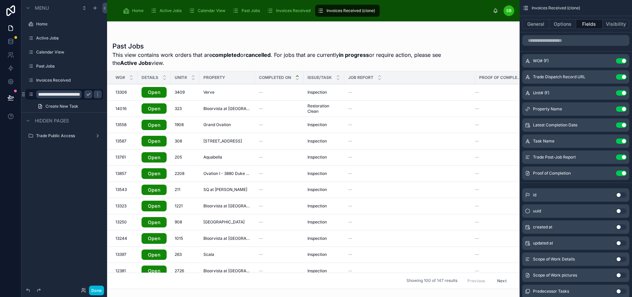
click at [69, 95] on input "**********" at bounding box center [58, 94] width 45 height 8
click at [57, 95] on input "**********" at bounding box center [58, 94] width 45 height 8
type input "*"
type input "**********"
click at [89, 95] on icon "scrollable content" at bounding box center [88, 94] width 5 height 5
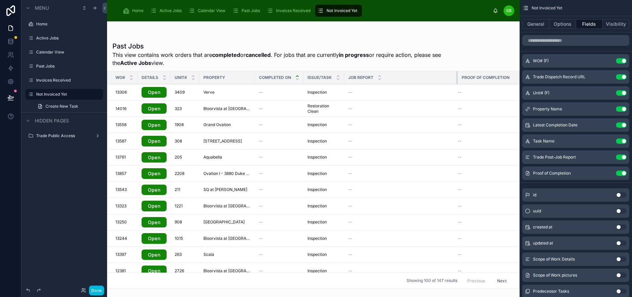
drag, startPoint x: 473, startPoint y: 74, endPoint x: 456, endPoint y: 78, distance: 17.8
click at [456, 78] on div at bounding box center [457, 77] width 3 height 13
click at [293, 9] on span "Invoices Received" at bounding box center [293, 10] width 34 height 5
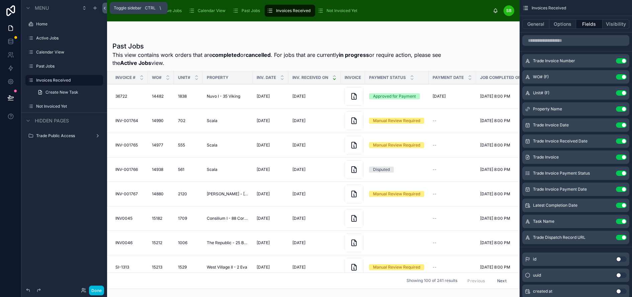
click at [105, 8] on icon at bounding box center [104, 8] width 5 height 5
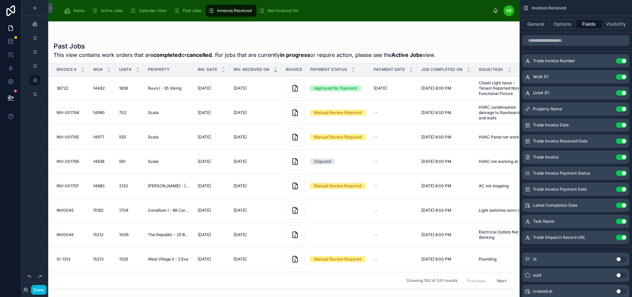
click at [507, 47] on div at bounding box center [283, 159] width 471 height 276
click at [37, 291] on button "Done" at bounding box center [38, 290] width 15 height 10
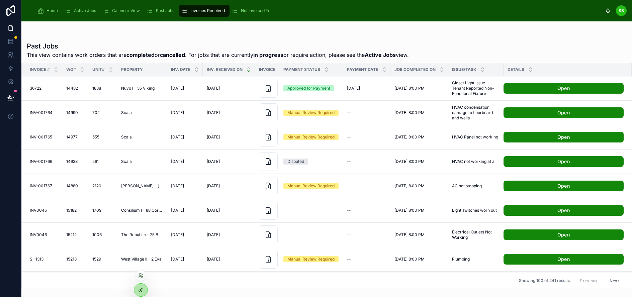
click at [137, 288] on div at bounding box center [140, 290] width 13 height 13
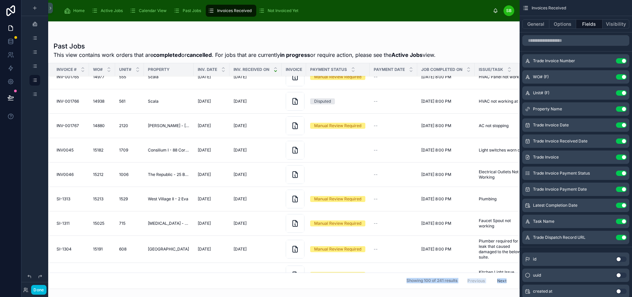
drag, startPoint x: 324, startPoint y: 290, endPoint x: 374, endPoint y: 288, distance: 49.2
click at [374, 288] on div "Past Jobs This view contains work orders that are completed or cancelled . For …" at bounding box center [283, 155] width 471 height 268
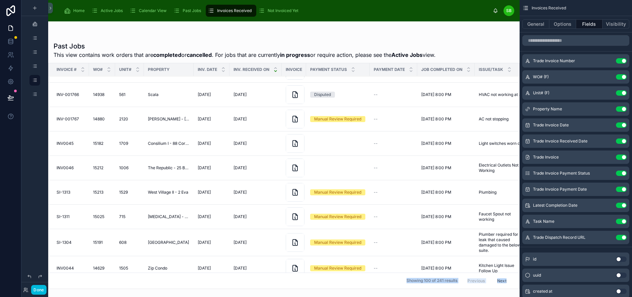
click at [374, 292] on div at bounding box center [283, 159] width 471 height 276
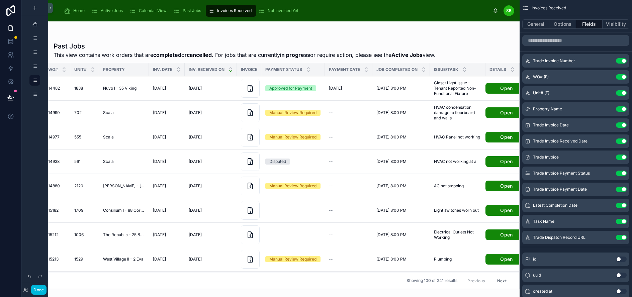
scroll to position [0, 62]
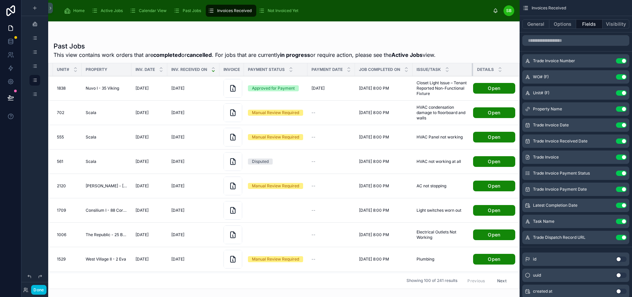
drag, startPoint x: 468, startPoint y: 68, endPoint x: 473, endPoint y: 72, distance: 6.2
click at [473, 72] on div at bounding box center [473, 69] width 3 height 13
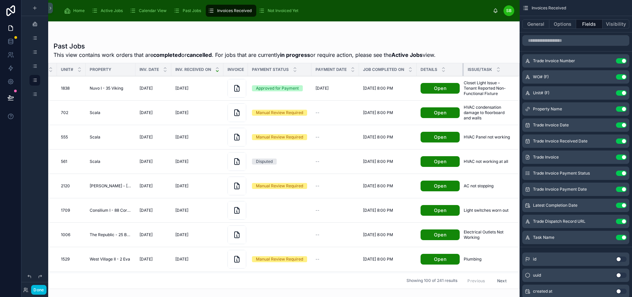
scroll to position [0, 45]
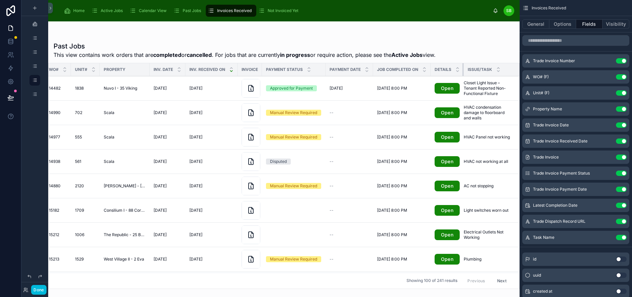
drag, startPoint x: 463, startPoint y: 69, endPoint x: 436, endPoint y: 68, distance: 26.8
click at [436, 68] on th "Details" at bounding box center [446, 69] width 33 height 13
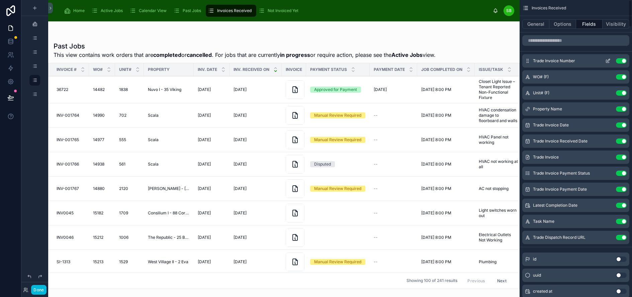
drag, startPoint x: 515, startPoint y: 67, endPoint x: 529, endPoint y: 67, distance: 13.4
click at [529, 67] on div "Home Active Jobs Calendar View Past Jobs Invoices Received Not Invoiced Yet SB …" at bounding box center [340, 148] width 584 height 297
click at [610, 205] on icon "scrollable content" at bounding box center [608, 204] width 3 height 3
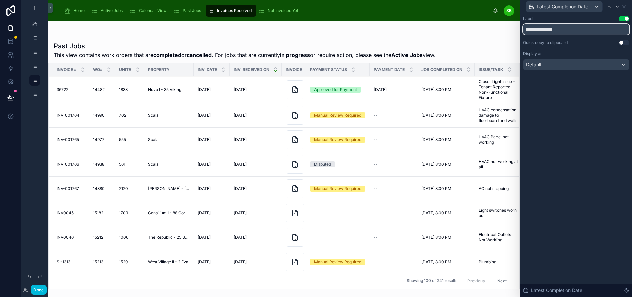
click at [543, 28] on input "**********" at bounding box center [576, 29] width 106 height 11
type input "**********"
click at [570, 92] on div "**********" at bounding box center [576, 155] width 112 height 284
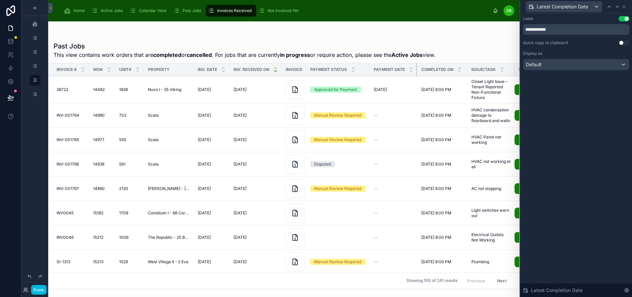
drag, startPoint x: 417, startPoint y: 70, endPoint x: 403, endPoint y: 69, distance: 13.7
click at [403, 69] on th "Payment Date" at bounding box center [393, 69] width 47 height 13
click at [625, 7] on icon at bounding box center [623, 6] width 3 height 3
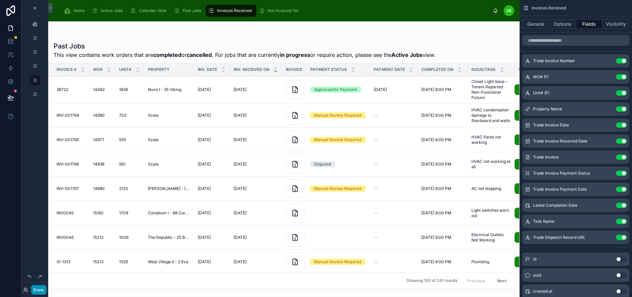
click at [42, 290] on button "Done" at bounding box center [38, 290] width 15 height 10
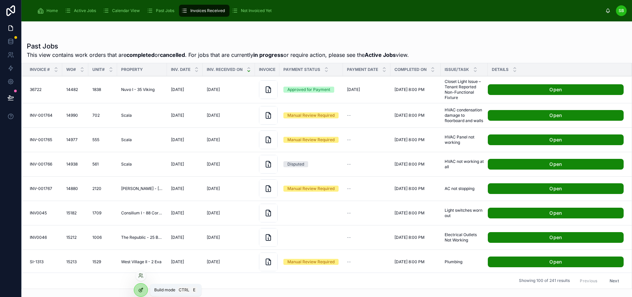
click at [142, 287] on div at bounding box center [140, 290] width 13 height 13
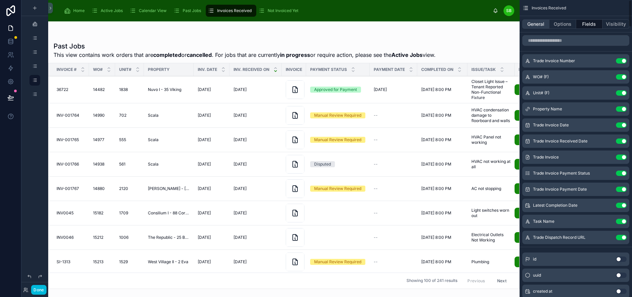
click at [540, 26] on button "General" at bounding box center [535, 23] width 27 height 9
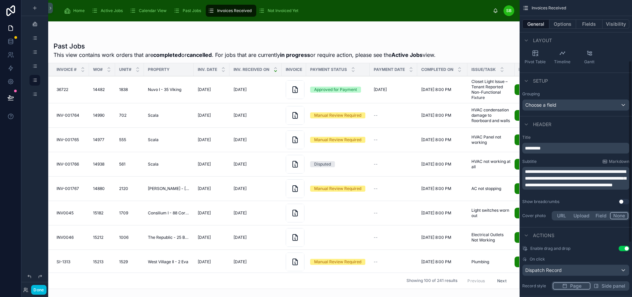
scroll to position [134, 0]
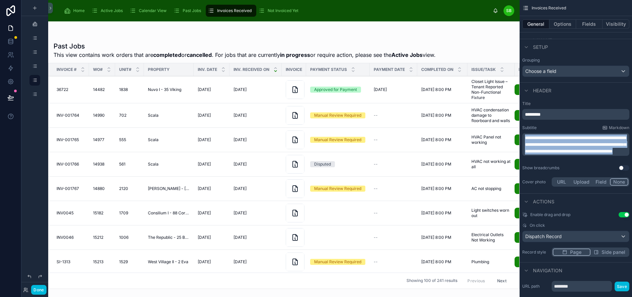
drag, startPoint x: 531, startPoint y: 138, endPoint x: 617, endPoint y: 156, distance: 87.9
click at [617, 155] on p "**********" at bounding box center [576, 144] width 103 height 20
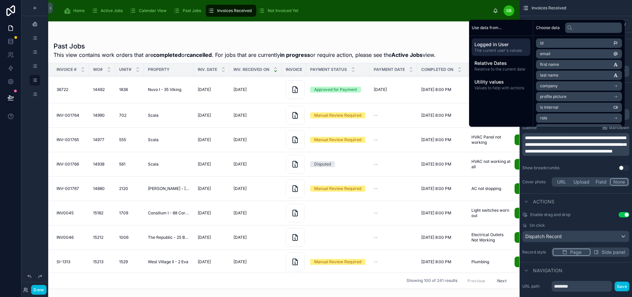
scroll to position [161, 0]
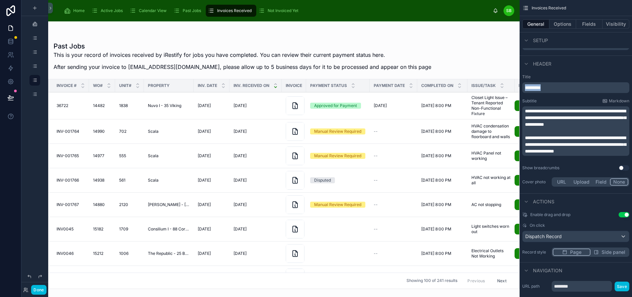
drag, startPoint x: 560, startPoint y: 85, endPoint x: 524, endPoint y: 87, distance: 36.2
click at [524, 87] on div "Home Active Jobs Calendar View Past Jobs Invoices Received Not Invoiced Yet SB …" at bounding box center [340, 148] width 584 height 297
click at [530, 144] on span "**********" at bounding box center [575, 144] width 101 height 18
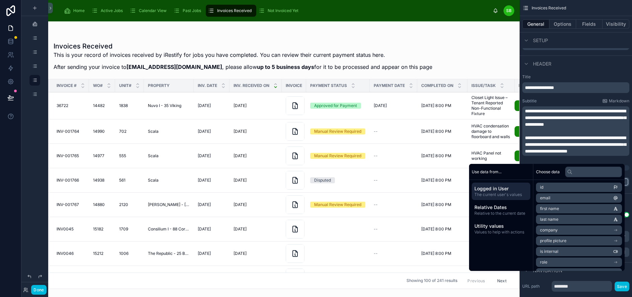
click at [594, 72] on div "**********" at bounding box center [575, 131] width 112 height 119
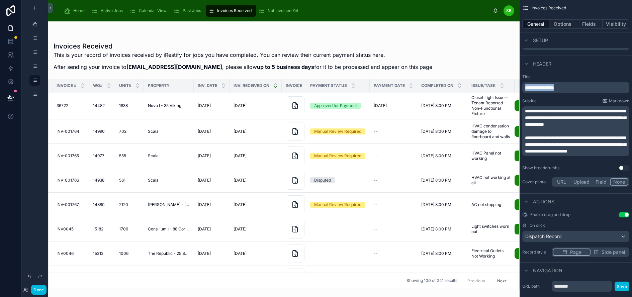
drag, startPoint x: 581, startPoint y: 88, endPoint x: 511, endPoint y: 83, distance: 70.5
click at [511, 83] on div "Home Active Jobs Calendar View Past Jobs Invoices Received Not Invoiced Yet SB …" at bounding box center [340, 148] width 584 height 297
click at [32, 7] on icon "scrollable content" at bounding box center [34, 7] width 5 height 5
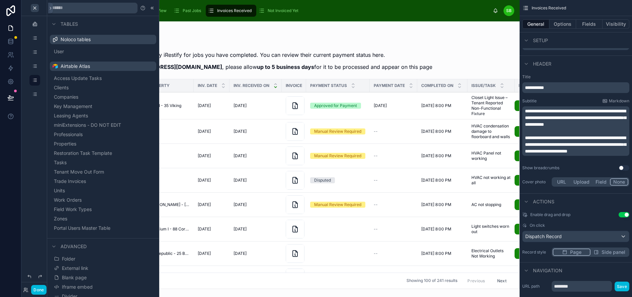
click at [188, 26] on div at bounding box center [283, 159] width 471 height 276
drag, startPoint x: 35, startPoint y: 114, endPoint x: 35, endPoint y: 119, distance: 5.0
click at [35, 119] on div "scrollable content" at bounding box center [34, 61] width 27 height 122
click at [151, 7] on icon at bounding box center [151, 8] width 1 height 2
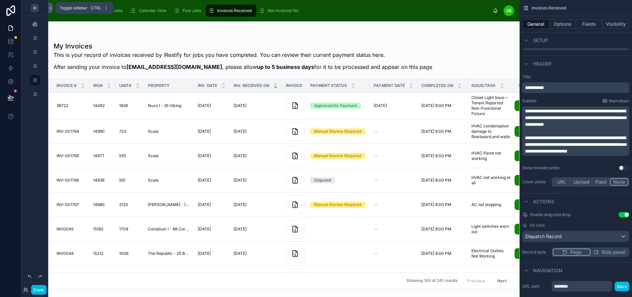
click at [49, 7] on icon at bounding box center [50, 8] width 5 height 5
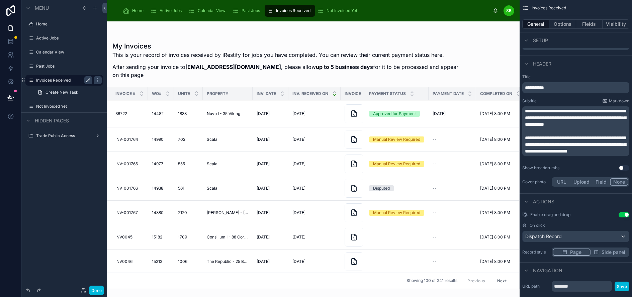
click at [89, 80] on icon "scrollable content" at bounding box center [88, 80] width 5 height 5
type input "**********"
click at [88, 79] on icon "scrollable content" at bounding box center [88, 80] width 5 height 5
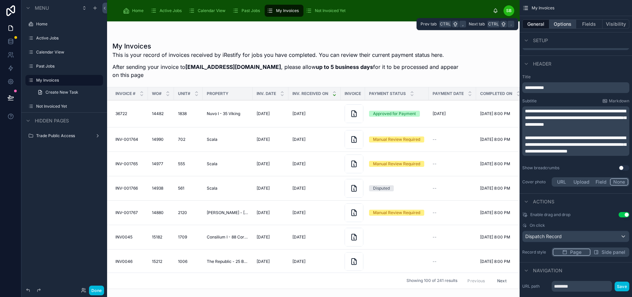
click at [575, 25] on button "Options" at bounding box center [562, 23] width 27 height 9
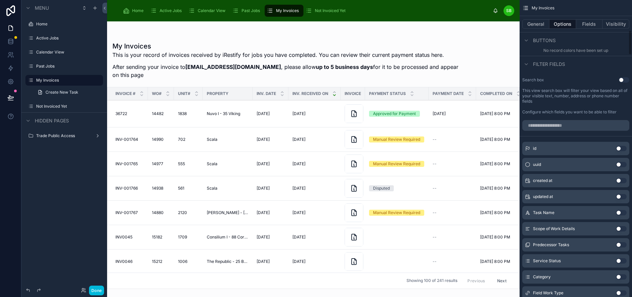
scroll to position [395, 0]
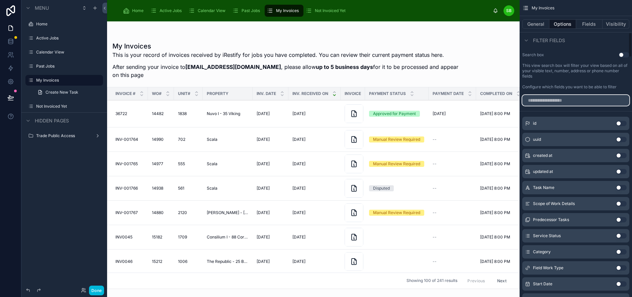
click at [561, 99] on input "scrollable content" at bounding box center [575, 100] width 107 height 11
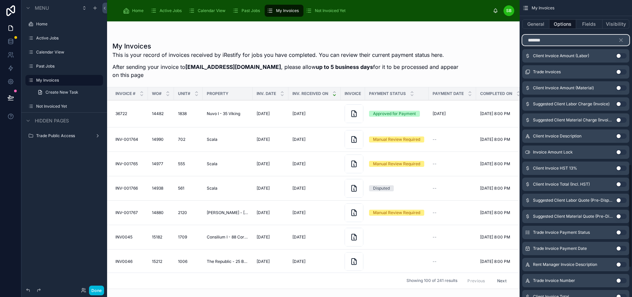
scroll to position [495, 0]
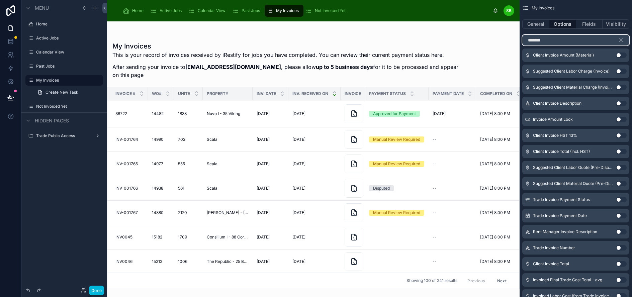
type input "*******"
click at [625, 246] on button "Use setting" at bounding box center [621, 247] width 11 height 5
